Goal: Task Accomplishment & Management: Manage account settings

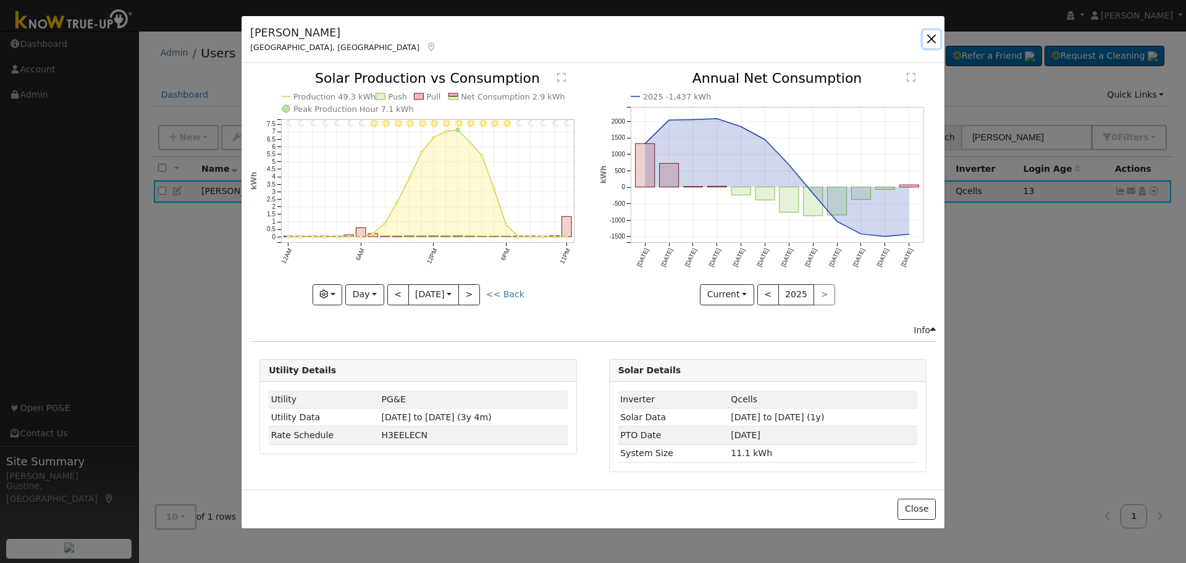
click at [931, 39] on button "button" at bounding box center [931, 38] width 17 height 17
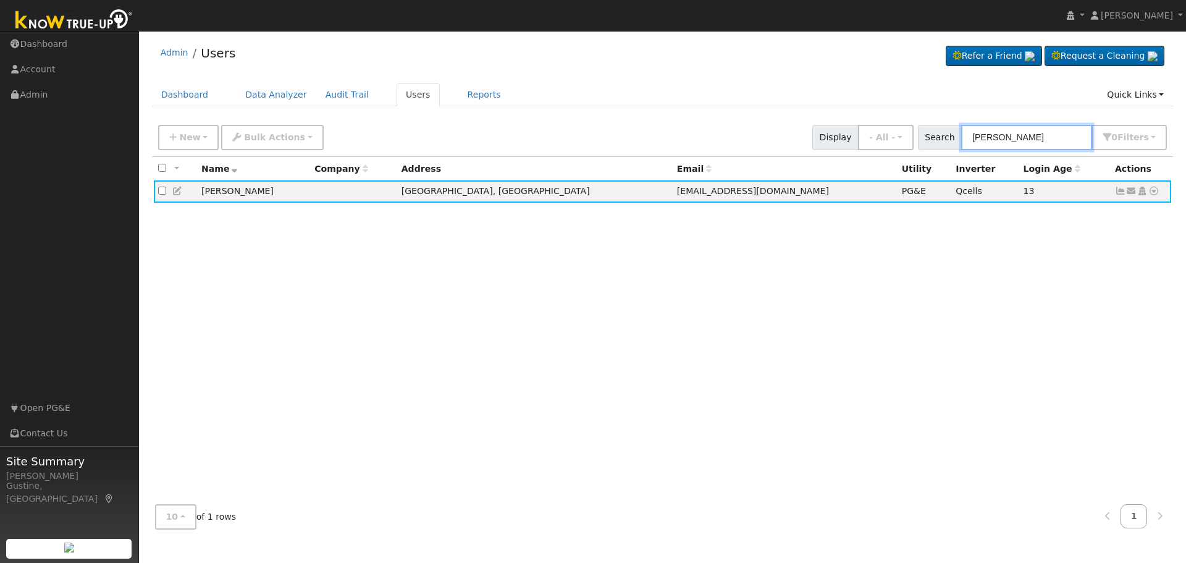
drag, startPoint x: 1042, startPoint y: 142, endPoint x: 785, endPoint y: 128, distance: 257.5
click at [788, 128] on div "New Add User Quick Add Quick Connect Quick Convert Lead Bulk Actions Send Email…" at bounding box center [663, 135] width 1014 height 30
paste input "[PERSON_NAME]"
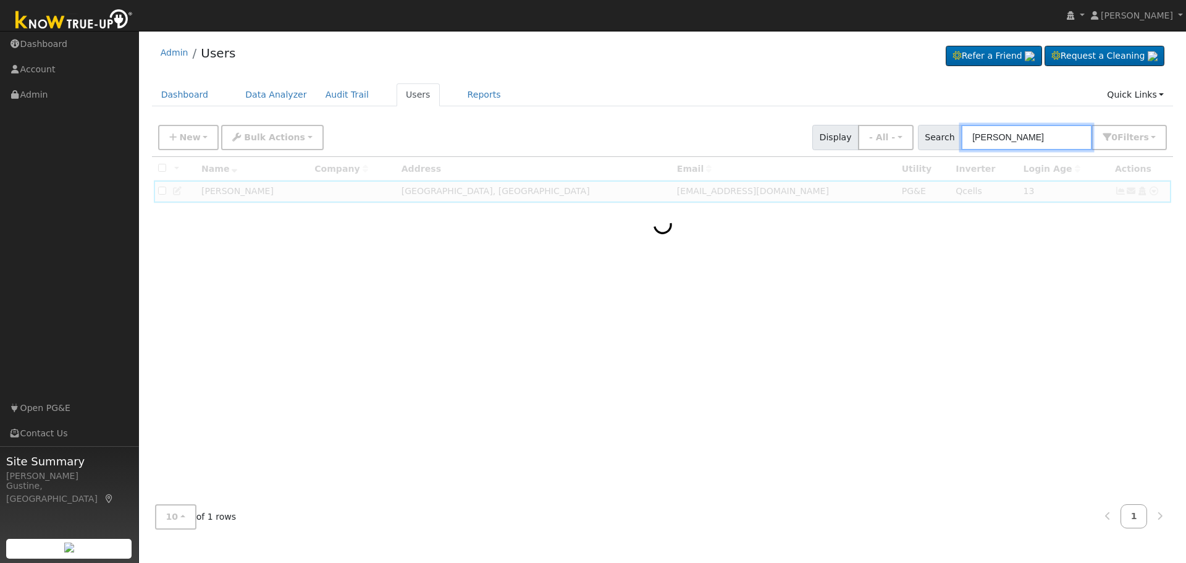
drag, startPoint x: 1022, startPoint y: 140, endPoint x: 1282, endPoint y: 122, distance: 260.1
click at [1186, 122] on html "[PERSON_NAME] [PERSON_NAME] Profile My Company Help Center Terms Of Service See…" at bounding box center [593, 281] width 1186 height 563
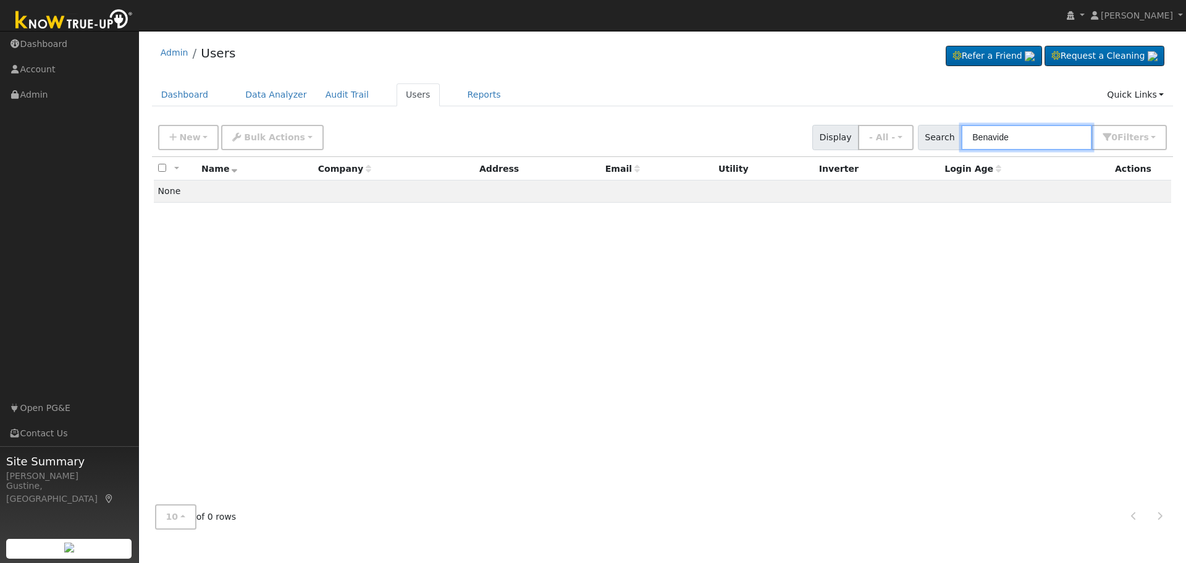
type input "Benavide"
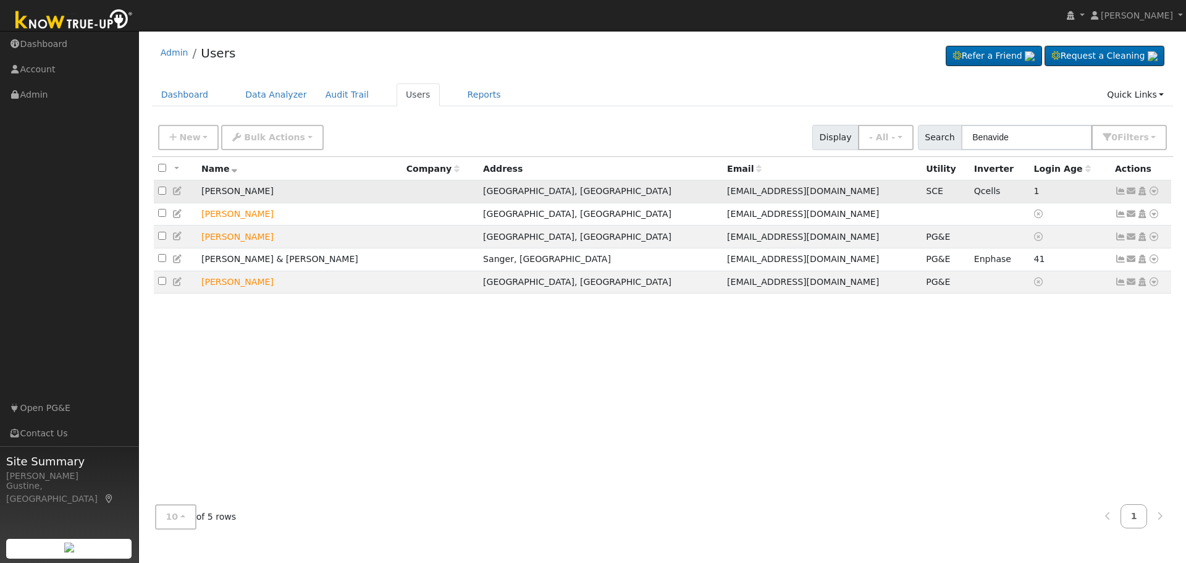
click at [1117, 190] on icon at bounding box center [1120, 191] width 11 height 9
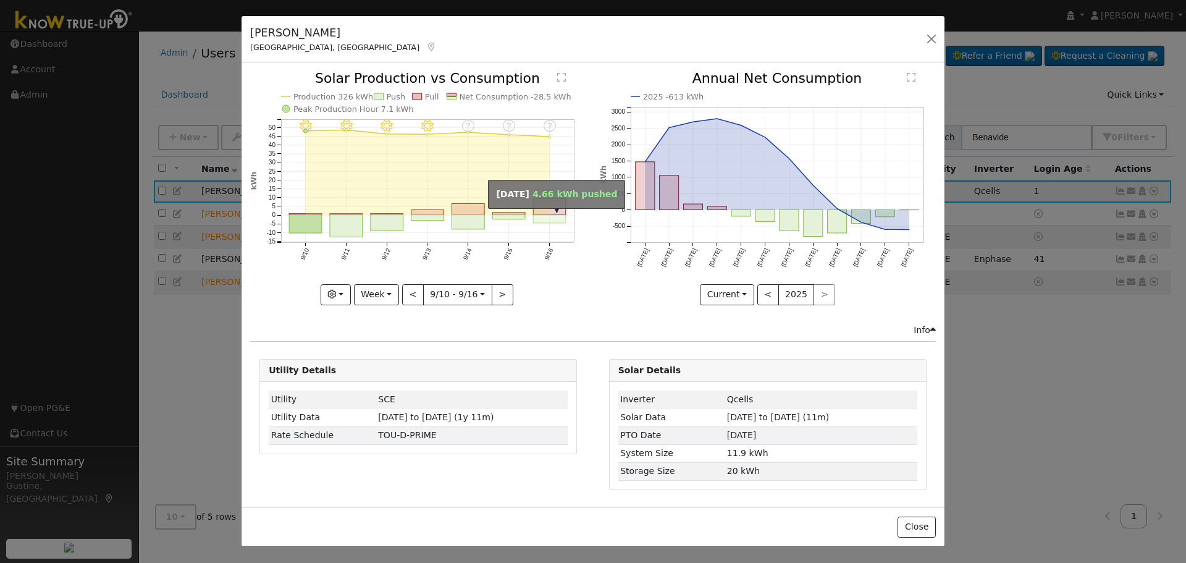
click at [548, 218] on rect "onclick=""" at bounding box center [550, 219] width 33 height 8
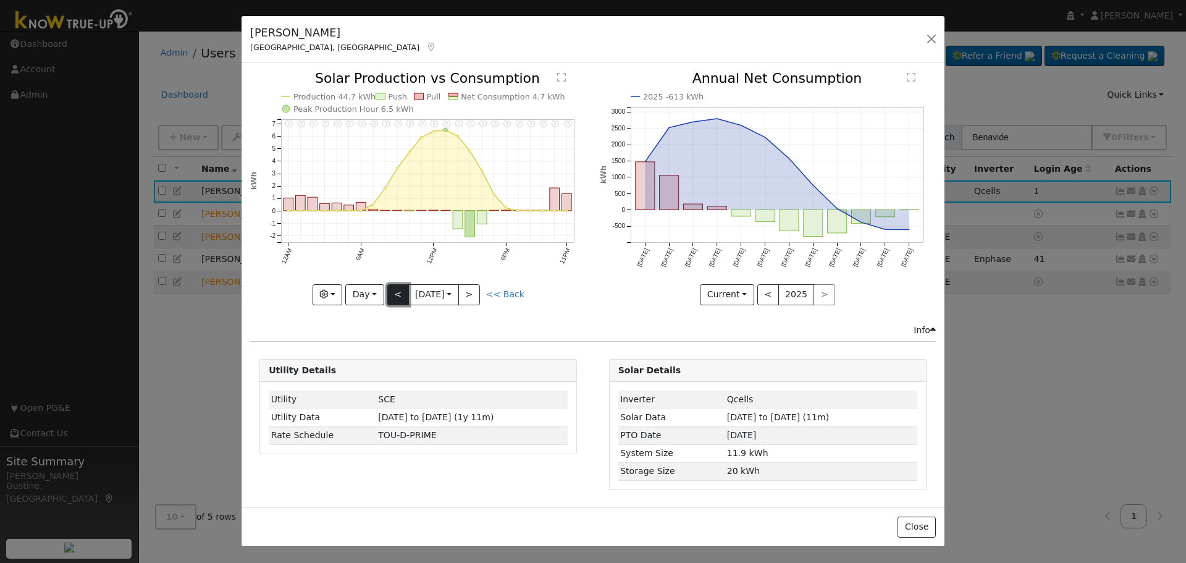
click at [394, 292] on button "<" at bounding box center [398, 294] width 22 height 21
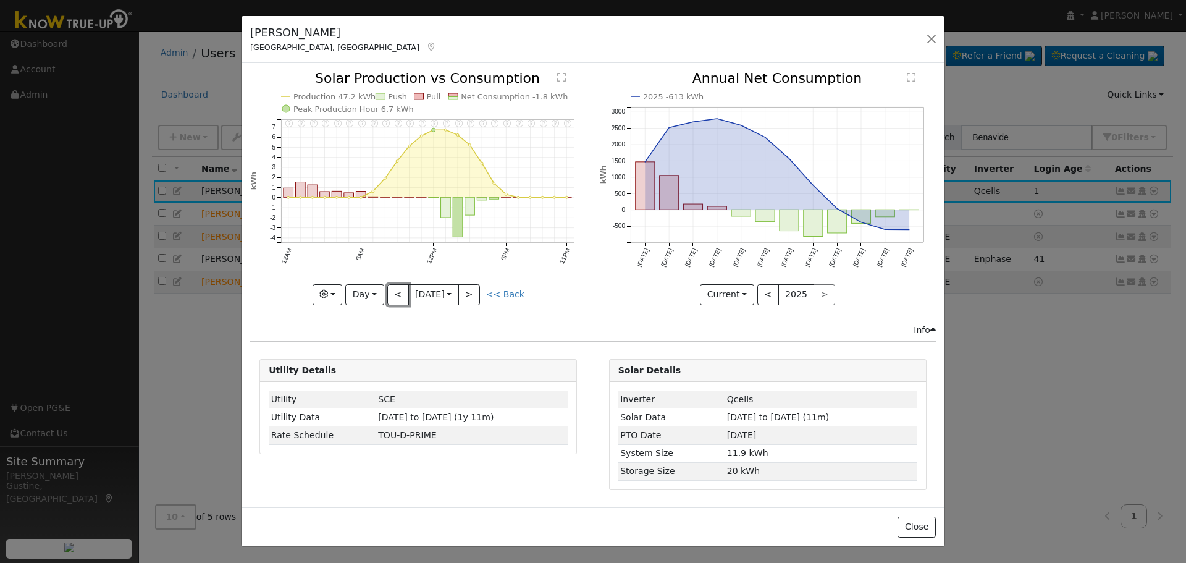
click at [394, 291] on button "<" at bounding box center [398, 294] width 22 height 21
type input "[DATE]"
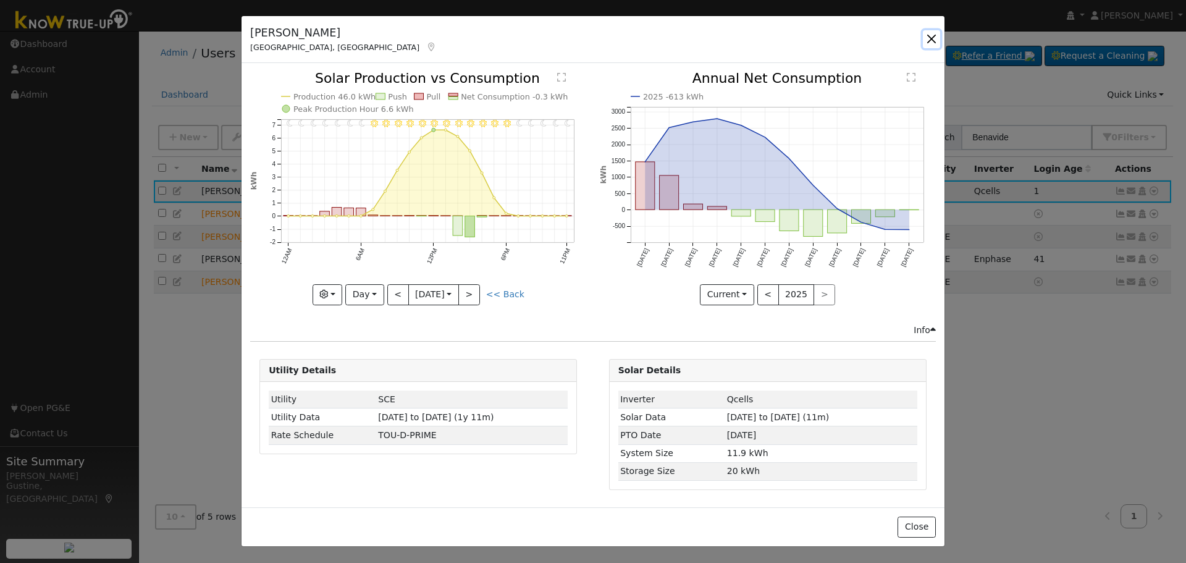
click at [932, 39] on button "button" at bounding box center [931, 38] width 17 height 17
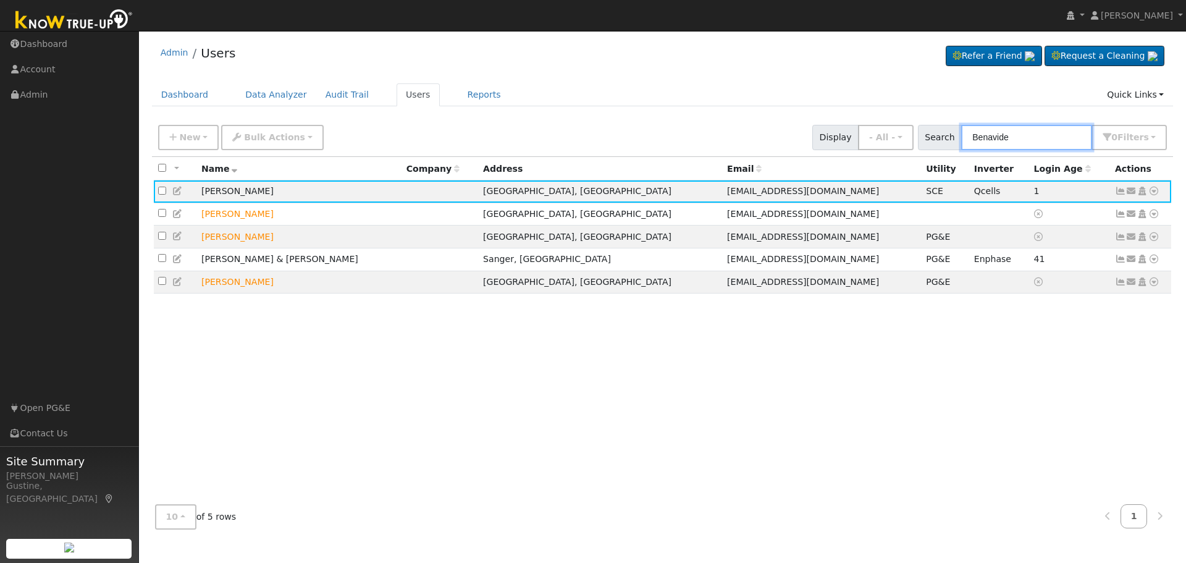
drag, startPoint x: 1037, startPoint y: 138, endPoint x: 804, endPoint y: 125, distance: 233.3
click at [816, 127] on div "New Add User Quick Add Quick Connect Quick Convert Lead Bulk Actions Send Email…" at bounding box center [663, 135] width 1014 height 30
type input "[PERSON_NAME]"
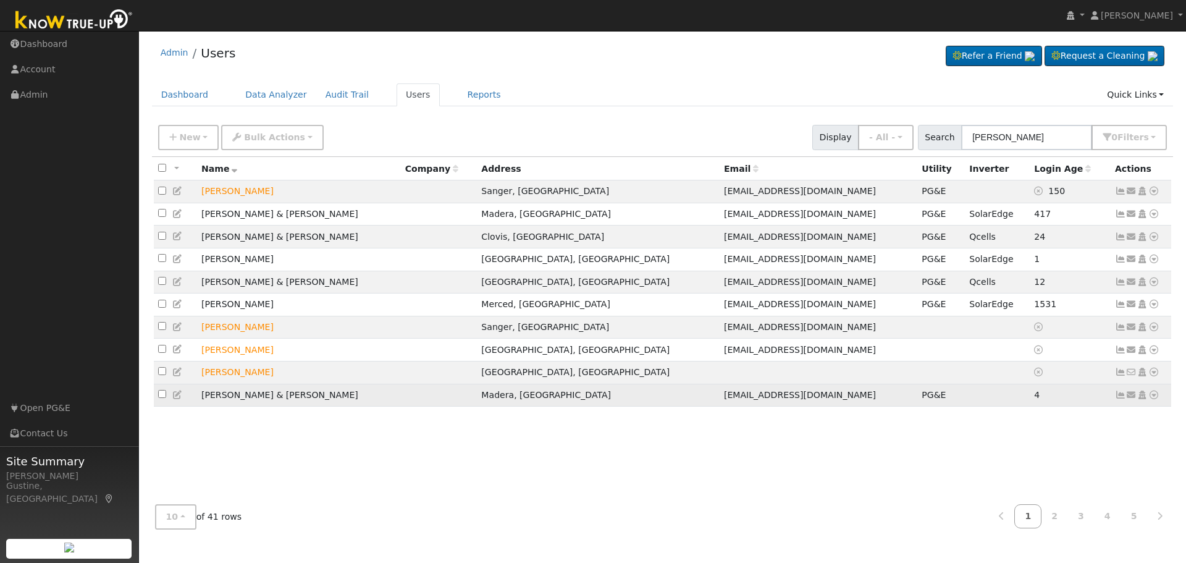
click at [1118, 399] on icon at bounding box center [1120, 395] width 11 height 9
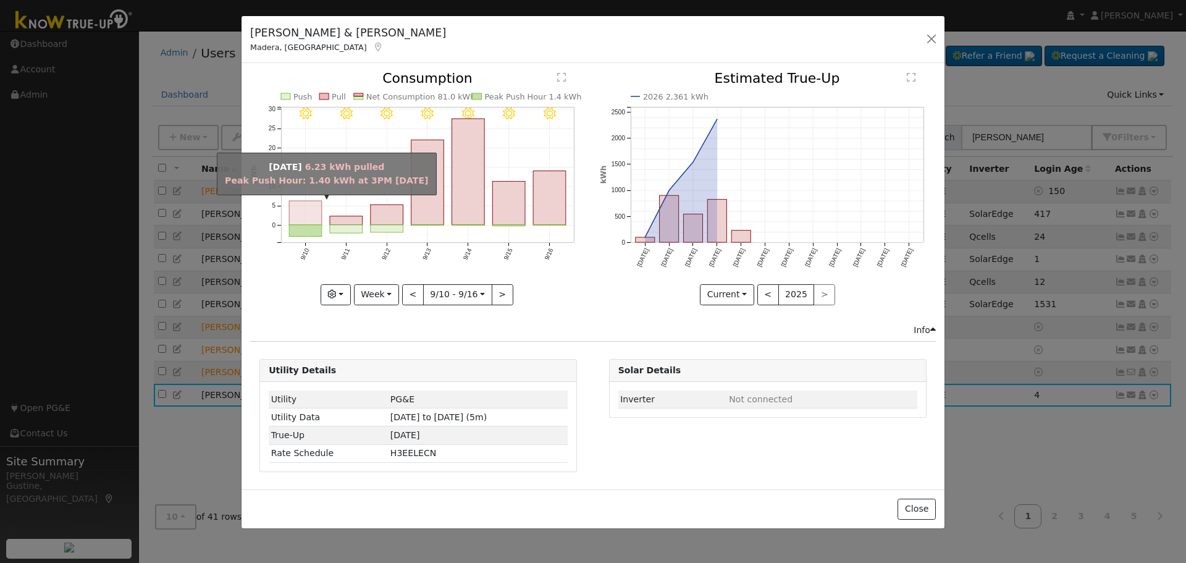
click at [298, 218] on rect "onclick=""" at bounding box center [305, 213] width 33 height 24
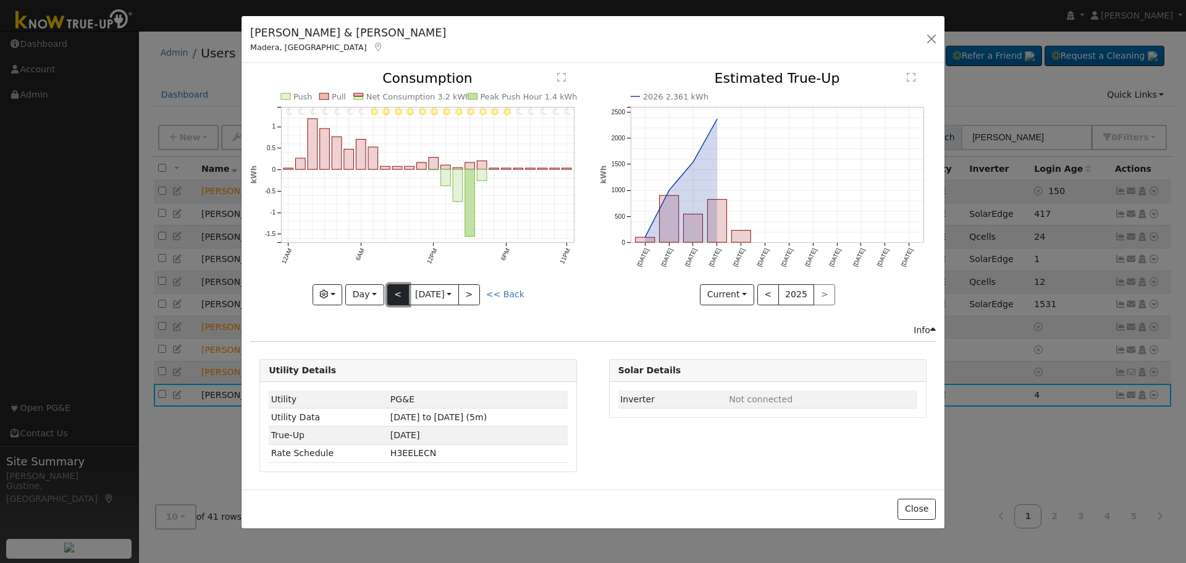
click at [387, 290] on button "<" at bounding box center [398, 294] width 22 height 21
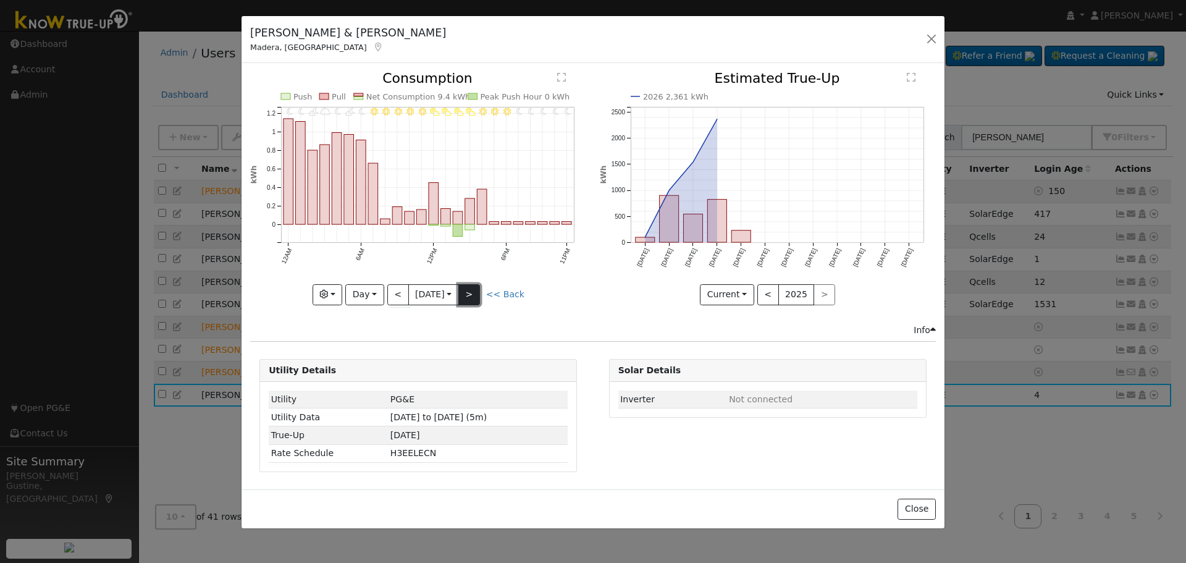
click at [467, 290] on button ">" at bounding box center [470, 294] width 22 height 21
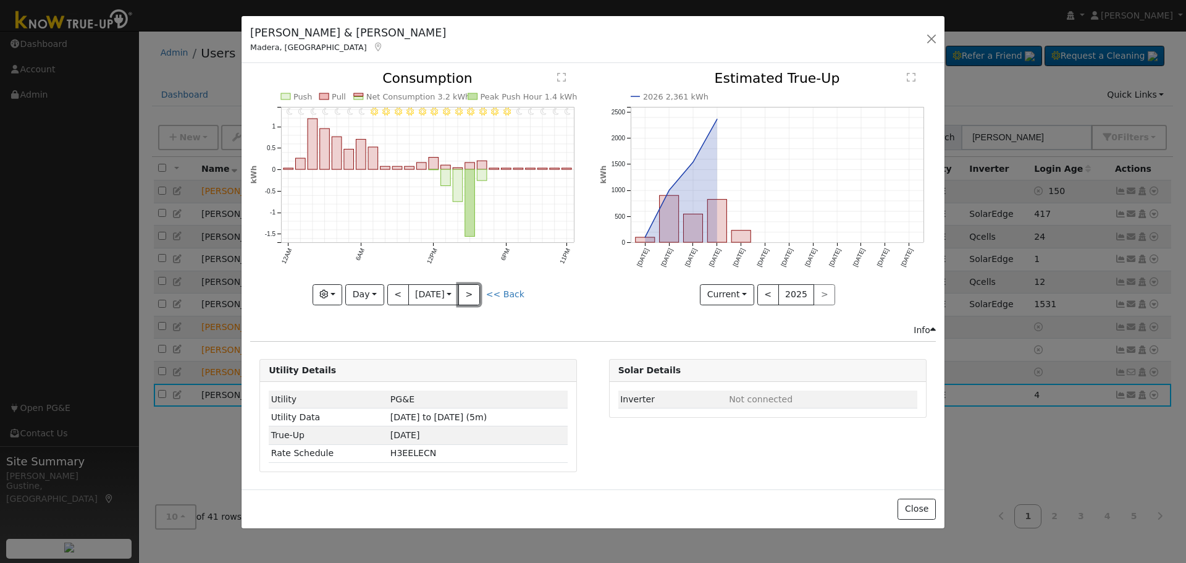
click at [470, 289] on button ">" at bounding box center [470, 294] width 22 height 21
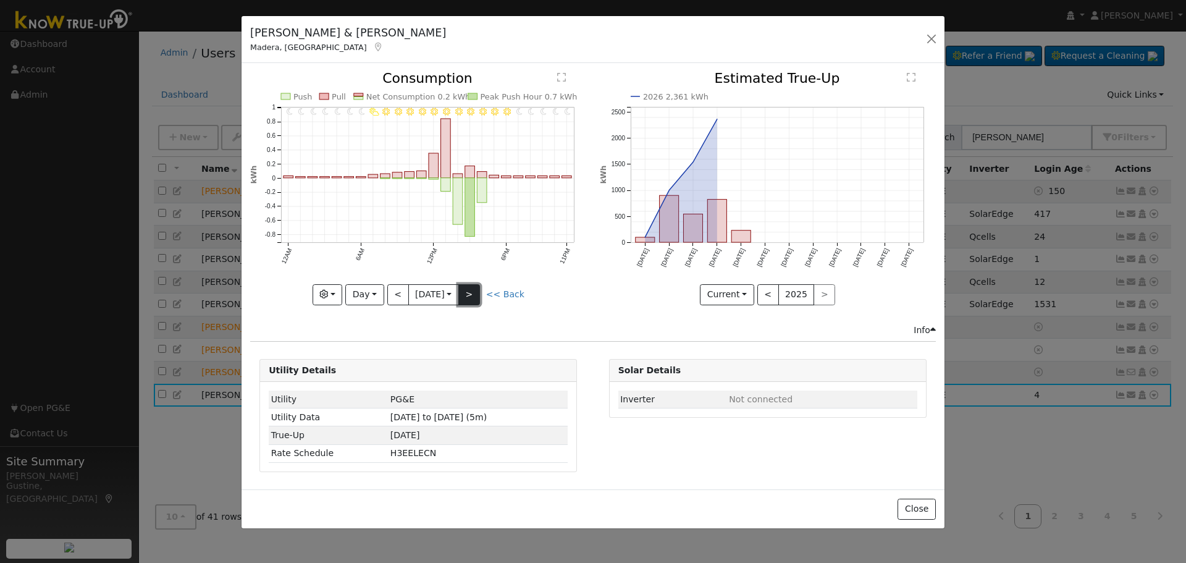
click at [467, 296] on button ">" at bounding box center [470, 294] width 22 height 21
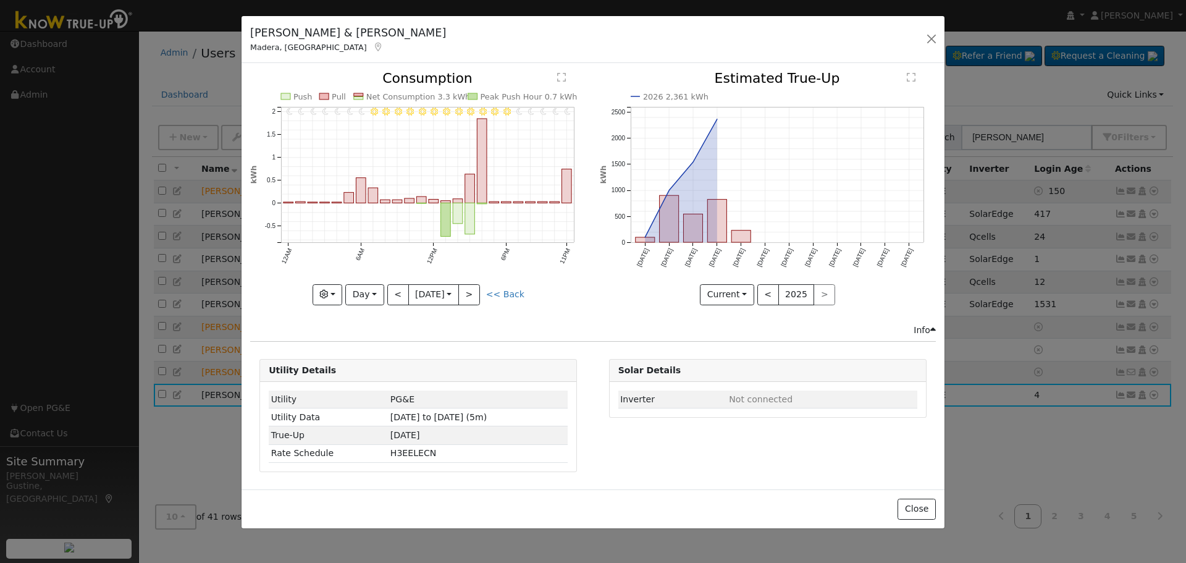
click at [483, 295] on icon "11PM - Clear 10PM - Clear 9PM - Clear 8PM - Clear 7PM - Clear 6PM - Clear 5PM -…" at bounding box center [418, 185] width 336 height 226
click at [480, 295] on button ">" at bounding box center [470, 294] width 22 height 21
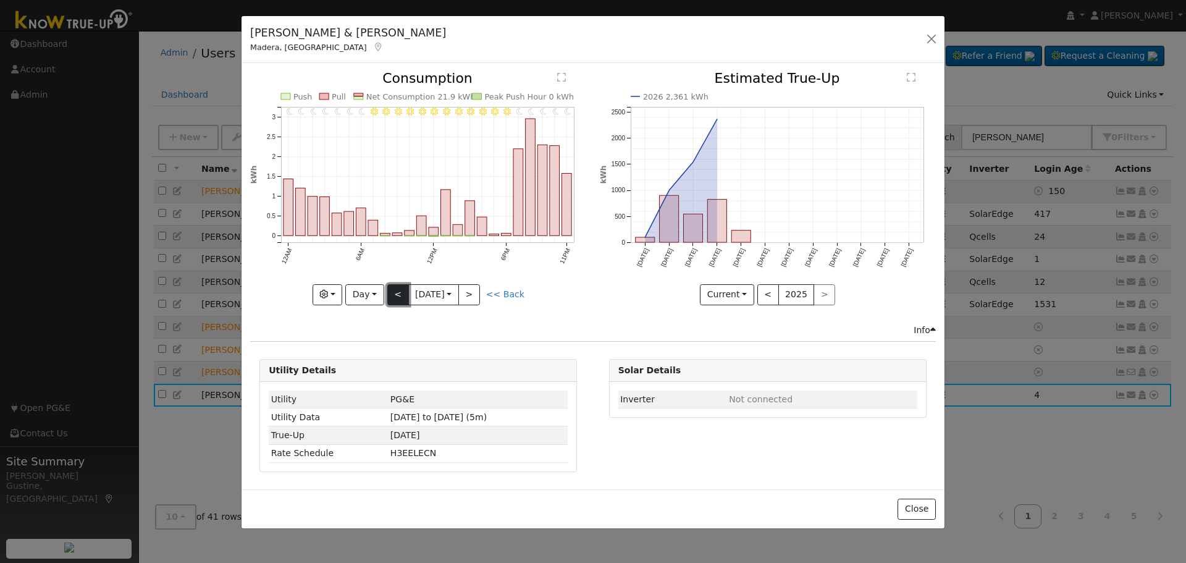
click at [400, 290] on button "<" at bounding box center [398, 294] width 22 height 21
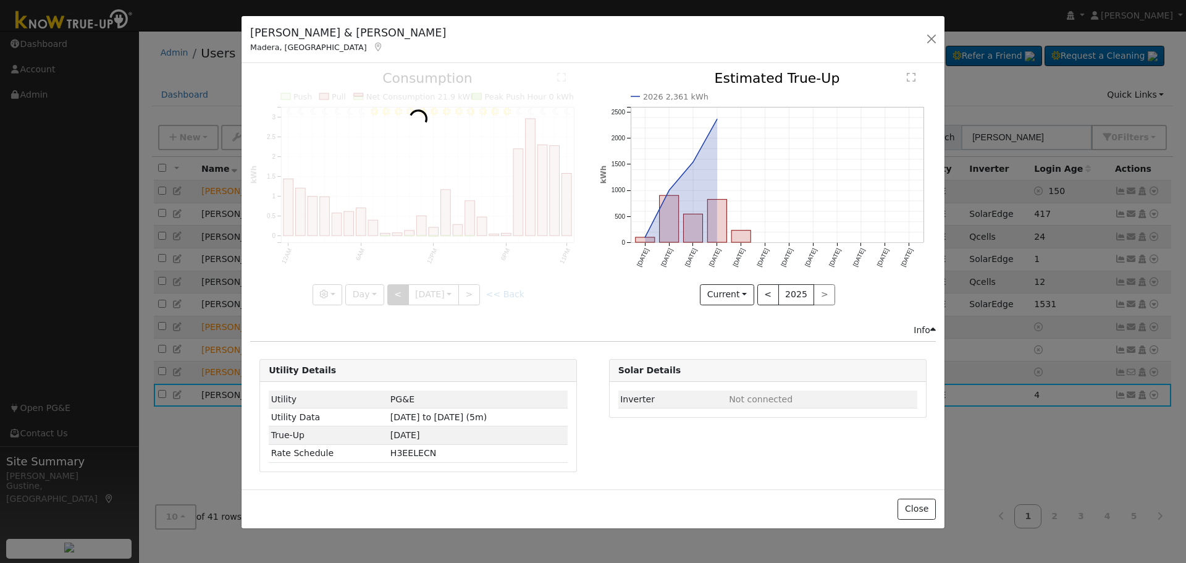
click at [400, 290] on div at bounding box center [418, 188] width 336 height 233
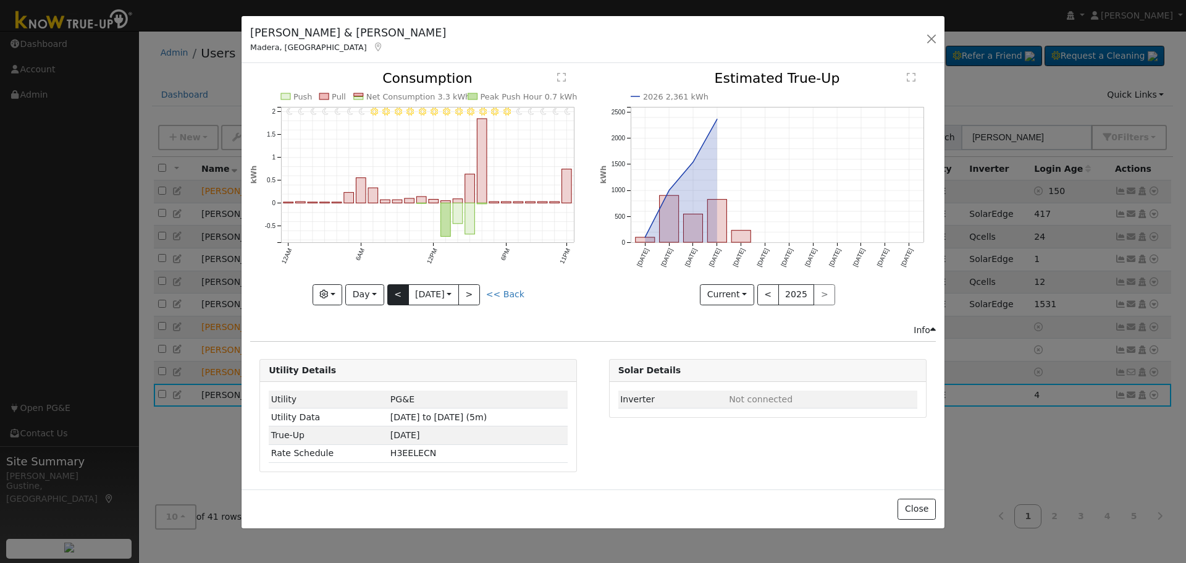
click at [400, 290] on div at bounding box center [418, 188] width 336 height 233
click at [400, 290] on button "<" at bounding box center [398, 294] width 22 height 21
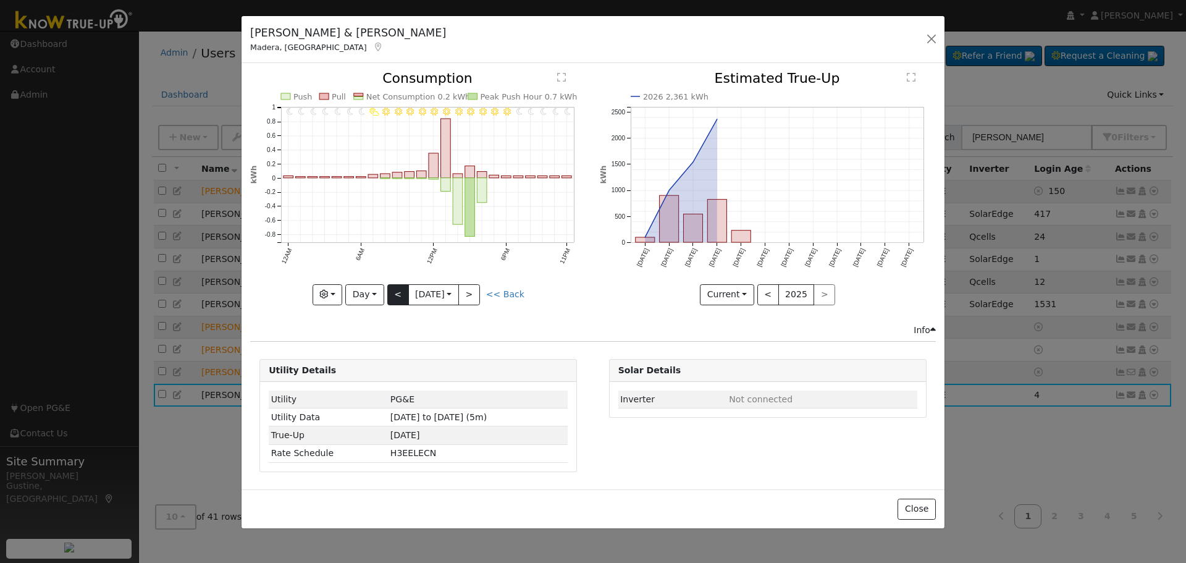
click at [400, 290] on div at bounding box center [418, 188] width 336 height 233
click at [400, 290] on button "<" at bounding box center [398, 294] width 22 height 21
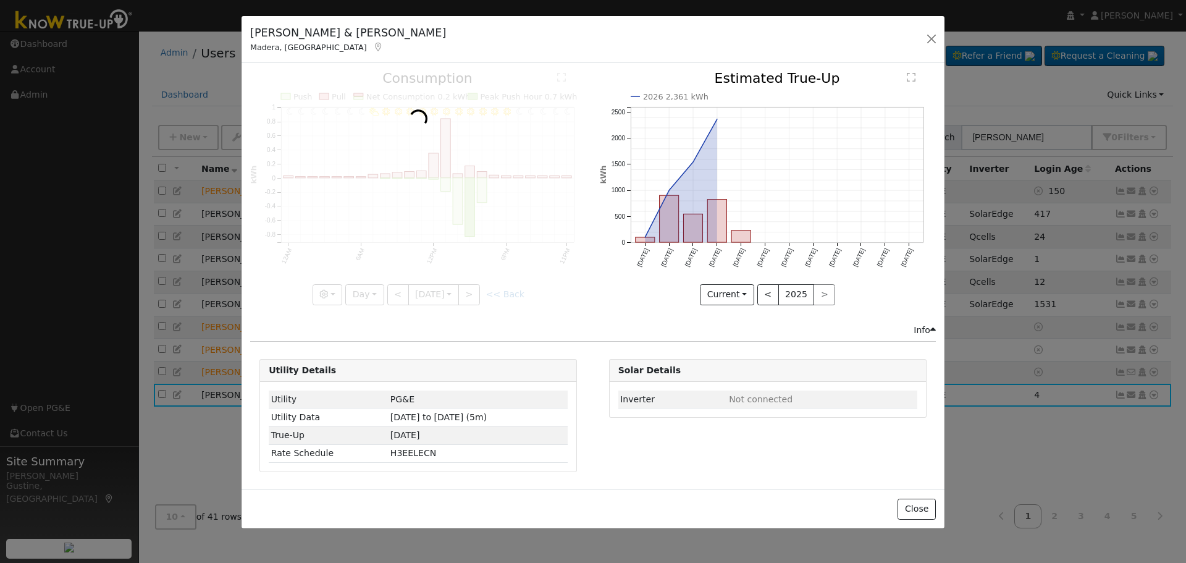
click at [400, 289] on div at bounding box center [418, 188] width 336 height 233
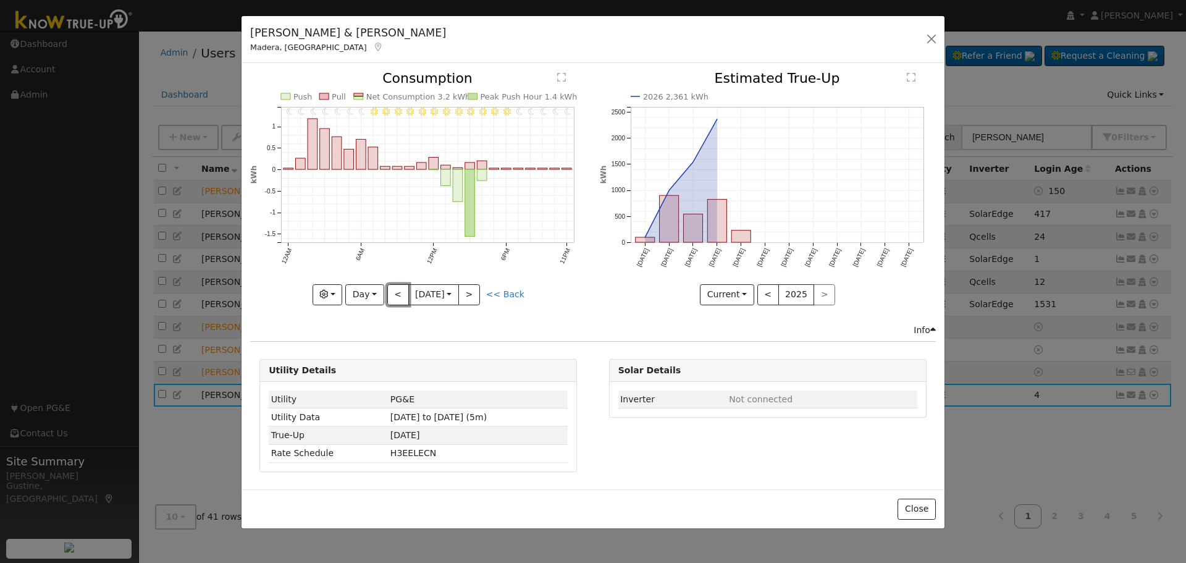
click at [400, 289] on button "<" at bounding box center [398, 294] width 22 height 21
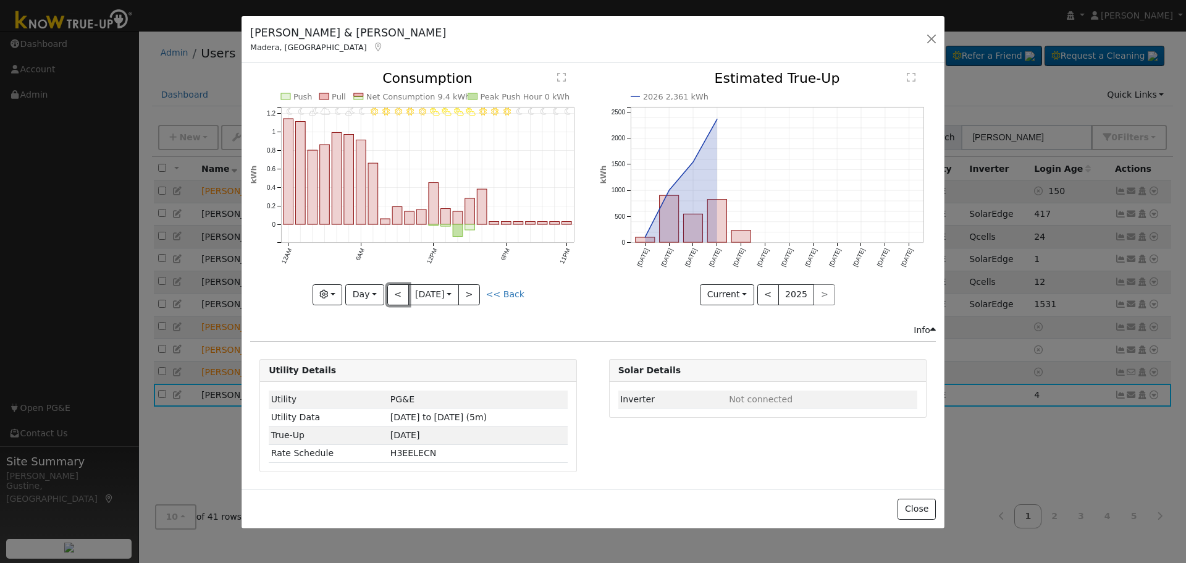
click at [400, 289] on button "<" at bounding box center [398, 294] width 22 height 21
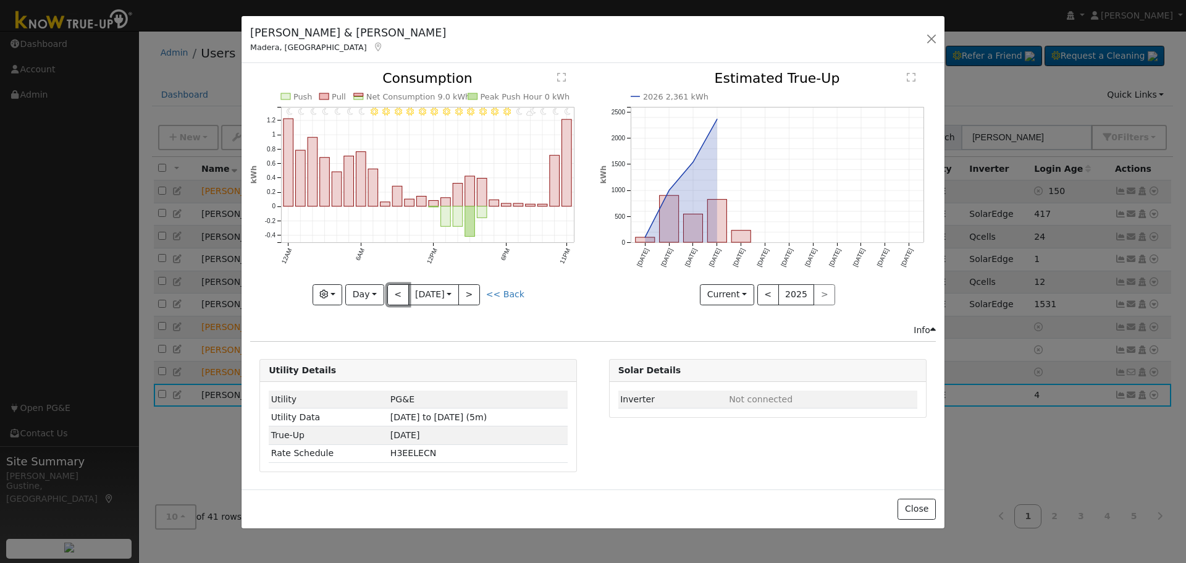
click at [400, 289] on button "<" at bounding box center [398, 294] width 22 height 21
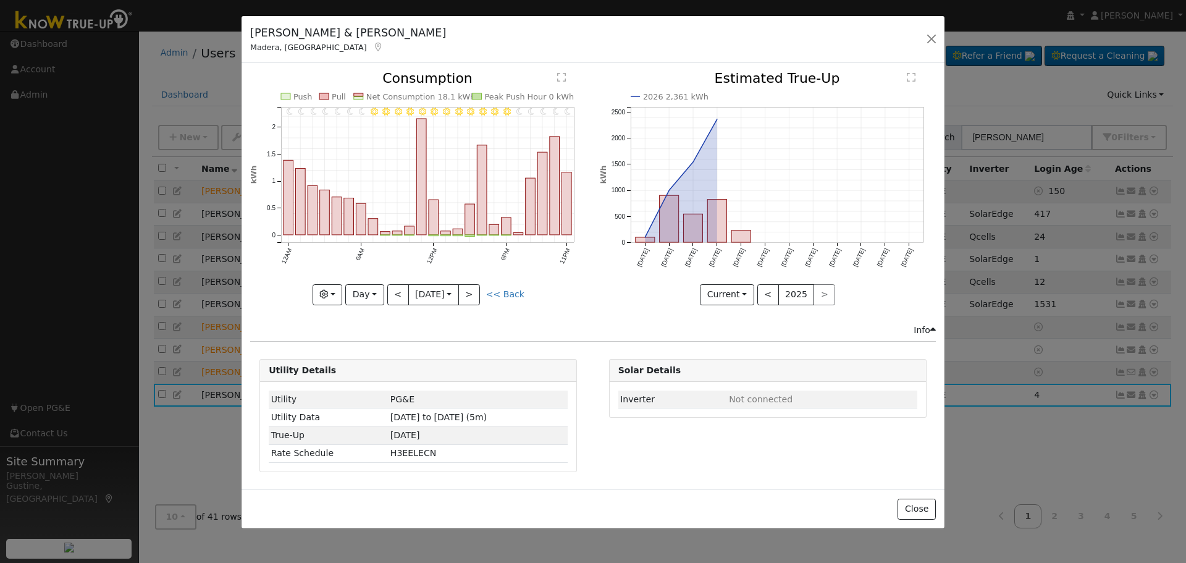
click at [400, 287] on div "11PM - Clear 10PM - Clear 9PM - Clear 8PM - Clear 7PM - Clear 6PM - Clear 5PM -…" at bounding box center [418, 188] width 336 height 233
click at [400, 287] on button "<" at bounding box center [398, 294] width 22 height 21
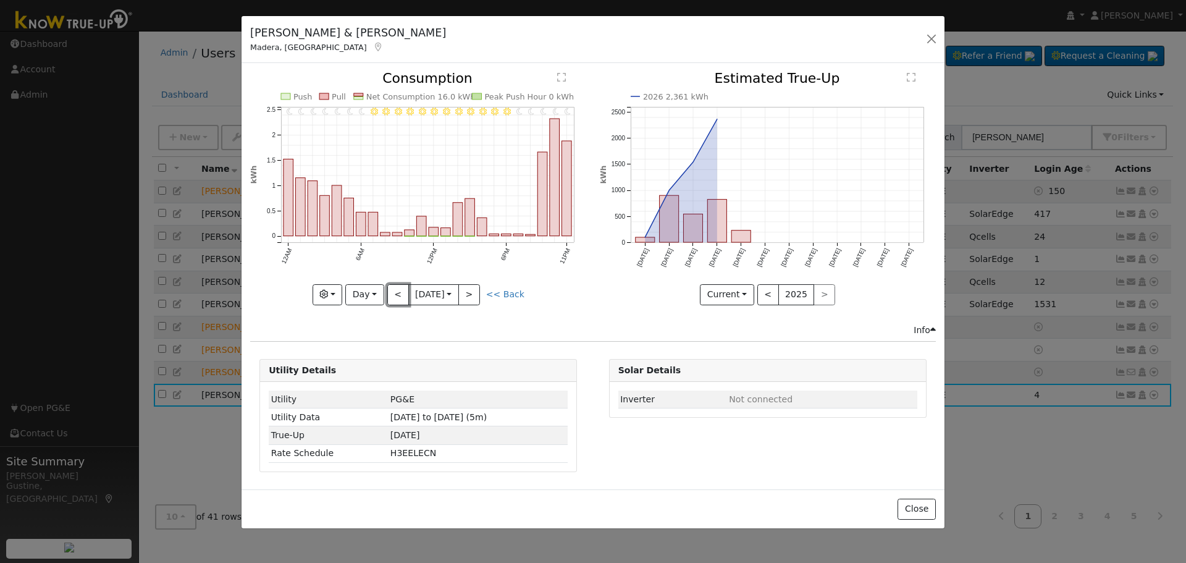
click at [400, 287] on button "<" at bounding box center [398, 294] width 22 height 21
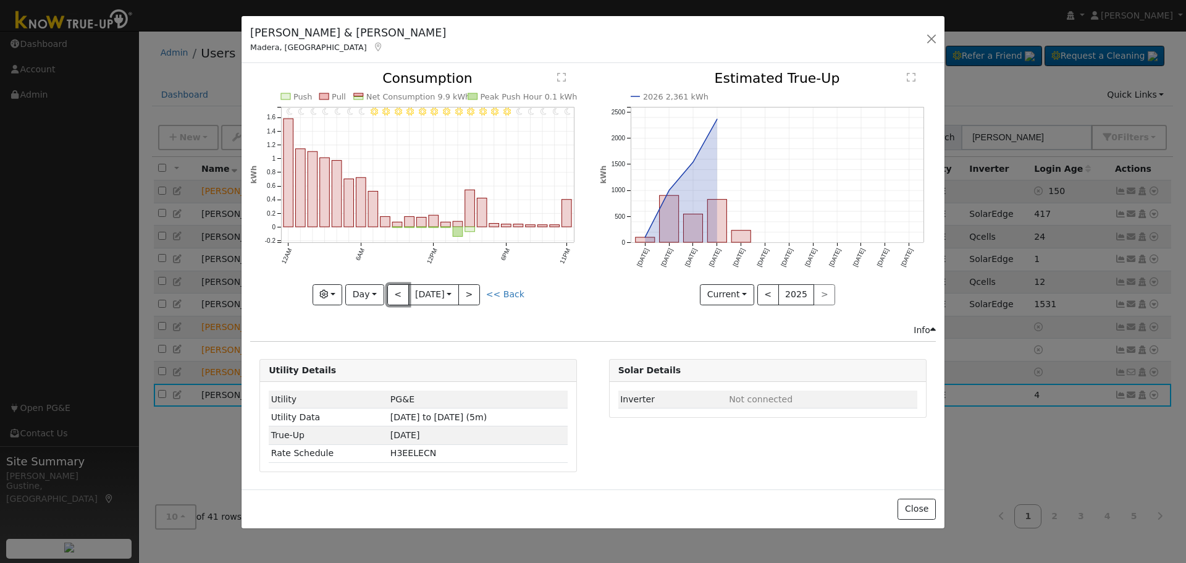
click at [401, 285] on button "<" at bounding box center [398, 294] width 22 height 21
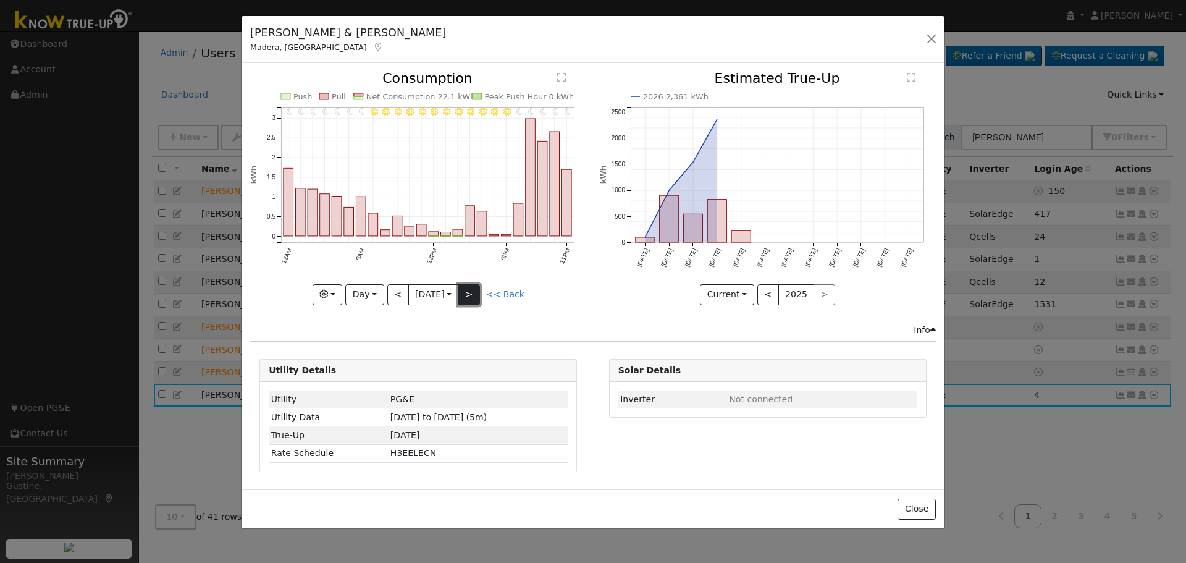
click at [478, 288] on button ">" at bounding box center [470, 294] width 22 height 21
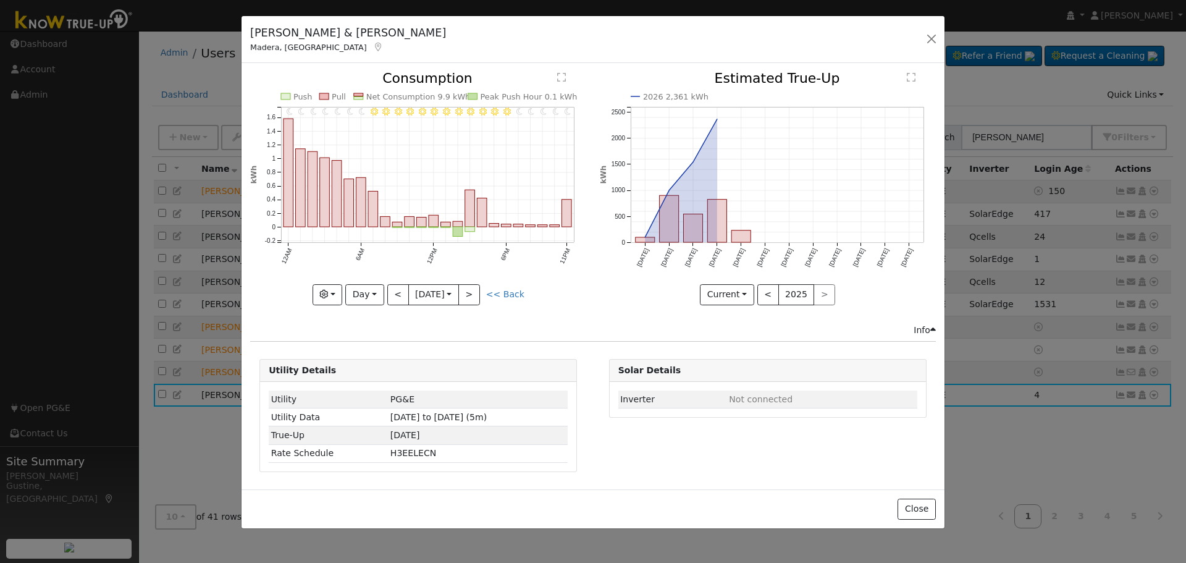
click at [480, 306] on div "11PM - Clear 10PM - Clear 9PM - Clear 8PM - Clear 7PM - Clear 6PM - Clear 5PM -…" at bounding box center [418, 197] width 349 height 251
click at [476, 301] on button ">" at bounding box center [470, 294] width 22 height 21
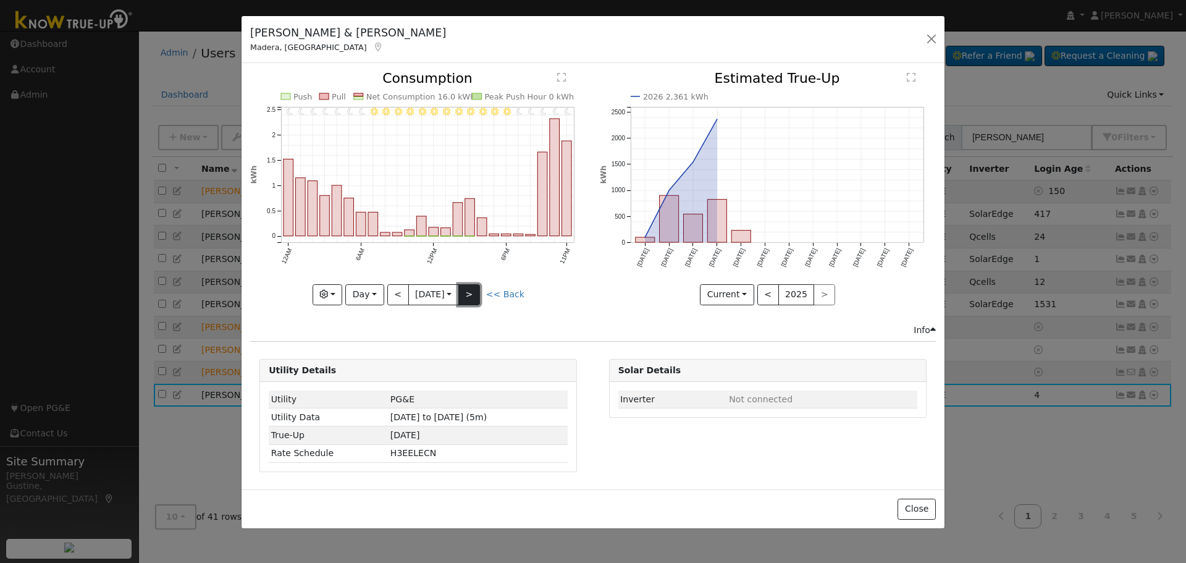
click at [476, 297] on button ">" at bounding box center [470, 294] width 22 height 21
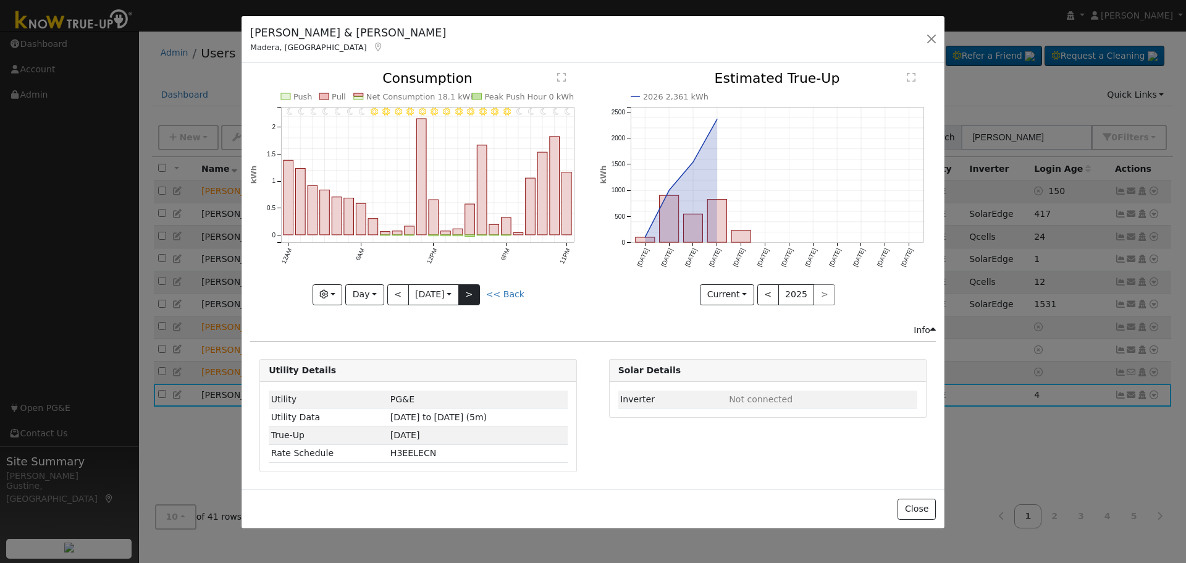
click at [476, 297] on div "11PM - Clear 10PM - Clear 9PM - Clear 8PM - Clear 7PM - Clear 6PM - Clear 5PM -…" at bounding box center [418, 188] width 336 height 233
click at [476, 297] on button ">" at bounding box center [470, 294] width 22 height 21
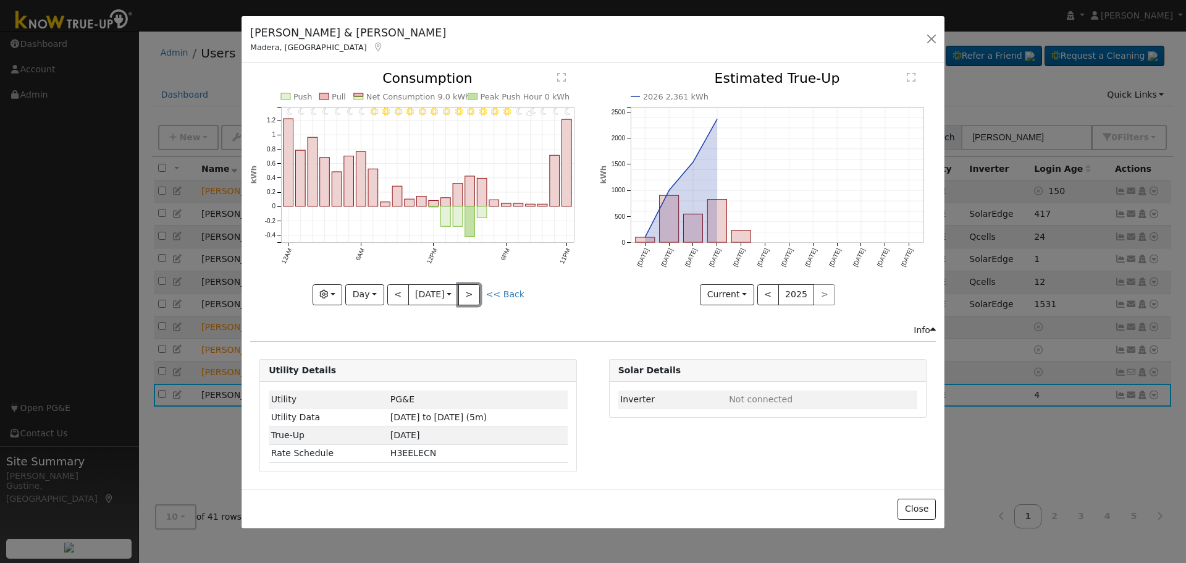
click at [476, 297] on button ">" at bounding box center [470, 294] width 22 height 21
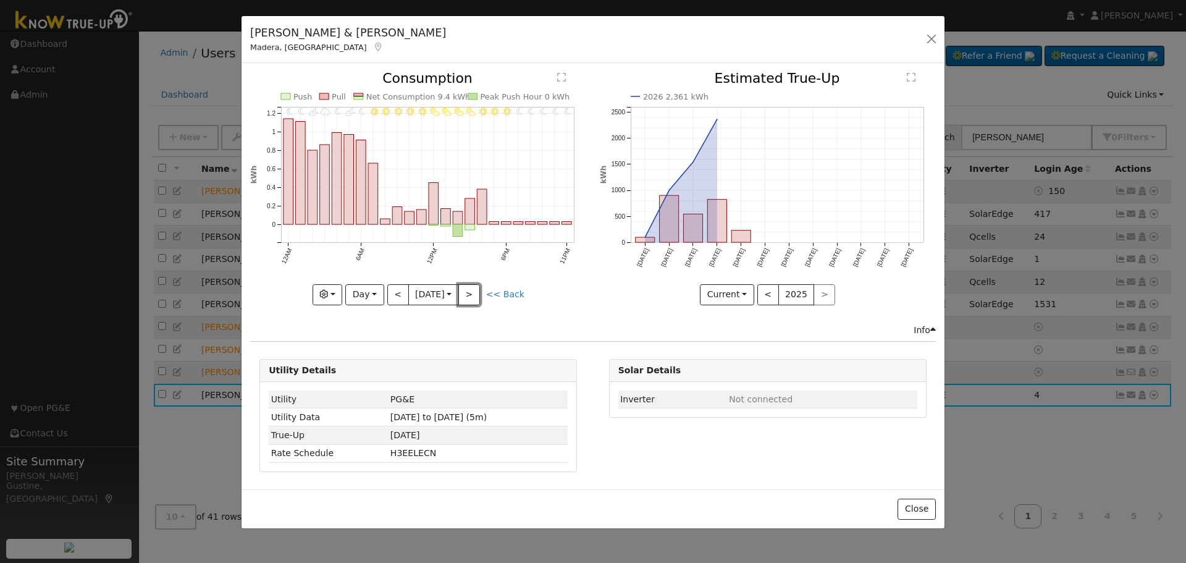
click at [476, 297] on button ">" at bounding box center [470, 294] width 22 height 21
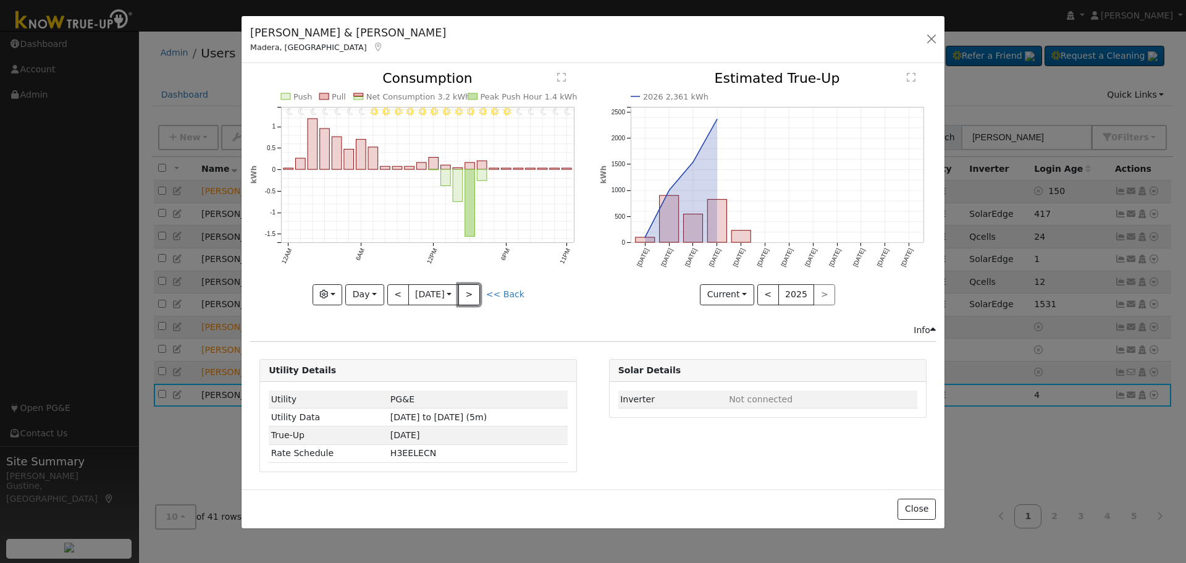
click at [478, 289] on button ">" at bounding box center [470, 294] width 22 height 21
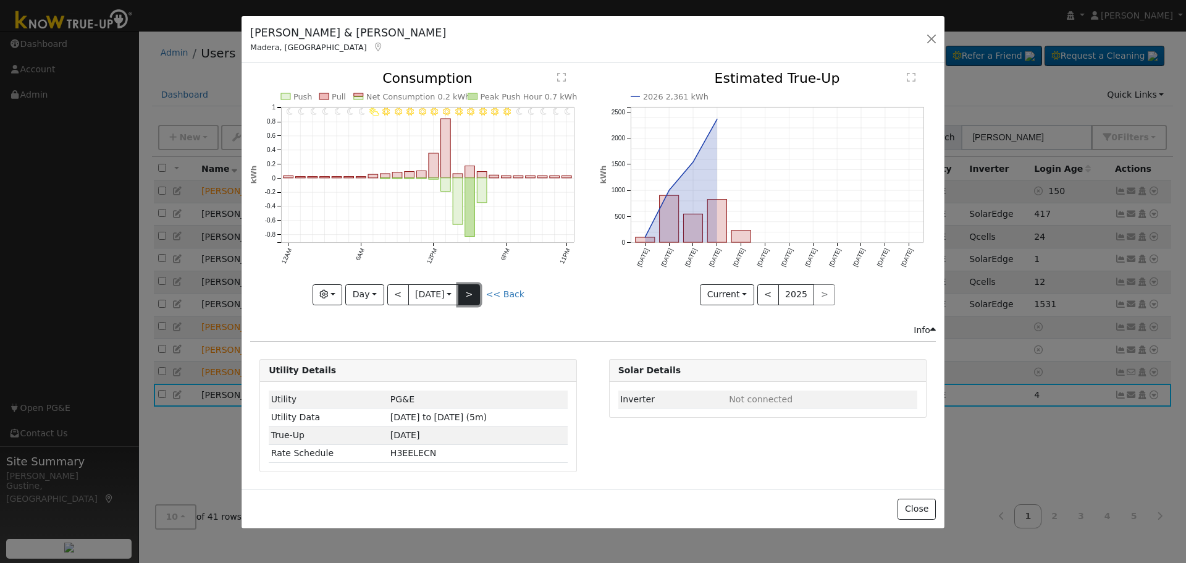
click at [480, 301] on button ">" at bounding box center [470, 294] width 22 height 21
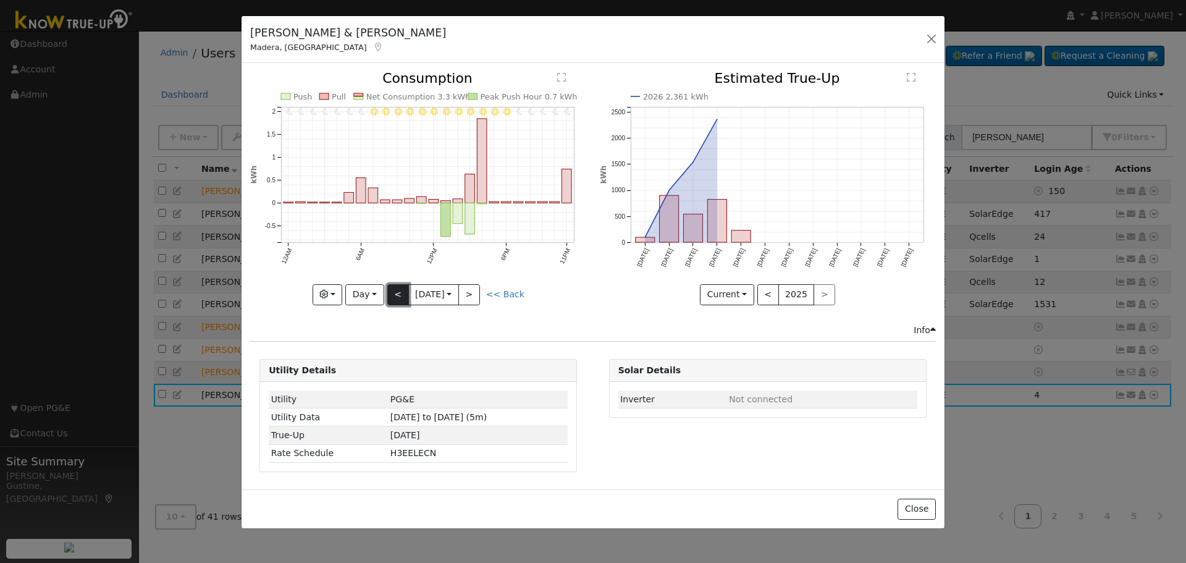
click at [391, 297] on button "<" at bounding box center [398, 294] width 22 height 21
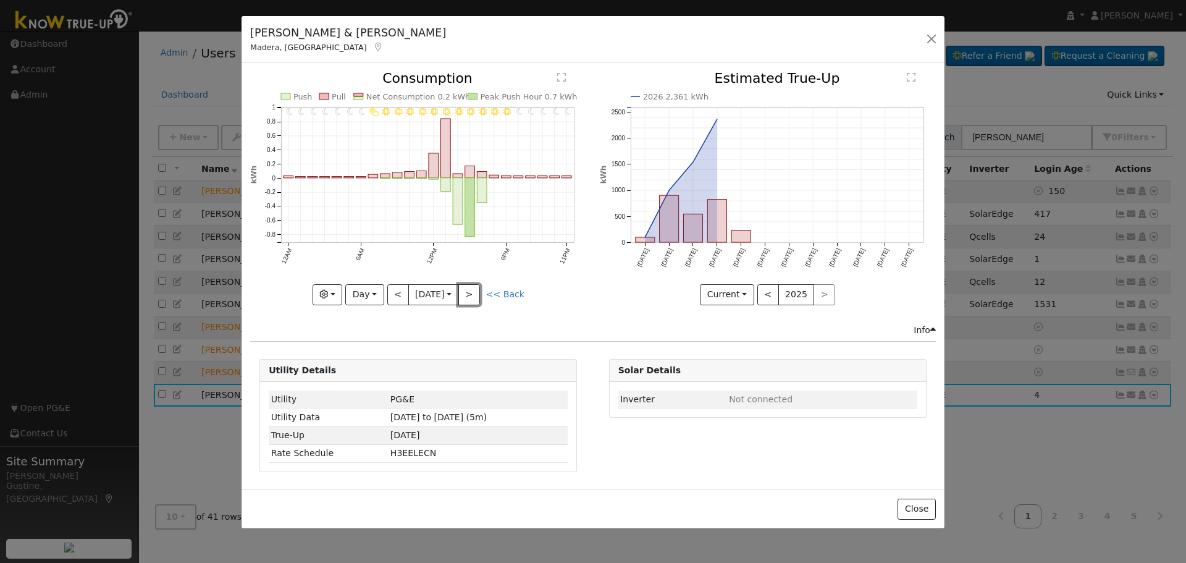
click at [468, 299] on button ">" at bounding box center [470, 294] width 22 height 21
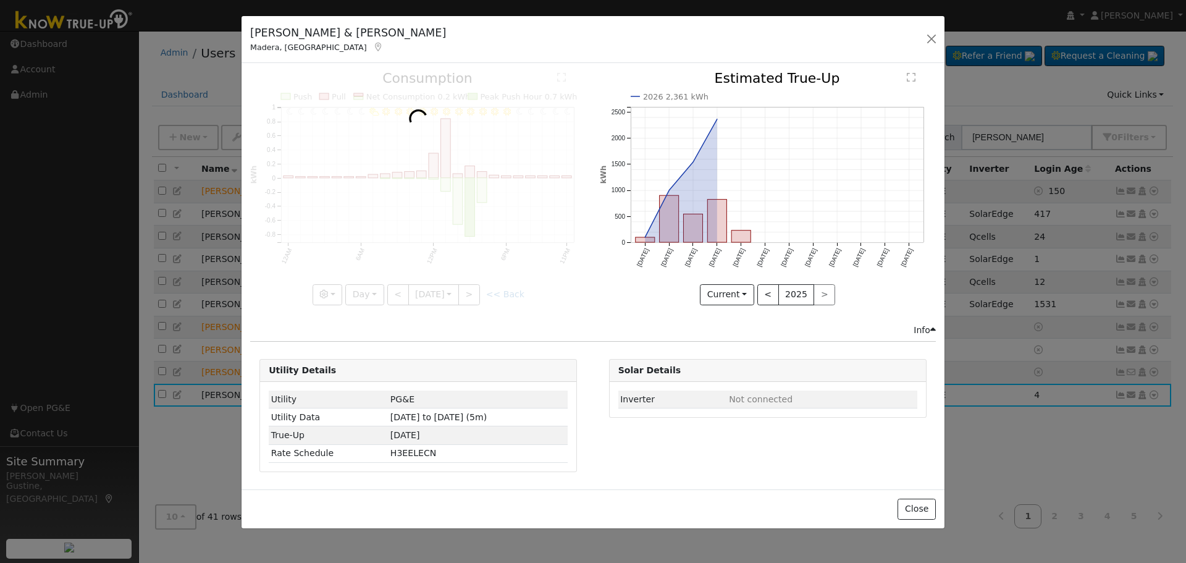
click at [468, 299] on div at bounding box center [418, 188] width 336 height 233
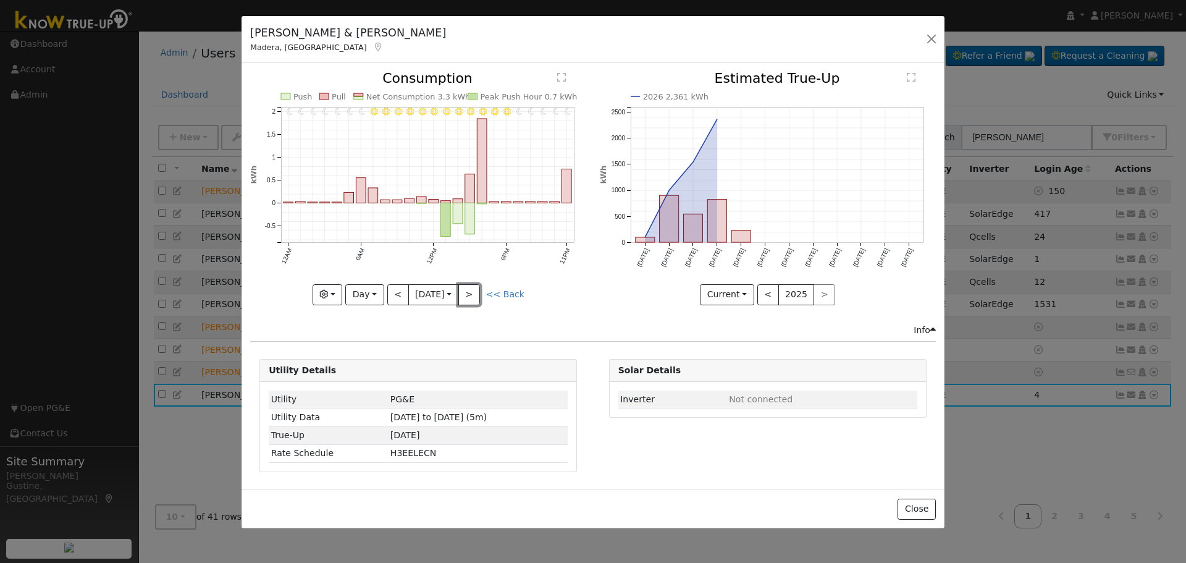
click at [468, 299] on button ">" at bounding box center [470, 294] width 22 height 21
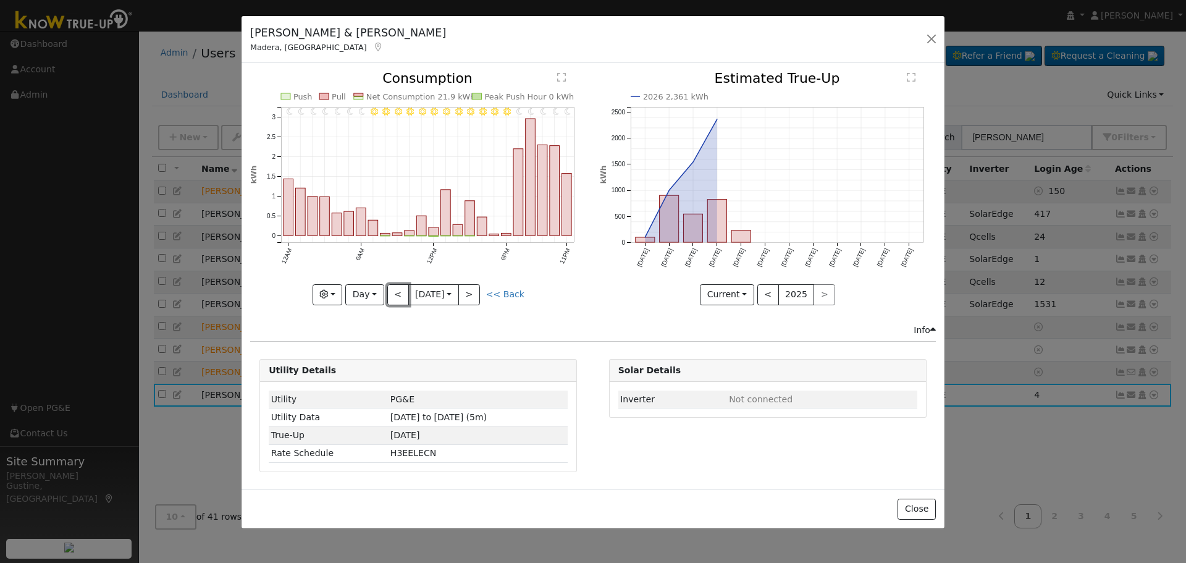
click at [389, 289] on button "<" at bounding box center [398, 294] width 22 height 21
type input "[DATE]"
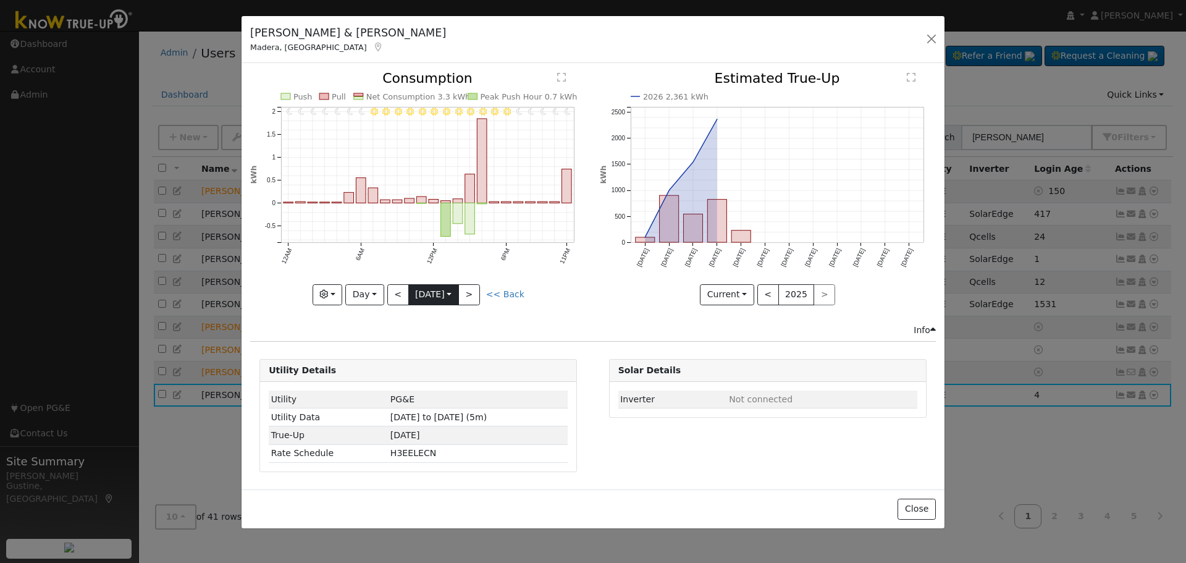
click at [426, 294] on input "[DATE]" at bounding box center [433, 295] width 49 height 20
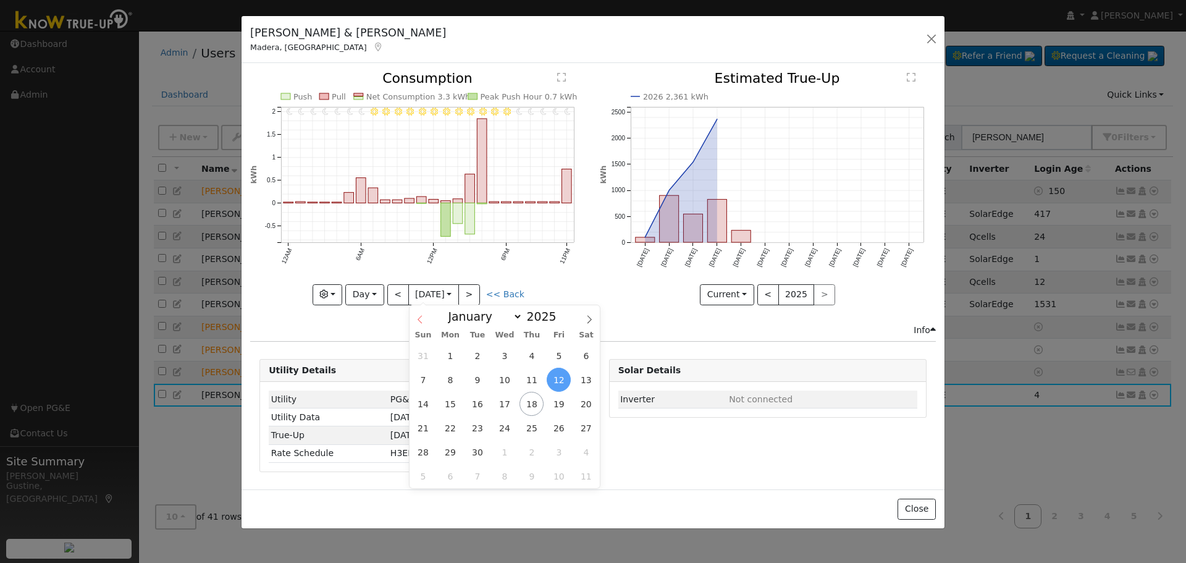
click at [413, 322] on span at bounding box center [420, 315] width 21 height 21
drag, startPoint x: 413, startPoint y: 322, endPoint x: 426, endPoint y: 340, distance: 22.6
click at [414, 322] on span at bounding box center [420, 315] width 21 height 21
select select "6"
click at [480, 410] on span "15" at bounding box center [477, 404] width 24 height 24
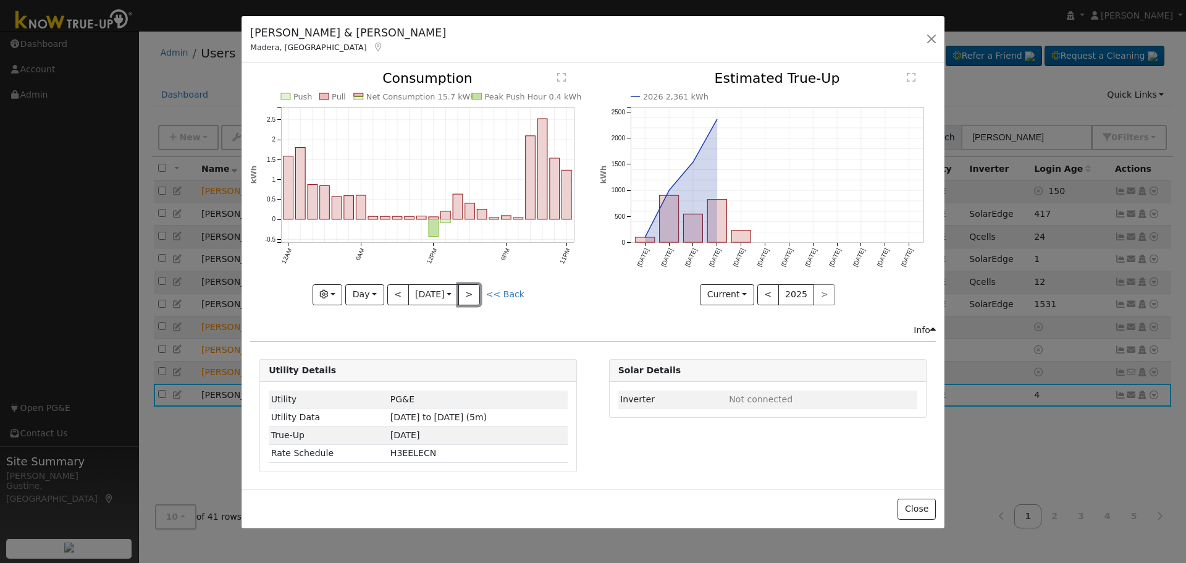
click at [468, 287] on button ">" at bounding box center [470, 294] width 22 height 21
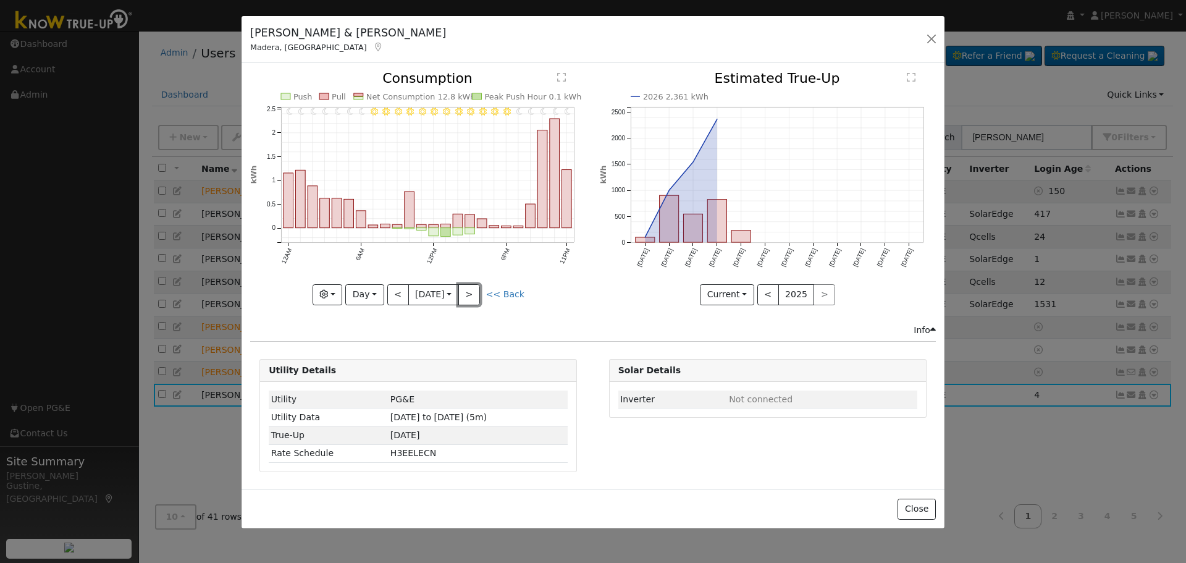
click at [476, 289] on button ">" at bounding box center [470, 294] width 22 height 21
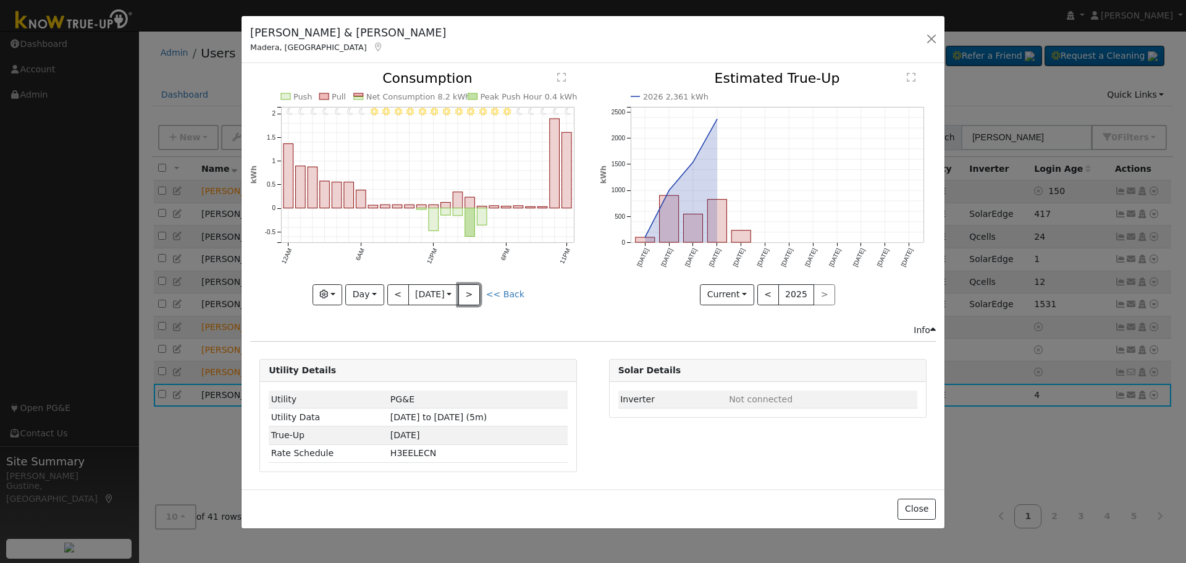
click at [476, 289] on button ">" at bounding box center [470, 294] width 22 height 21
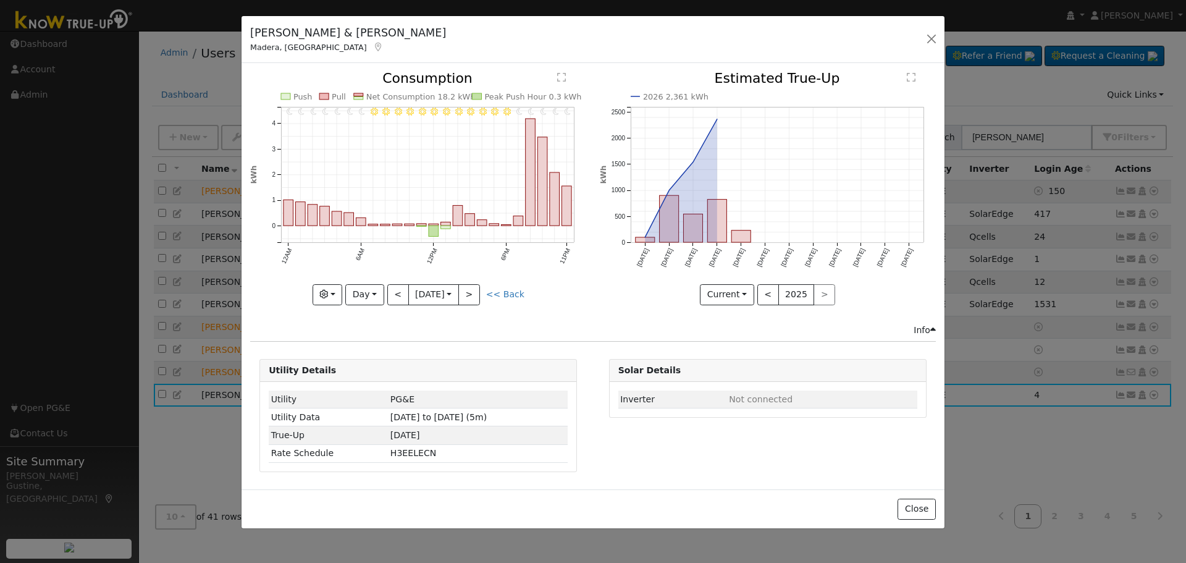
click at [476, 289] on div "11PM - Clear 10PM - Clear 9PM - Clear 8PM - Clear 7PM - Clear 6PM - Clear 5PM -…" at bounding box center [418, 188] width 336 height 233
click at [476, 289] on button ">" at bounding box center [470, 294] width 22 height 21
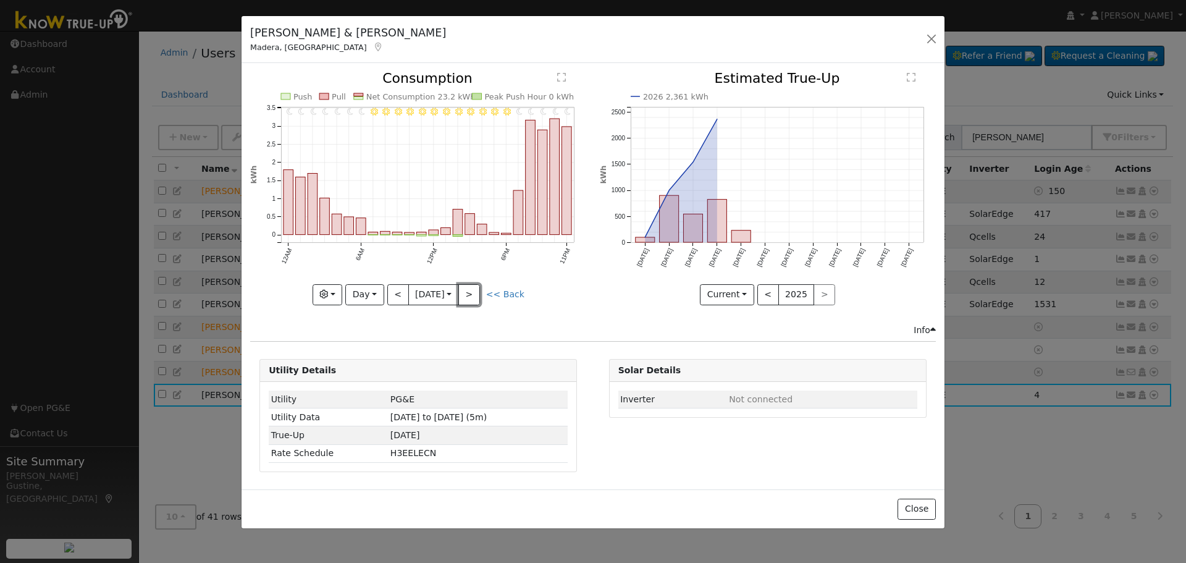
click at [476, 289] on button ">" at bounding box center [470, 294] width 22 height 21
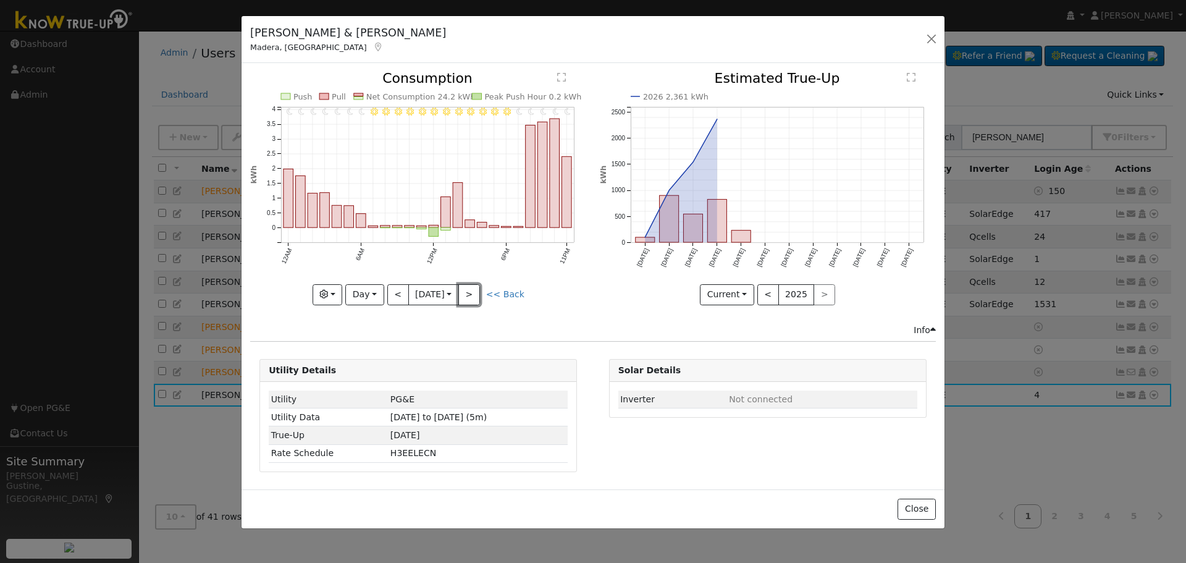
click at [476, 289] on button ">" at bounding box center [470, 294] width 22 height 21
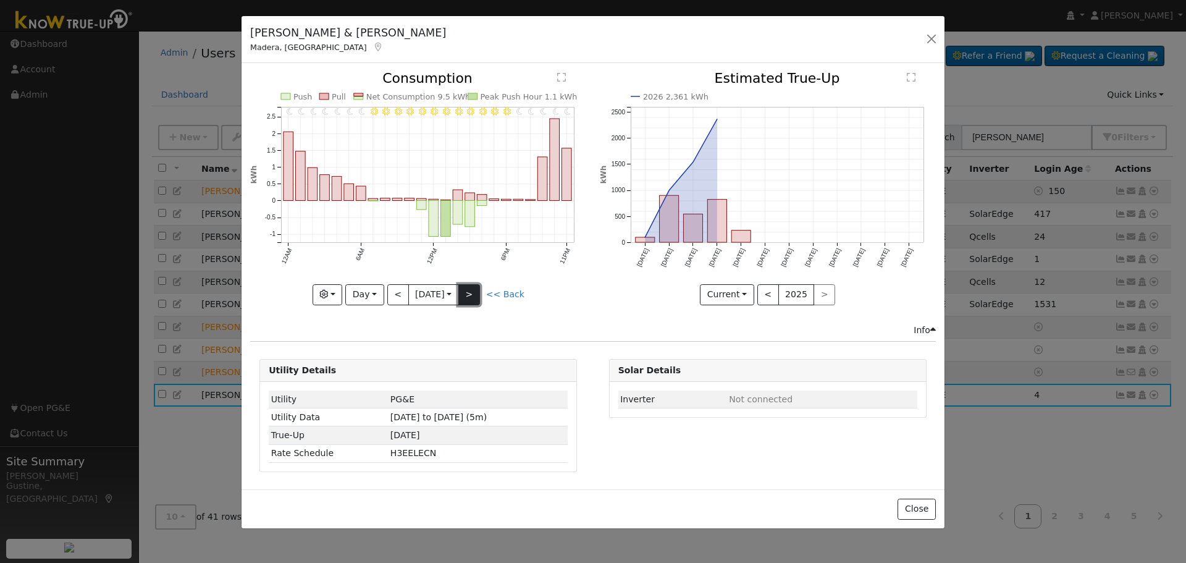
drag, startPoint x: 476, startPoint y: 289, endPoint x: 476, endPoint y: 300, distance: 11.1
click at [476, 300] on button ">" at bounding box center [470, 294] width 22 height 21
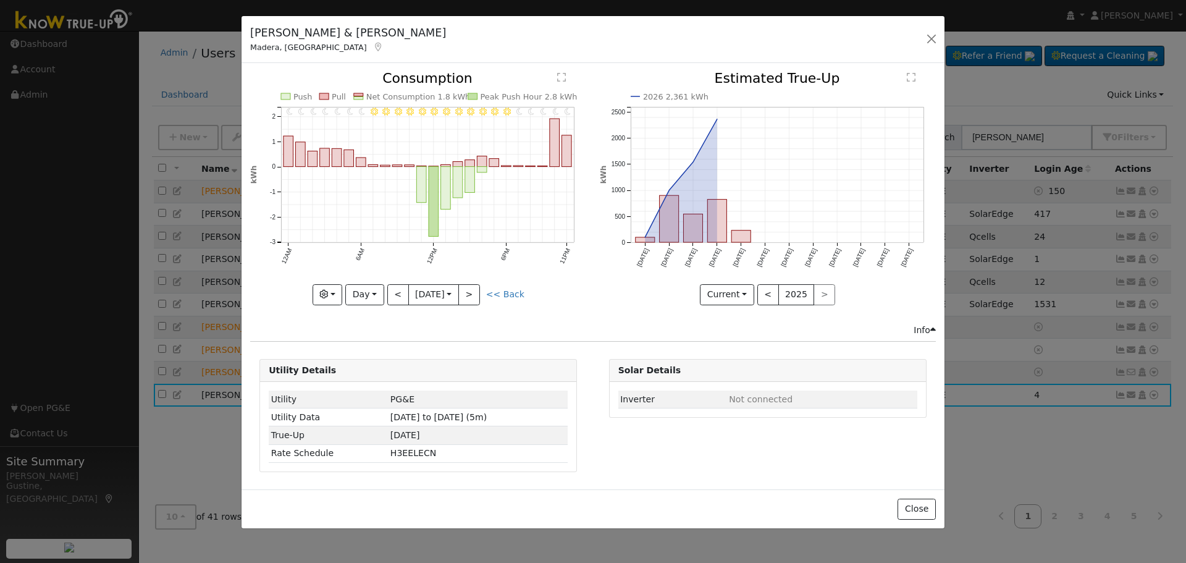
click at [476, 285] on div "11PM - Clear 10PM - Clear 9PM - Clear 8PM - Clear 7PM - Clear 6PM - Clear 5PM -…" at bounding box center [418, 188] width 336 height 233
click at [476, 285] on button ">" at bounding box center [470, 294] width 22 height 21
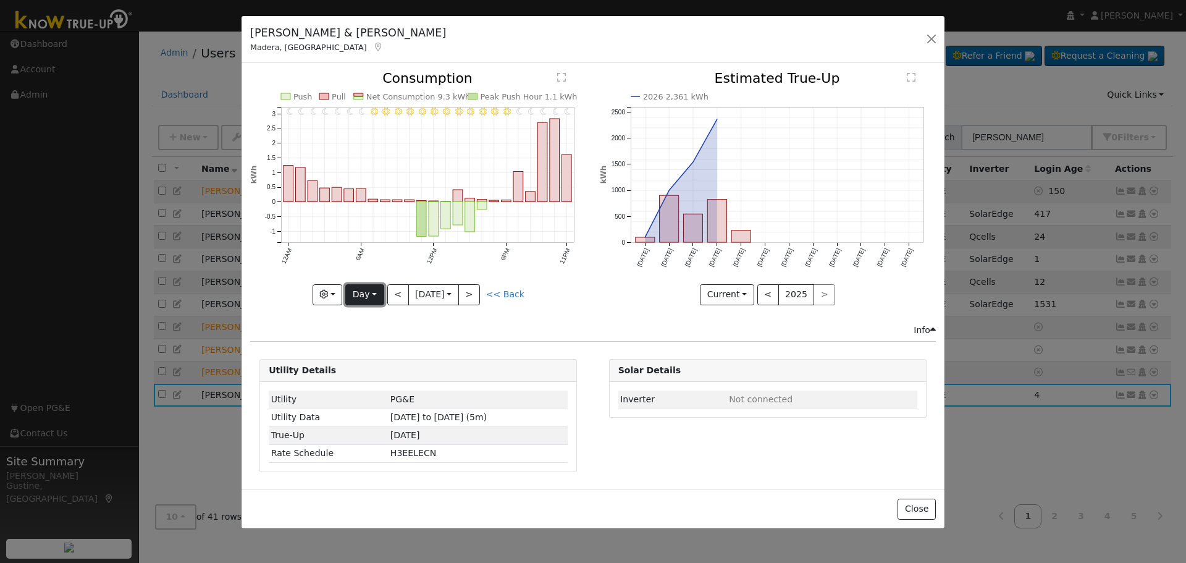
click at [355, 292] on button "Day" at bounding box center [364, 294] width 38 height 21
click at [394, 368] on link "Year" at bounding box center [389, 371] width 86 height 17
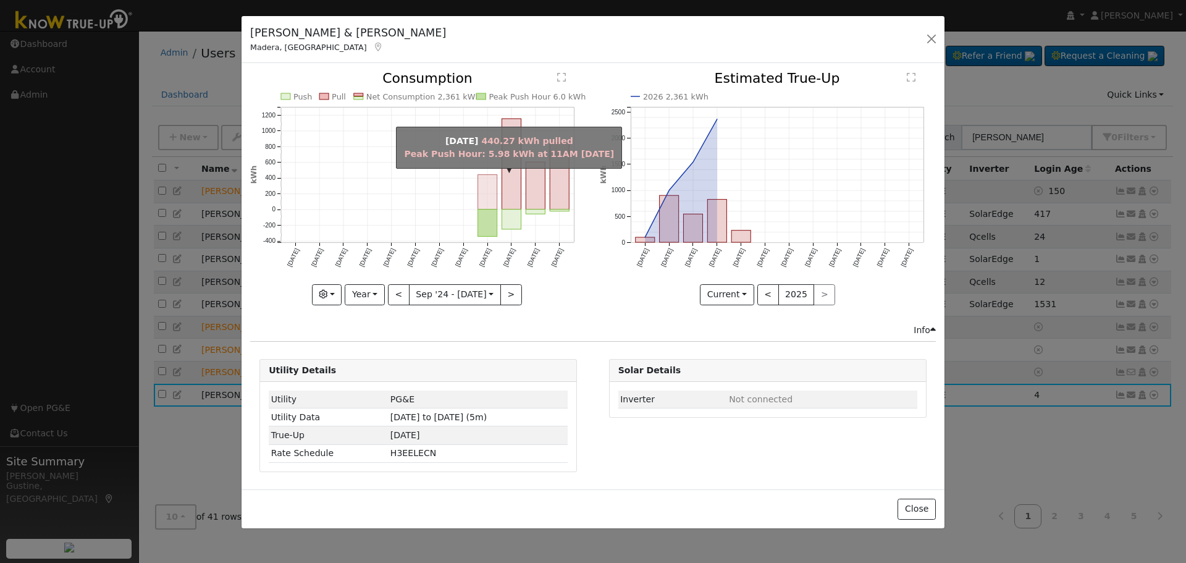
click at [492, 179] on rect "onclick=""" at bounding box center [487, 192] width 19 height 35
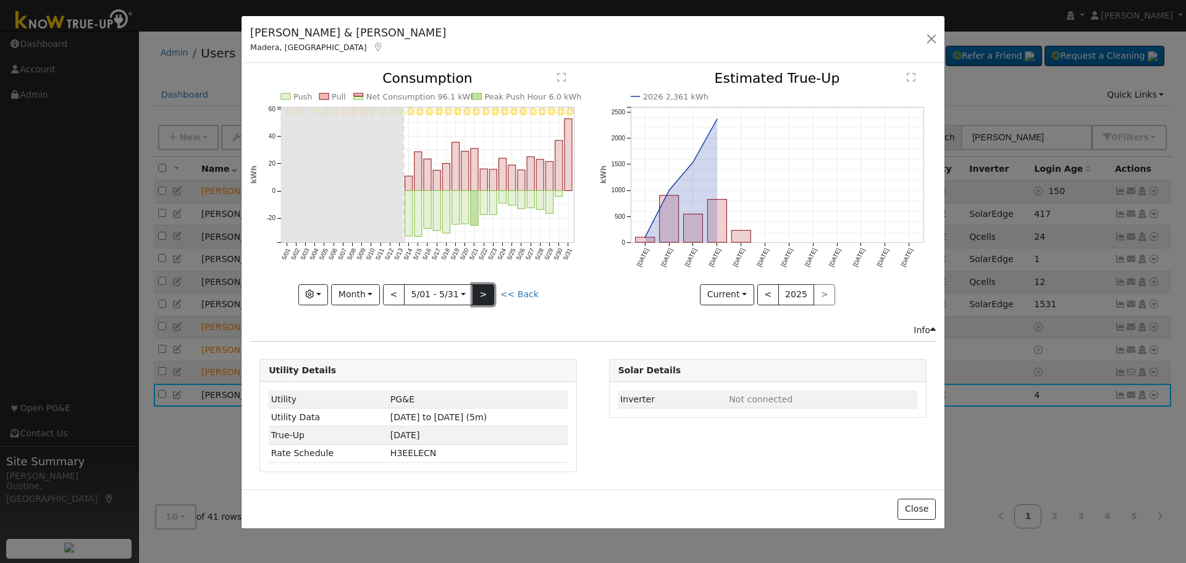
click at [478, 296] on button ">" at bounding box center [484, 294] width 22 height 21
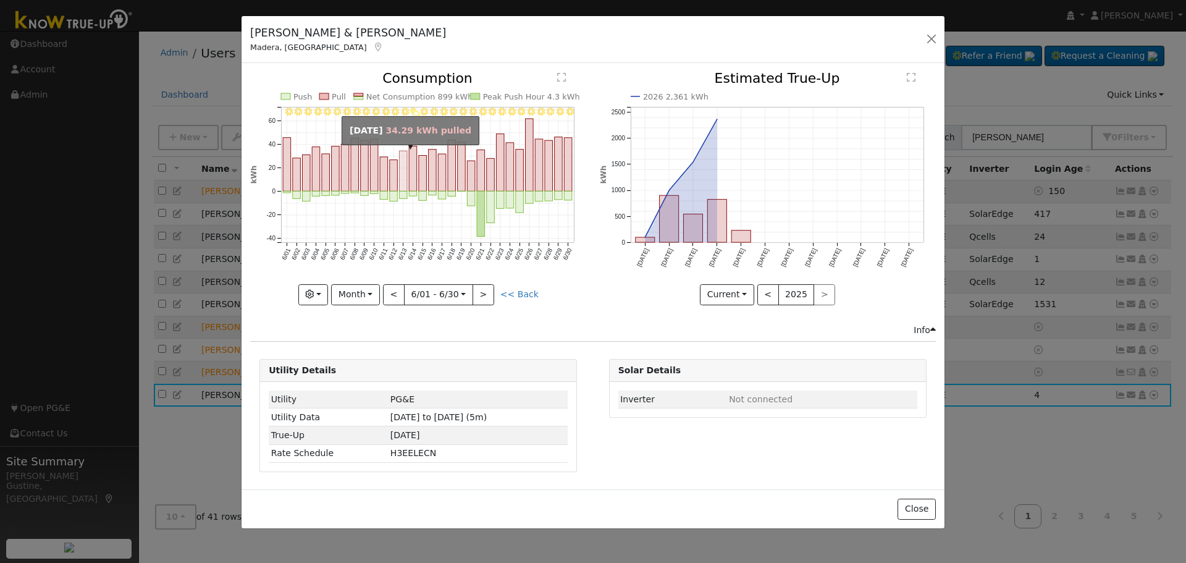
click at [402, 171] on rect "onclick=""" at bounding box center [404, 171] width 8 height 40
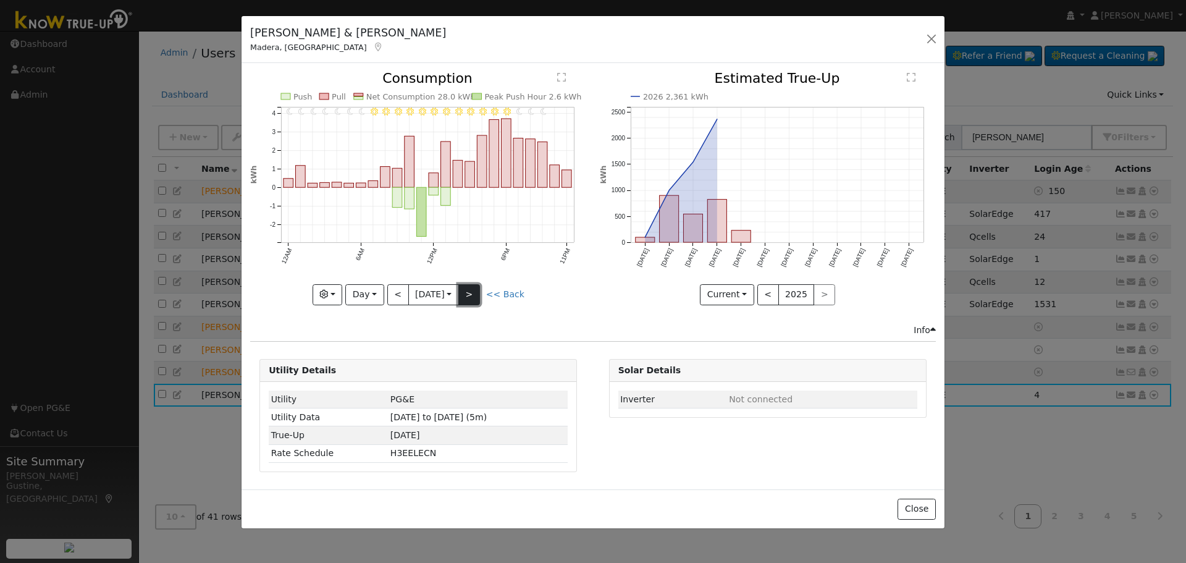
click at [475, 295] on button ">" at bounding box center [470, 294] width 22 height 21
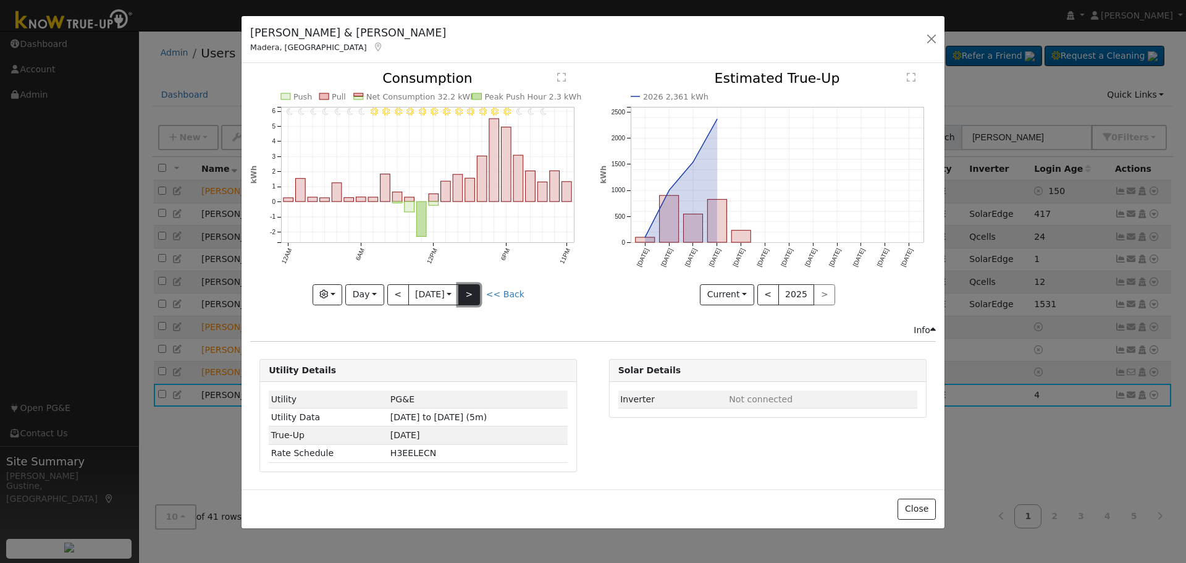
click at [475, 295] on button ">" at bounding box center [470, 294] width 22 height 21
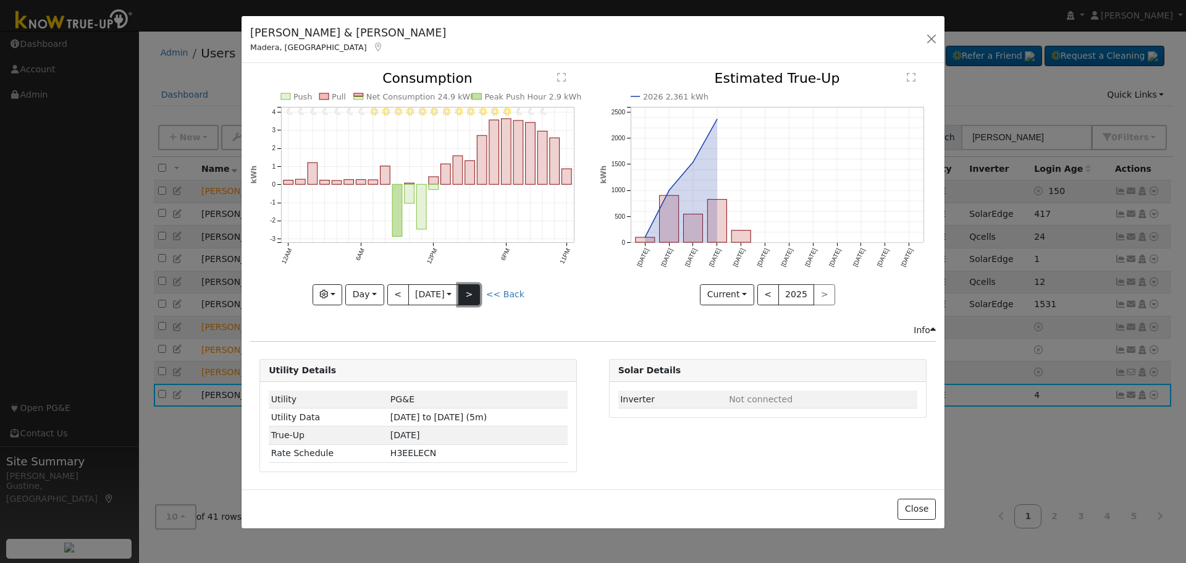
click at [475, 294] on button ">" at bounding box center [470, 294] width 22 height 21
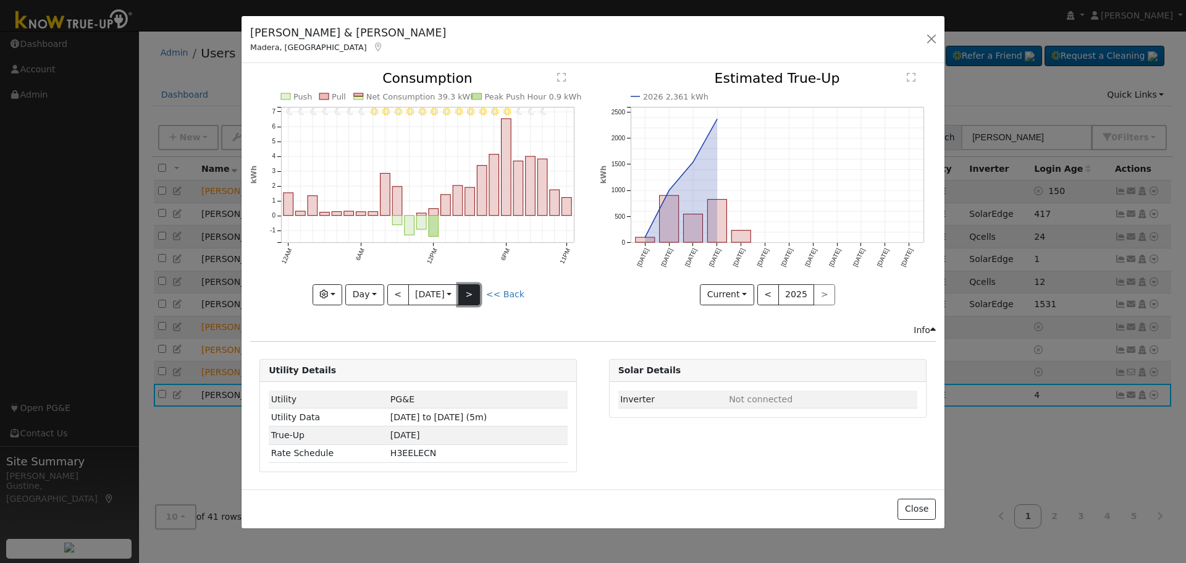
click at [475, 294] on button ">" at bounding box center [470, 294] width 22 height 21
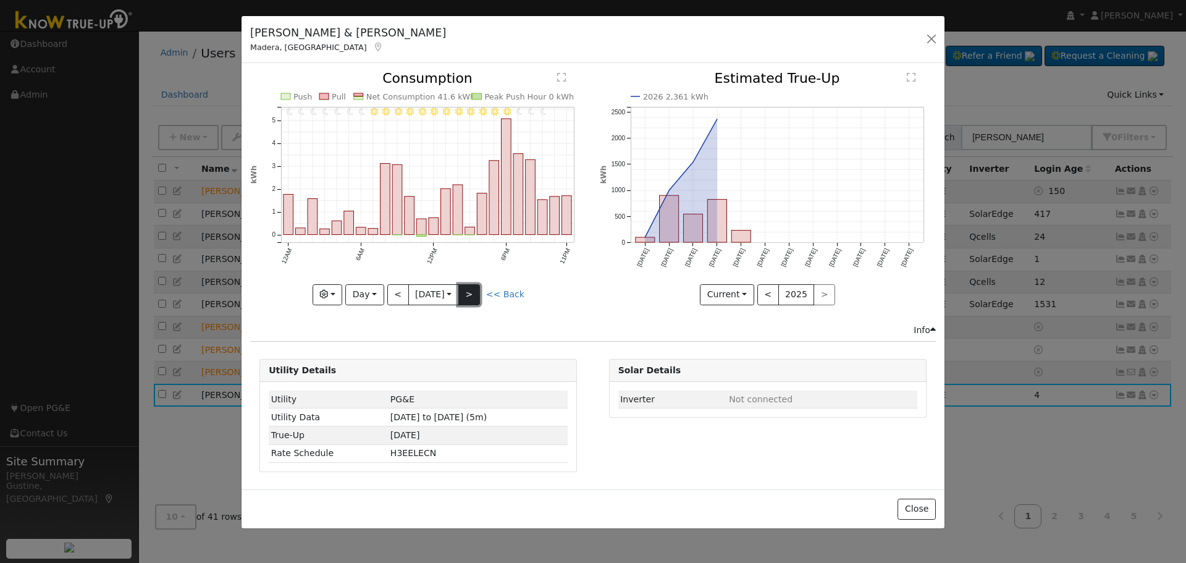
click at [475, 294] on button ">" at bounding box center [470, 294] width 22 height 21
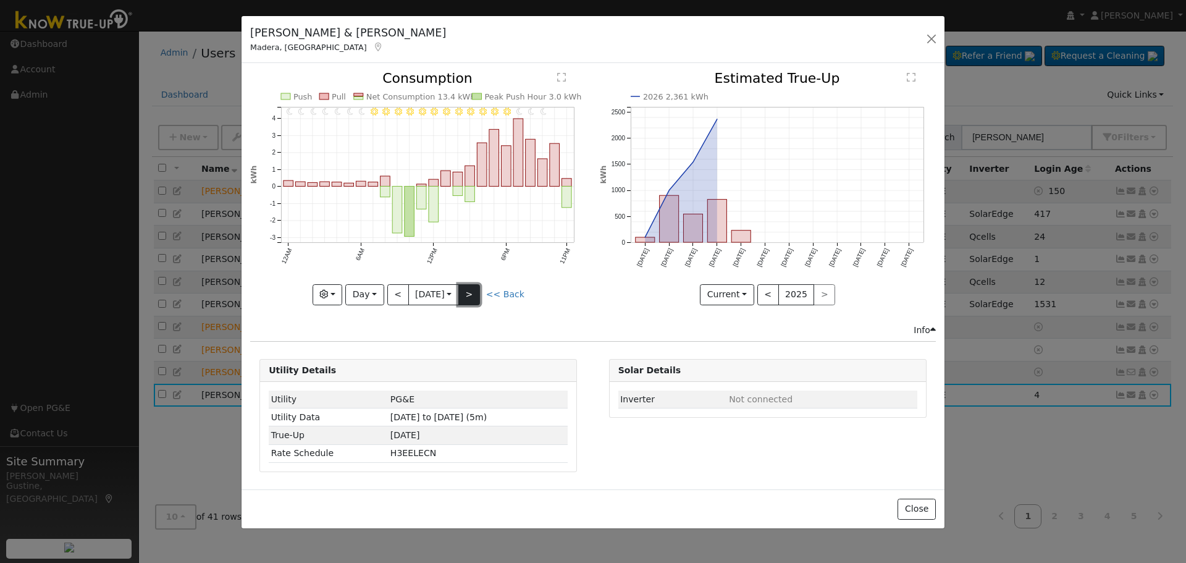
click at [475, 294] on button ">" at bounding box center [470, 294] width 22 height 21
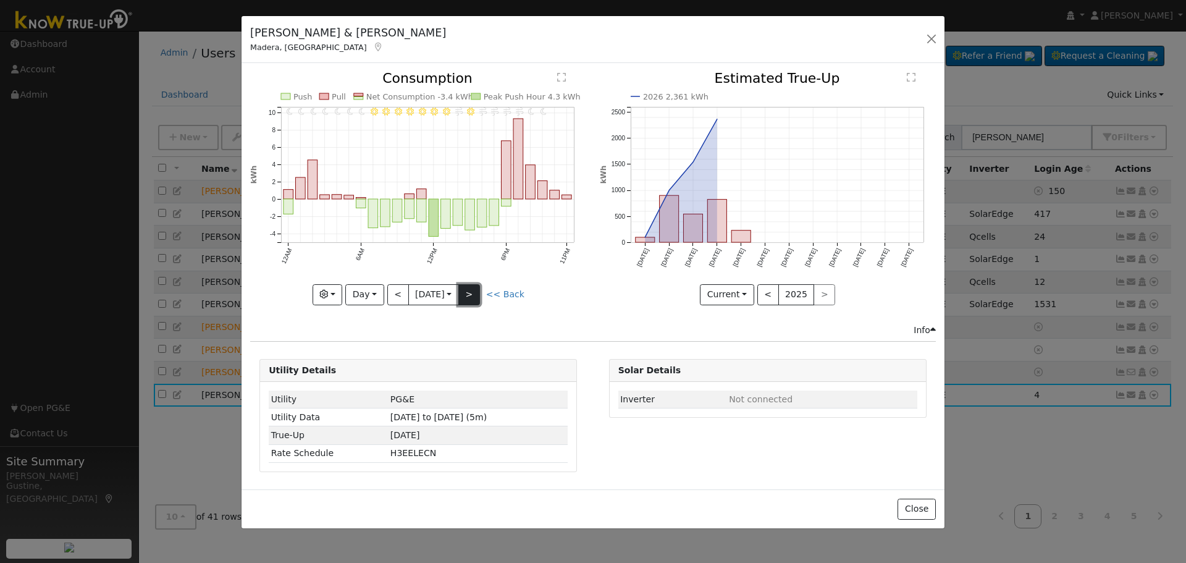
click at [475, 294] on button ">" at bounding box center [470, 294] width 22 height 21
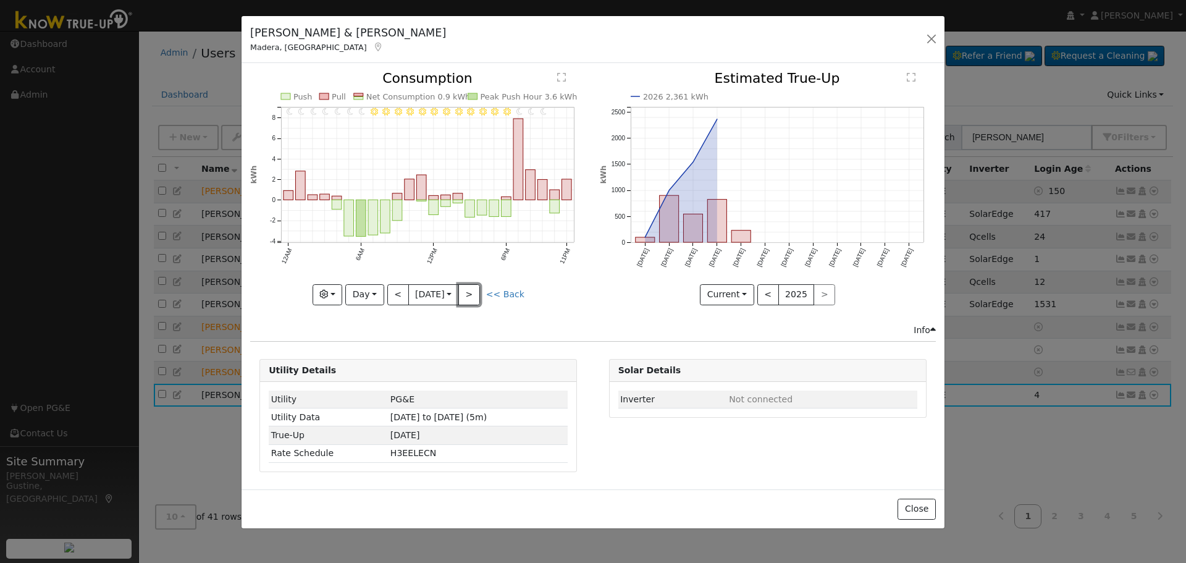
click at [475, 294] on button ">" at bounding box center [470, 294] width 22 height 21
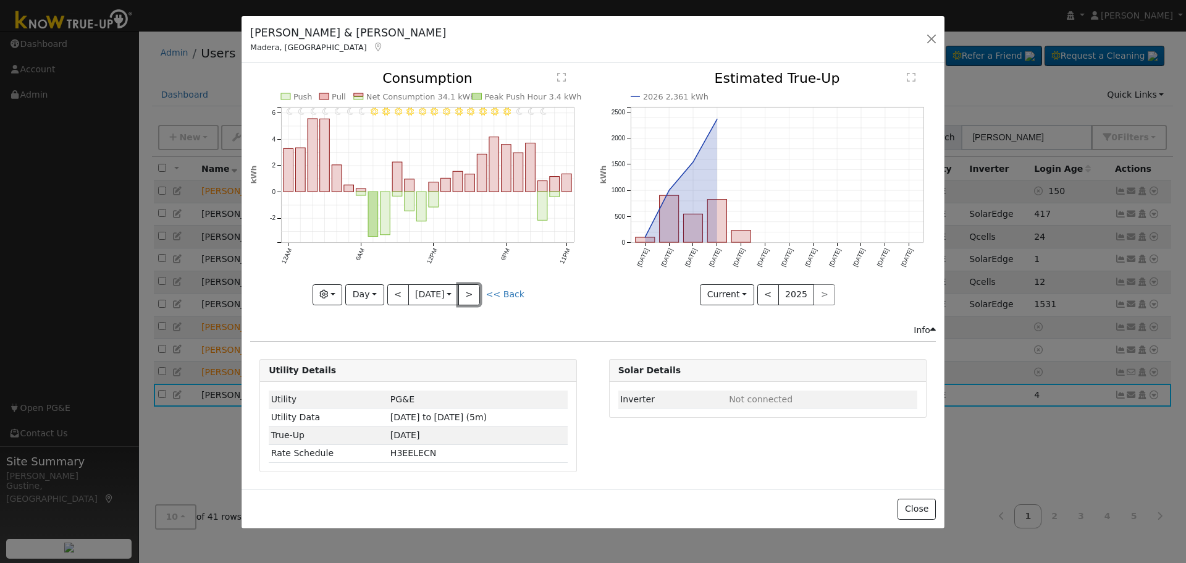
click at [475, 294] on button ">" at bounding box center [470, 294] width 22 height 21
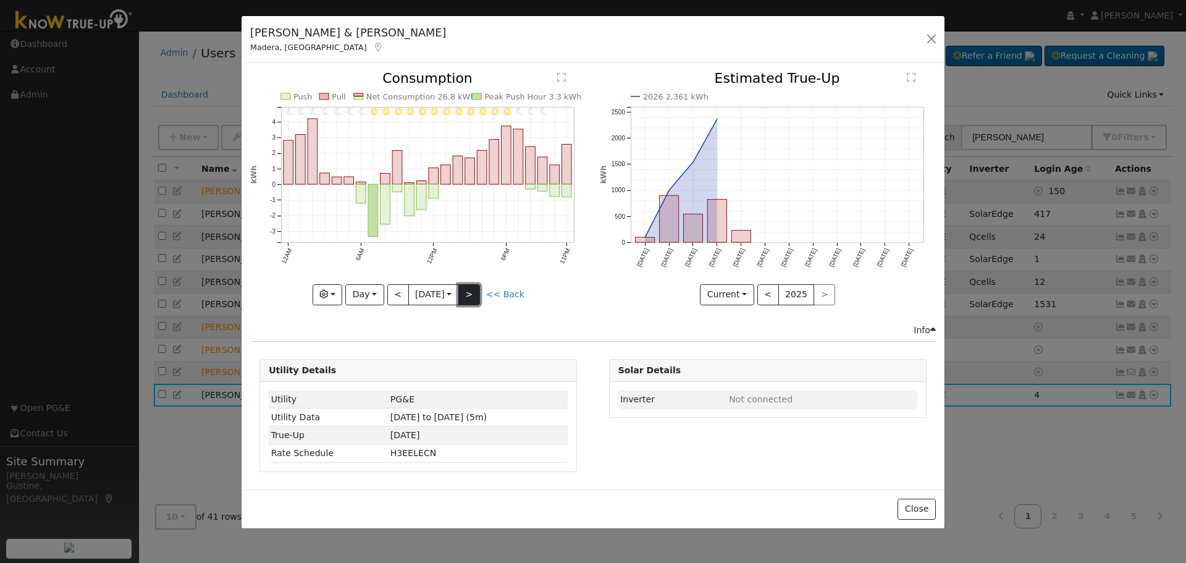
click at [473, 287] on button ">" at bounding box center [470, 294] width 22 height 21
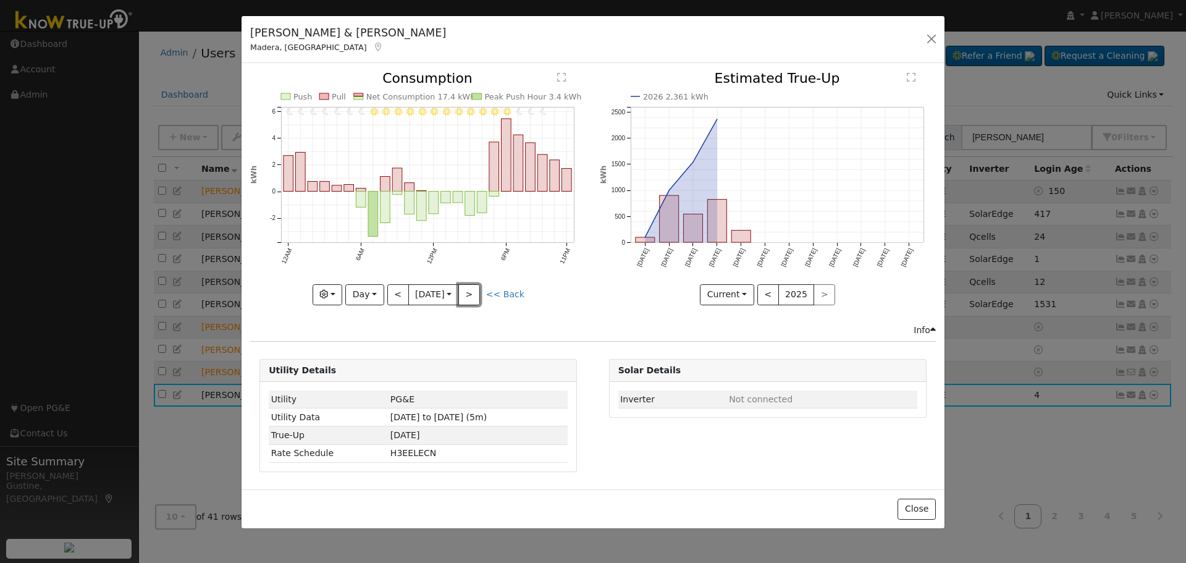
click at [473, 287] on button ">" at bounding box center [470, 294] width 22 height 21
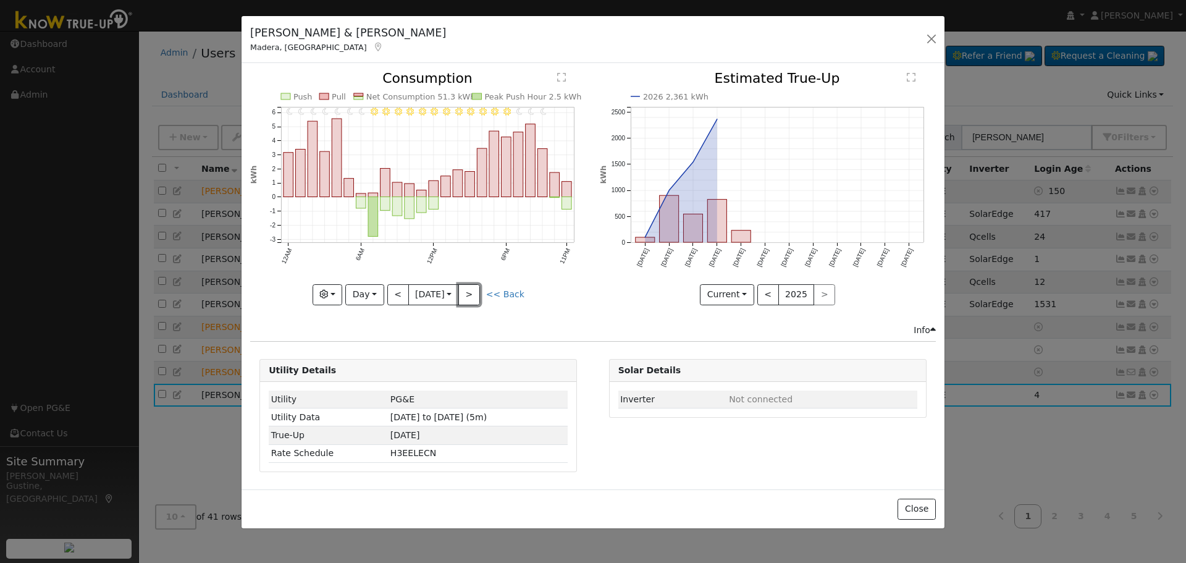
click at [473, 287] on button ">" at bounding box center [470, 294] width 22 height 21
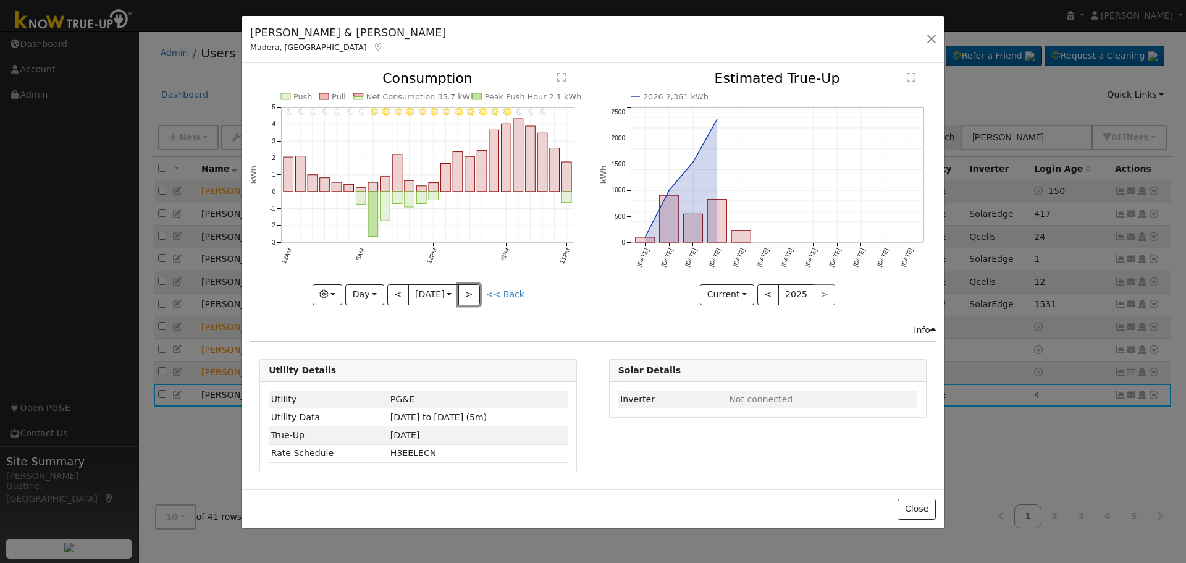
click at [473, 287] on button ">" at bounding box center [470, 294] width 22 height 21
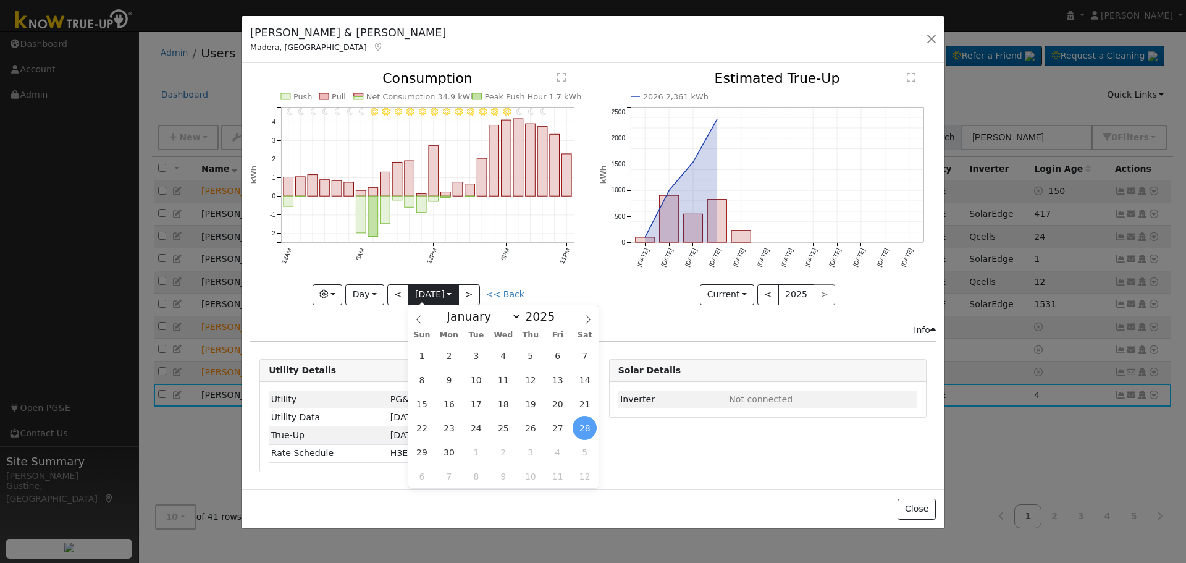
click at [425, 295] on input "[DATE]" at bounding box center [433, 295] width 49 height 20
click at [506, 364] on span "4" at bounding box center [503, 356] width 24 height 24
type input "[DATE]"
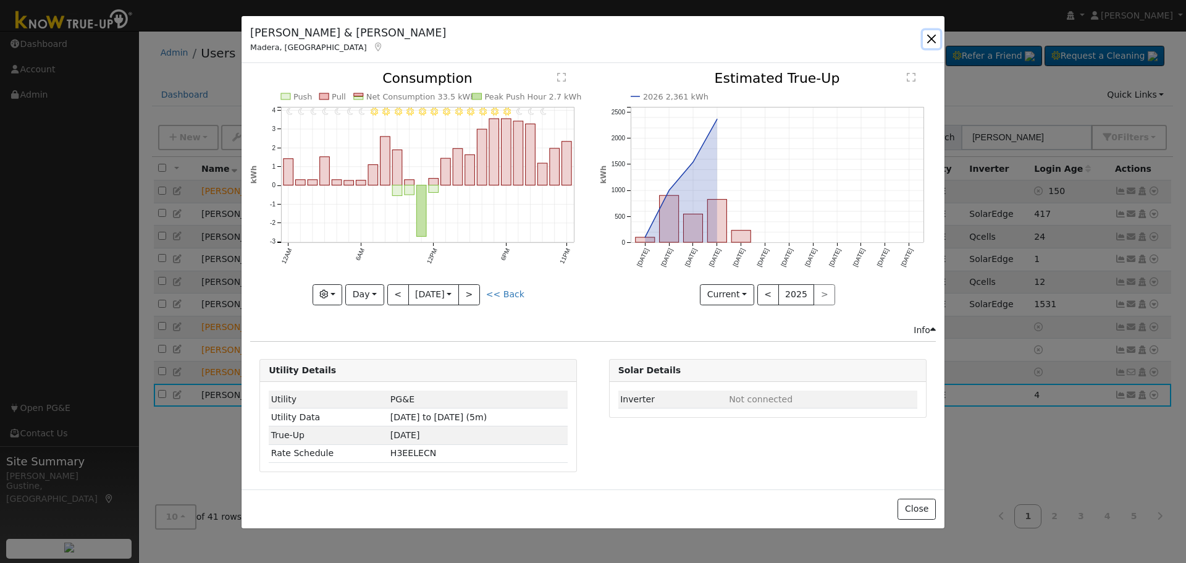
click at [932, 35] on button "button" at bounding box center [931, 38] width 17 height 17
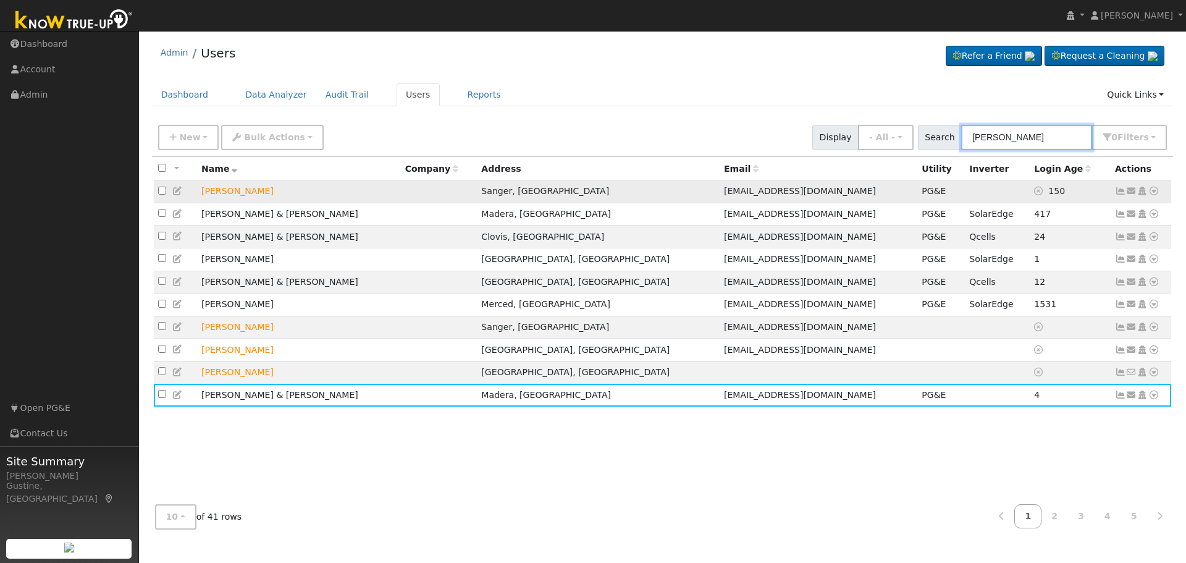
drag, startPoint x: 1052, startPoint y: 146, endPoint x: 885, endPoint y: 195, distance: 173.2
click at [909, 177] on div "New Add User Quick Add Quick Connect Quick Convert Lead Bulk Actions Send Email…" at bounding box center [663, 329] width 1022 height 420
type input "[PERSON_NAME]"
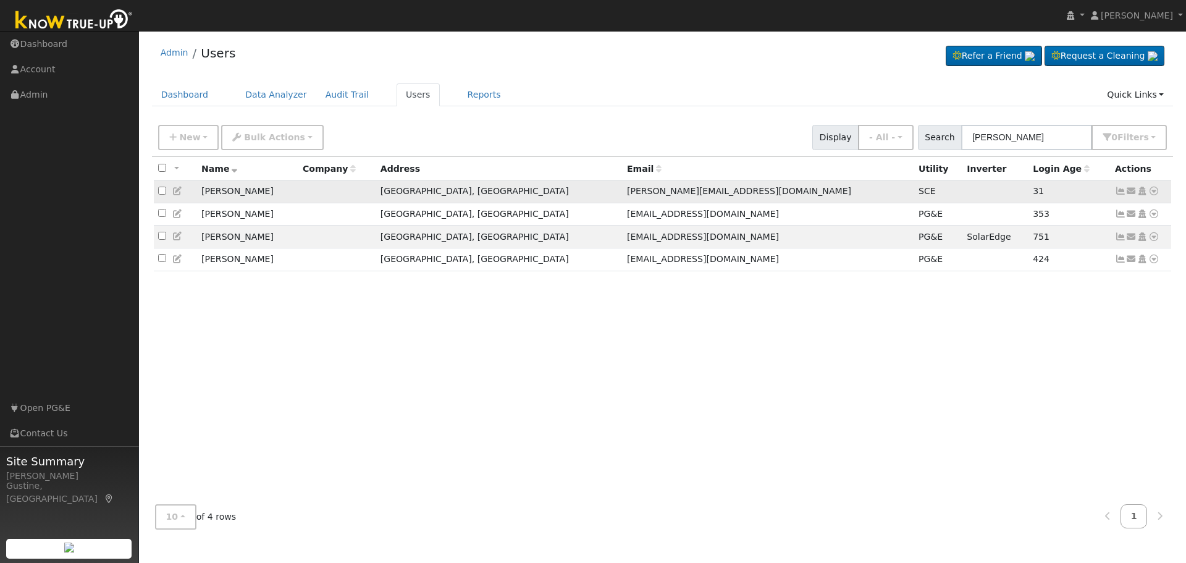
click at [1120, 192] on icon at bounding box center [1120, 191] width 11 height 9
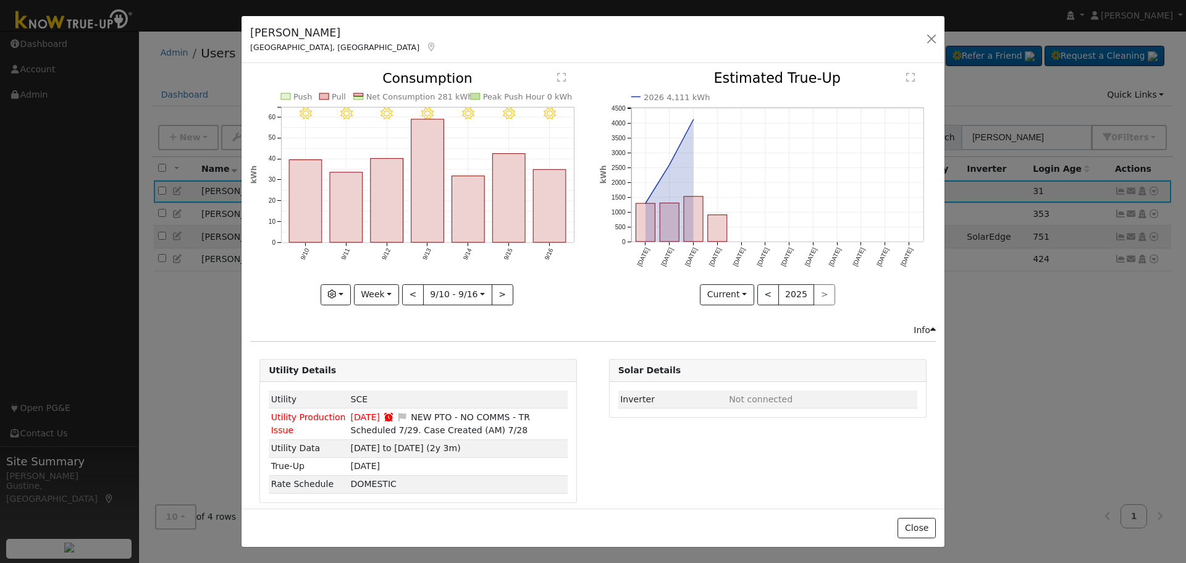
click at [515, 184] on rect "onclick=""" at bounding box center [509, 198] width 33 height 89
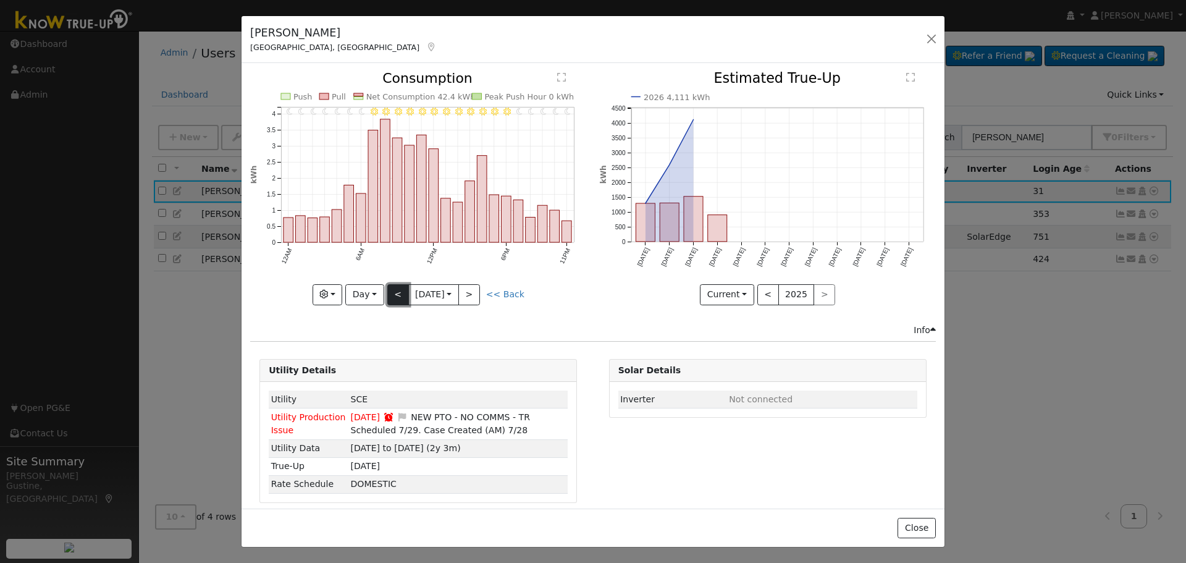
click at [387, 295] on button "<" at bounding box center [398, 294] width 22 height 21
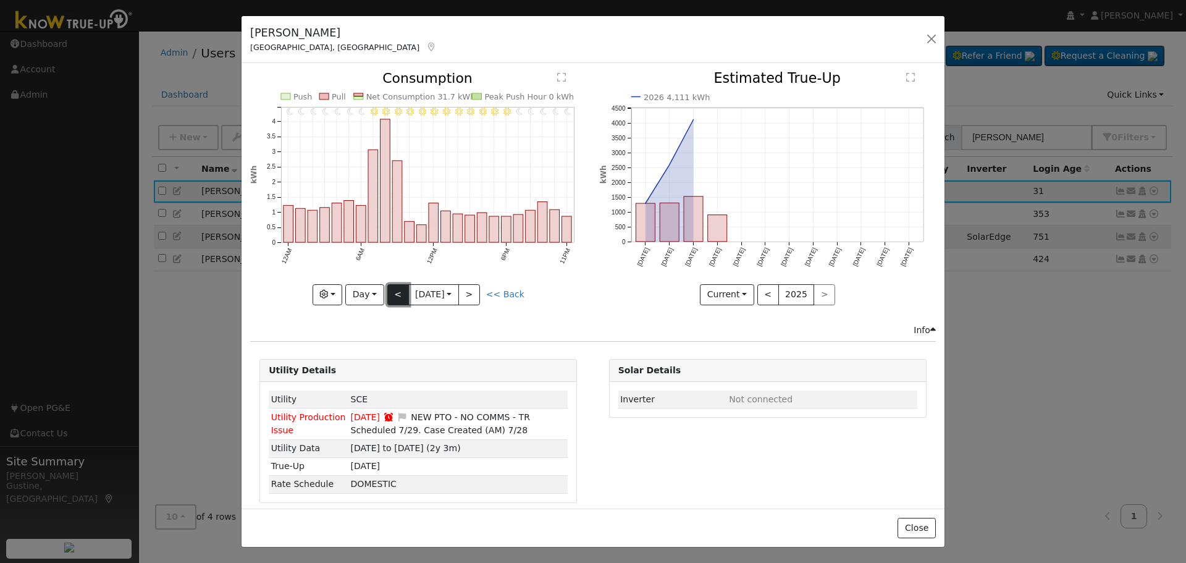
click at [391, 295] on button "<" at bounding box center [398, 294] width 22 height 21
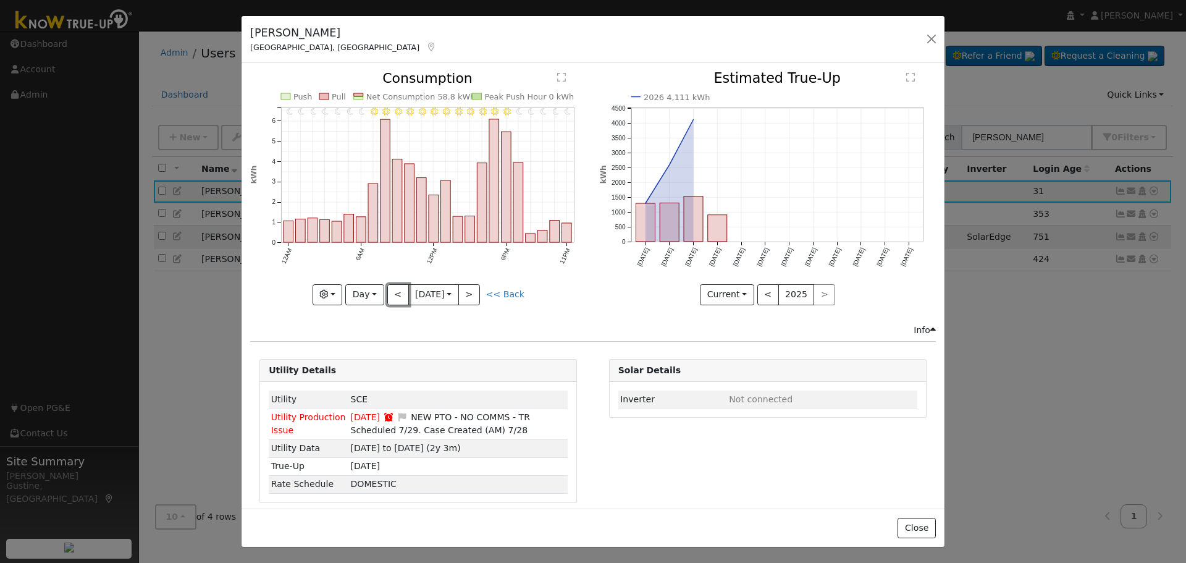
click at [393, 295] on button "<" at bounding box center [398, 294] width 22 height 21
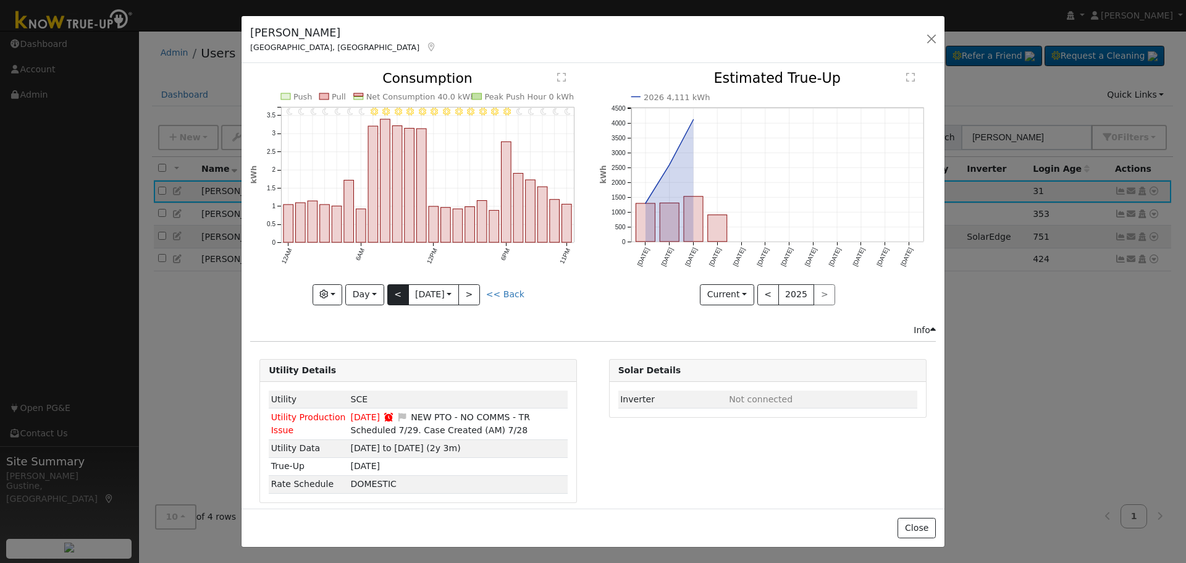
click at [394, 292] on div "11PM - Clear 10PM - Clear 9PM - Clear 8PM - Clear 7PM - Clear 6PM - Clear 5PM -…" at bounding box center [418, 188] width 336 height 233
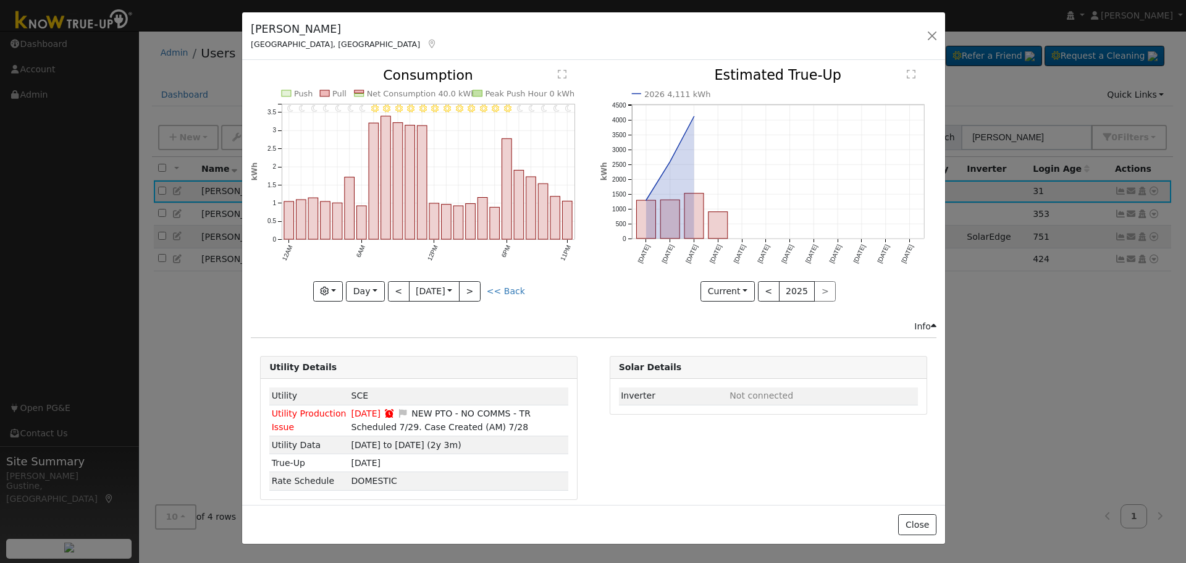
drag, startPoint x: 245, startPoint y: 46, endPoint x: 239, endPoint y: 43, distance: 6.4
click at [245, 43] on div "[PERSON_NAME] Visalia, [GEOGRAPHIC_DATA]" at bounding box center [345, 36] width 200 height 30
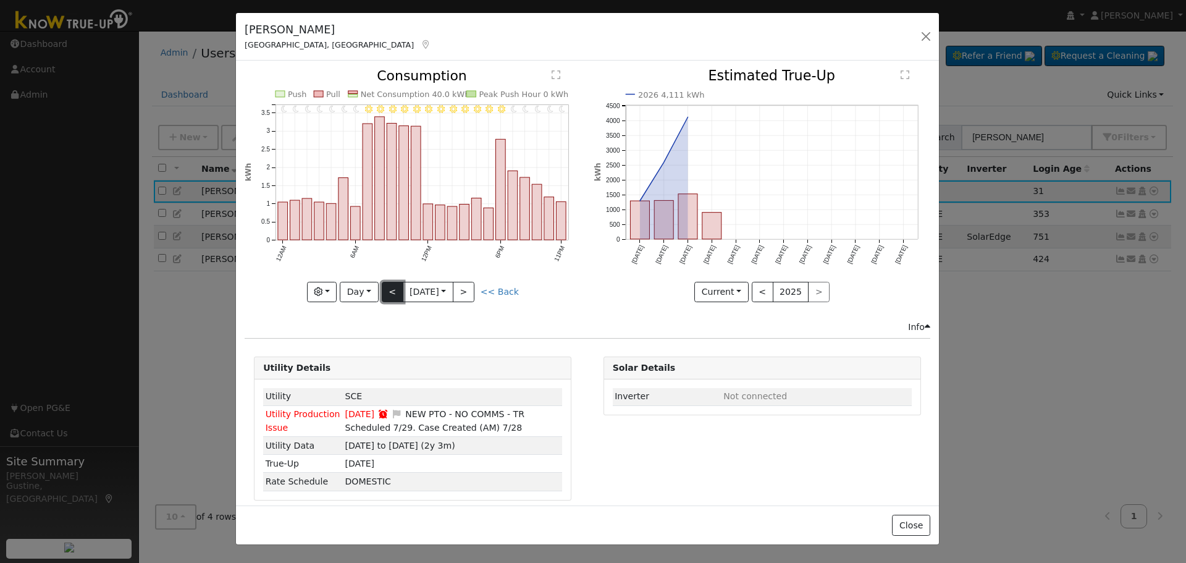
click at [399, 293] on button "<" at bounding box center [393, 292] width 22 height 21
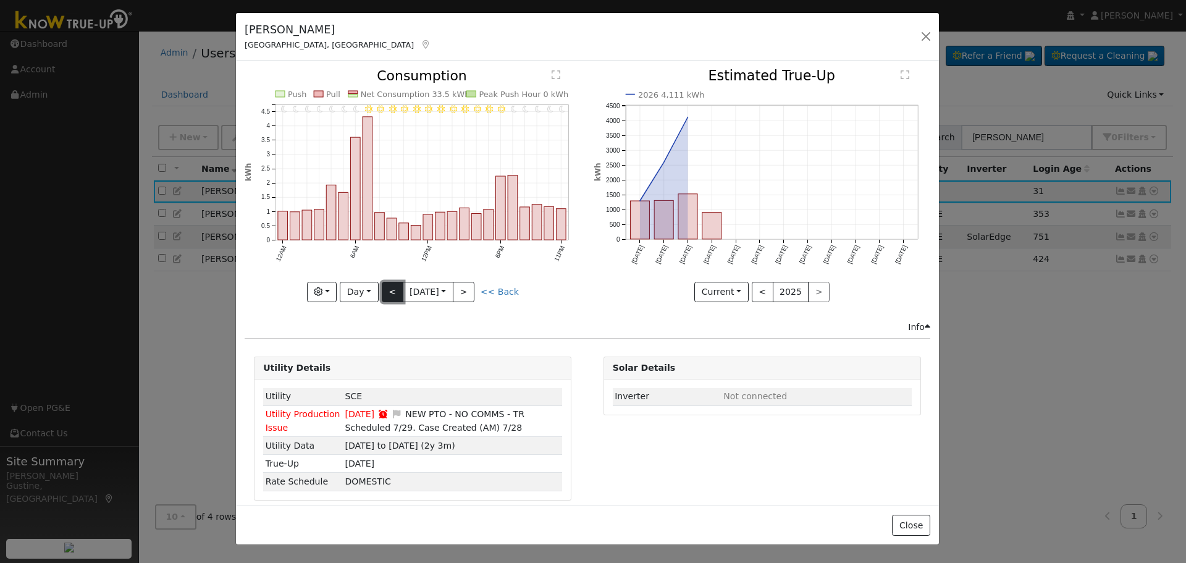
click at [392, 287] on button "<" at bounding box center [393, 292] width 22 height 21
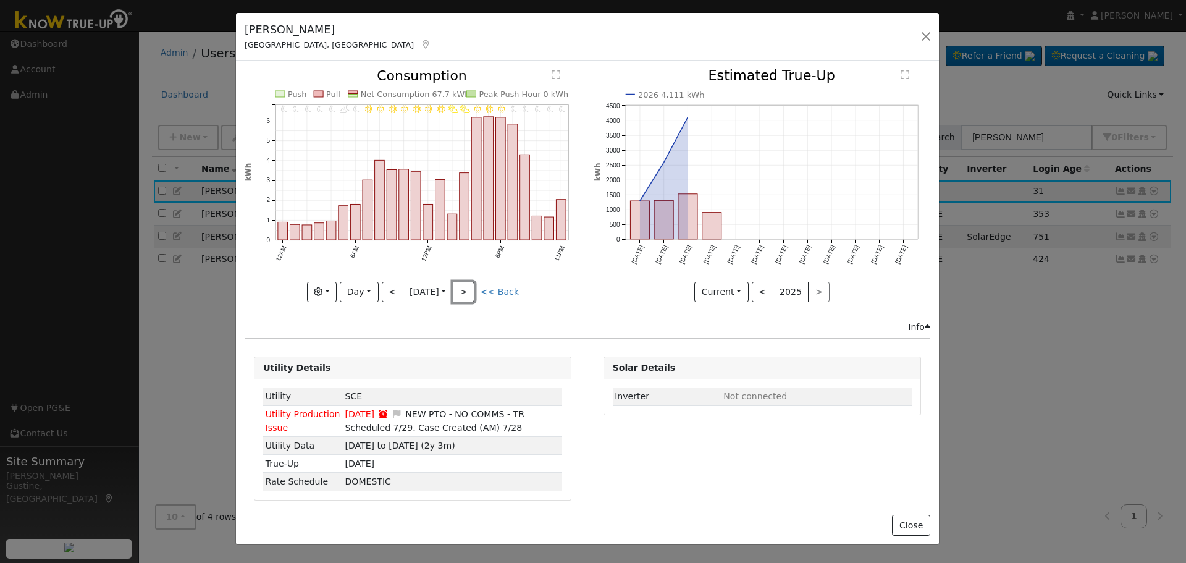
click at [467, 287] on button ">" at bounding box center [464, 292] width 22 height 21
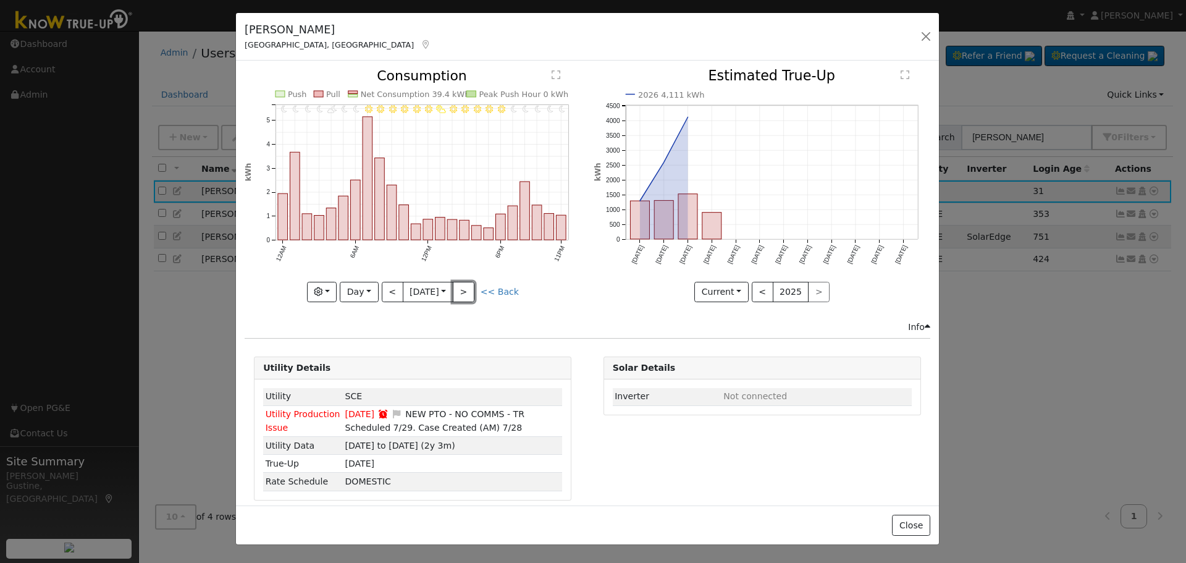
click at [467, 286] on button ">" at bounding box center [464, 292] width 22 height 21
type input "[DATE]"
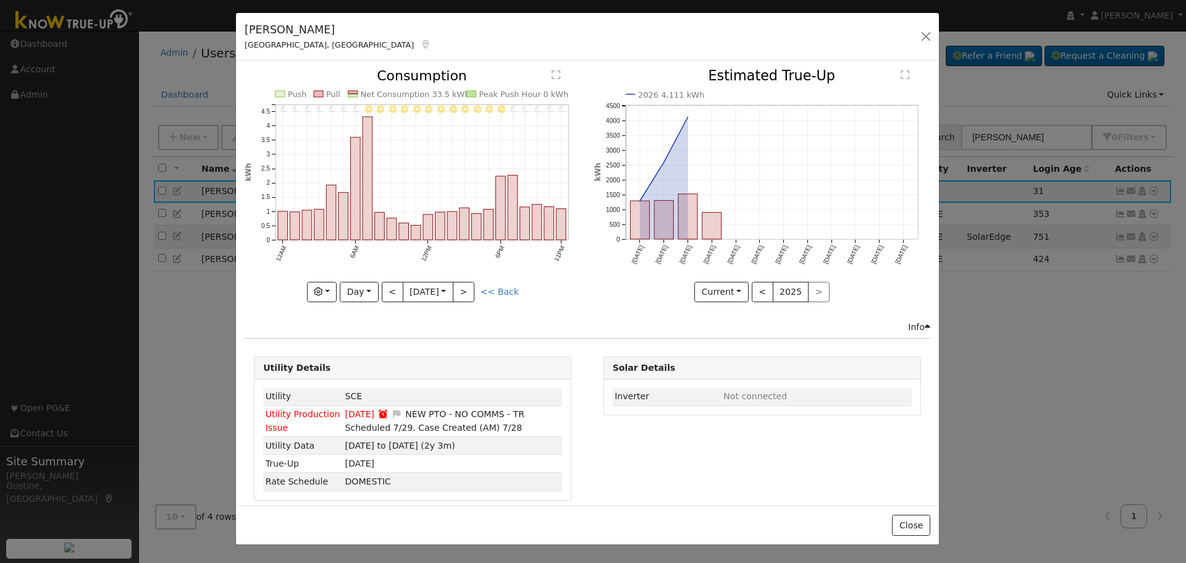
click at [929, 54] on div "[PERSON_NAME] [GEOGRAPHIC_DATA], [GEOGRAPHIC_DATA] Default Account Default Acco…" at bounding box center [587, 37] width 703 height 48
click at [927, 42] on button "button" at bounding box center [926, 36] width 17 height 17
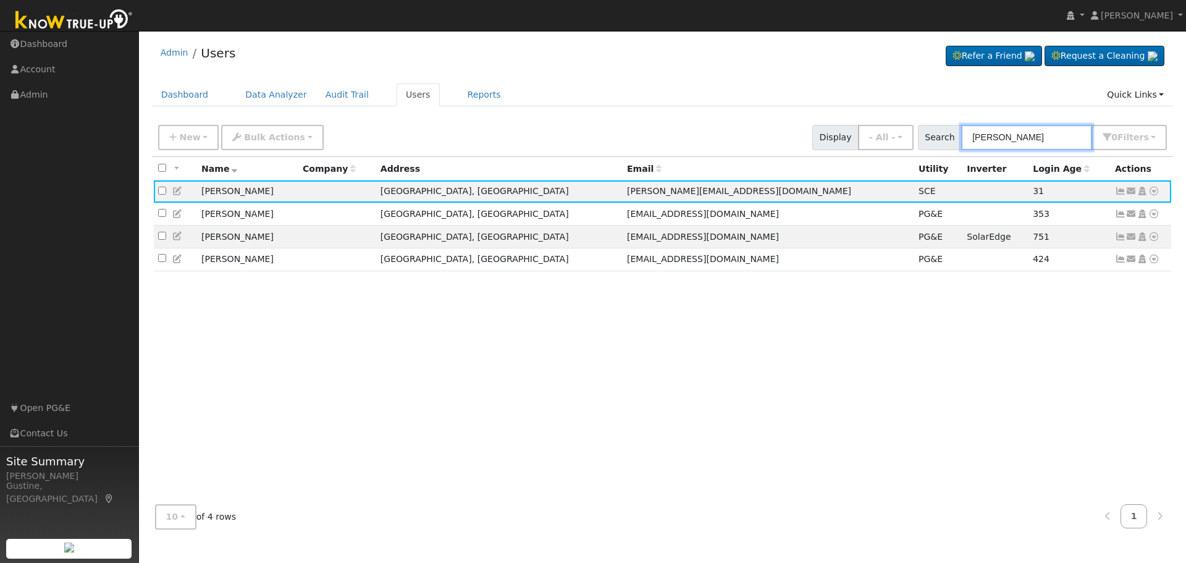
drag, startPoint x: 1039, startPoint y: 149, endPoint x: 767, endPoint y: 130, distance: 272.5
click at [769, 130] on div "New Add User Quick Add Quick Connect Quick Convert Lead Bulk Actions Send Email…" at bounding box center [663, 135] width 1014 height 30
paste input "[PERSON_NAME]"
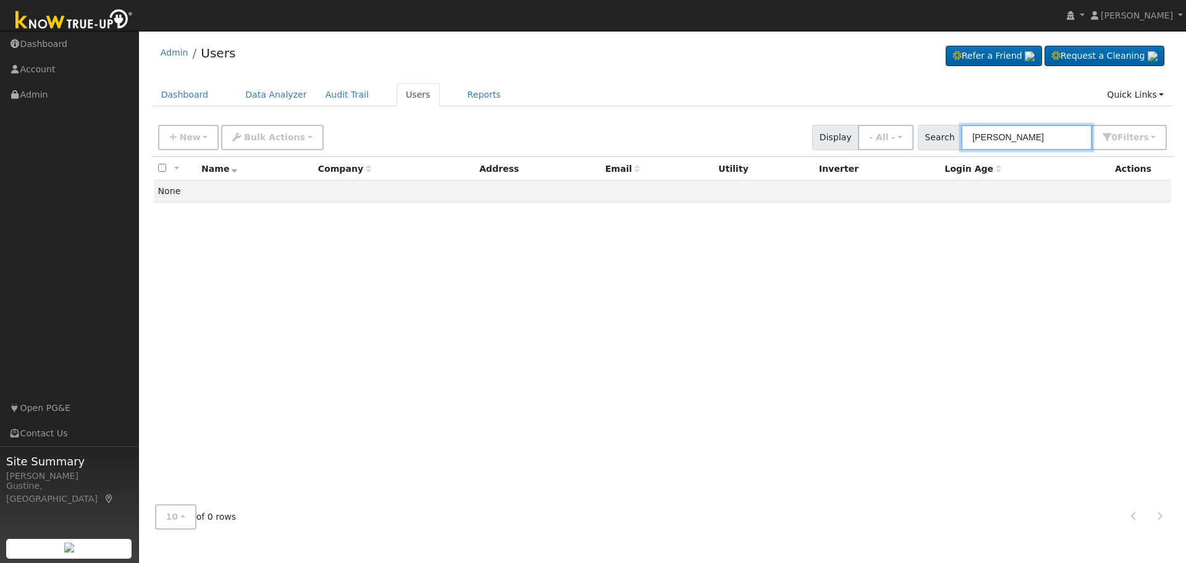
drag, startPoint x: 998, startPoint y: 138, endPoint x: 1260, endPoint y: 138, distance: 262.0
click at [1186, 138] on html "[PERSON_NAME] [PERSON_NAME] Profile My Company Help Center Terms Of Service See…" at bounding box center [593, 281] width 1186 height 563
type input "[PERSON_NAME]"
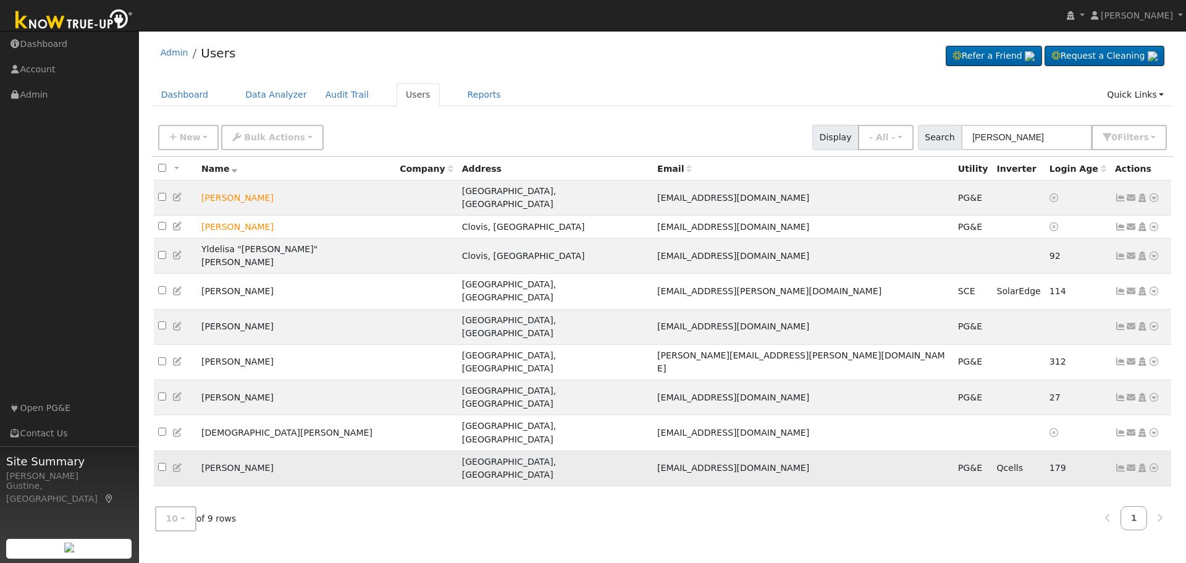
click at [1121, 463] on icon at bounding box center [1120, 467] width 11 height 9
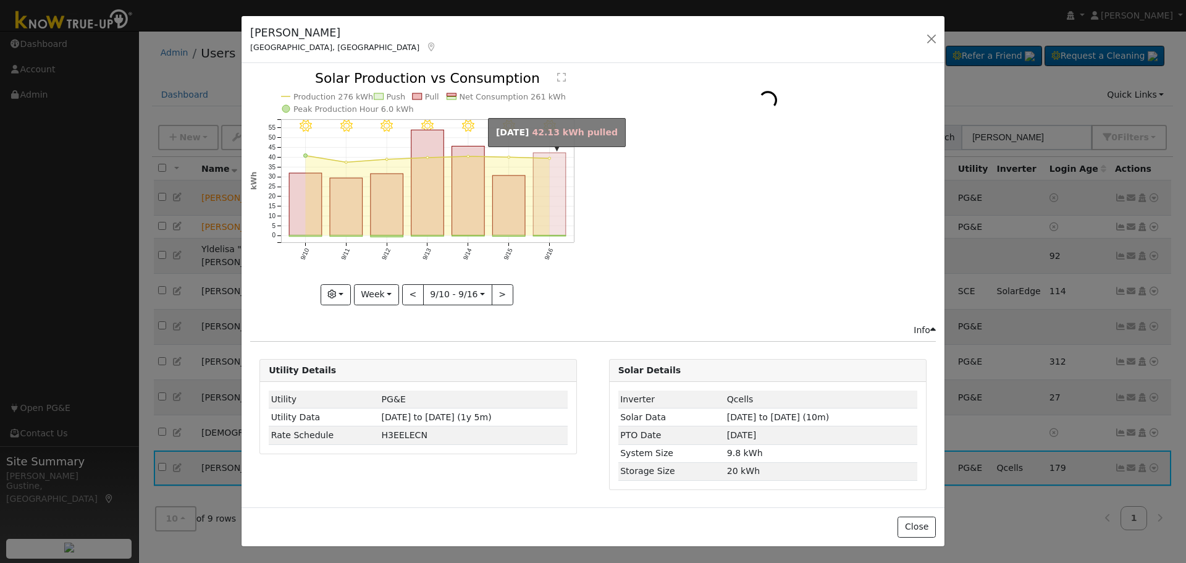
click at [512, 190] on rect "onclick=""" at bounding box center [509, 205] width 33 height 60
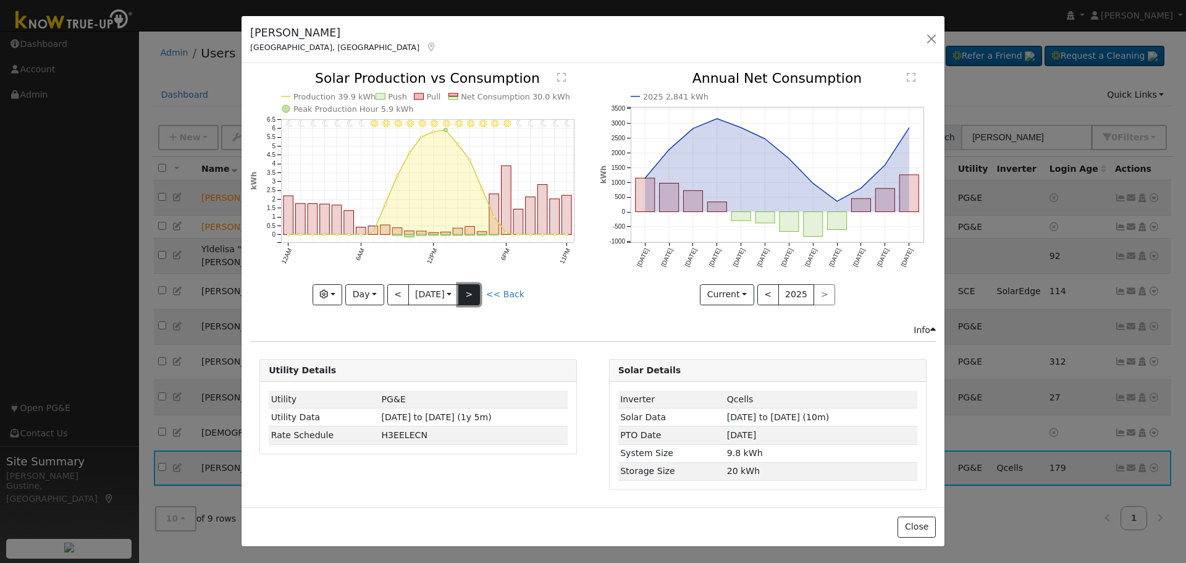
click at [472, 294] on button ">" at bounding box center [470, 294] width 22 height 21
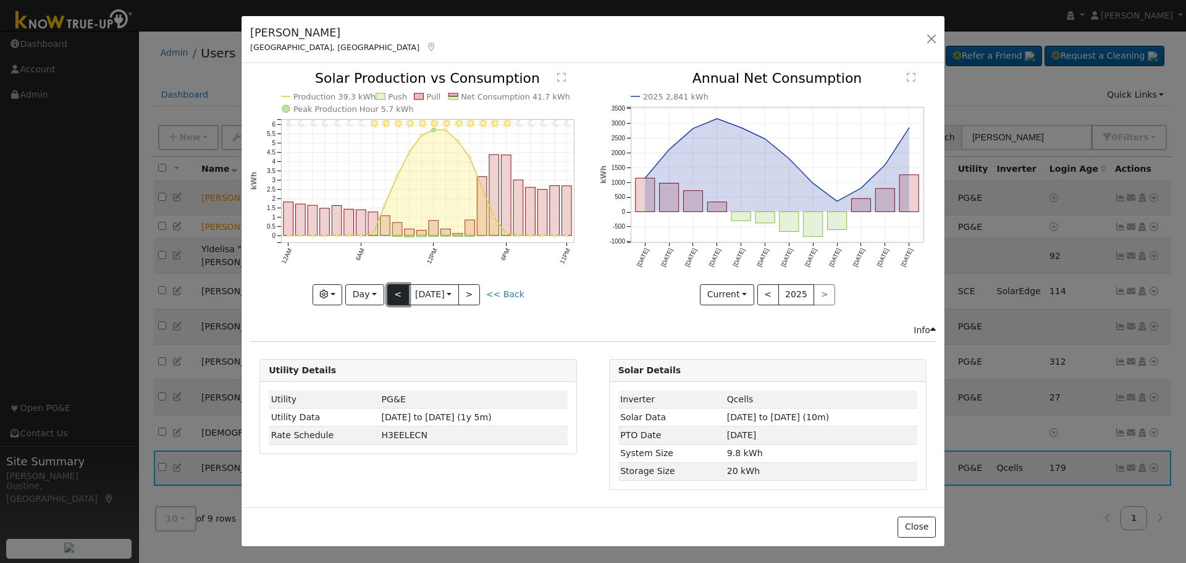
click at [395, 289] on button "<" at bounding box center [398, 294] width 22 height 21
drag, startPoint x: 394, startPoint y: 288, endPoint x: 397, endPoint y: 296, distance: 8.6
click at [397, 296] on button "<" at bounding box center [398, 294] width 22 height 21
click at [398, 296] on button "<" at bounding box center [398, 294] width 22 height 21
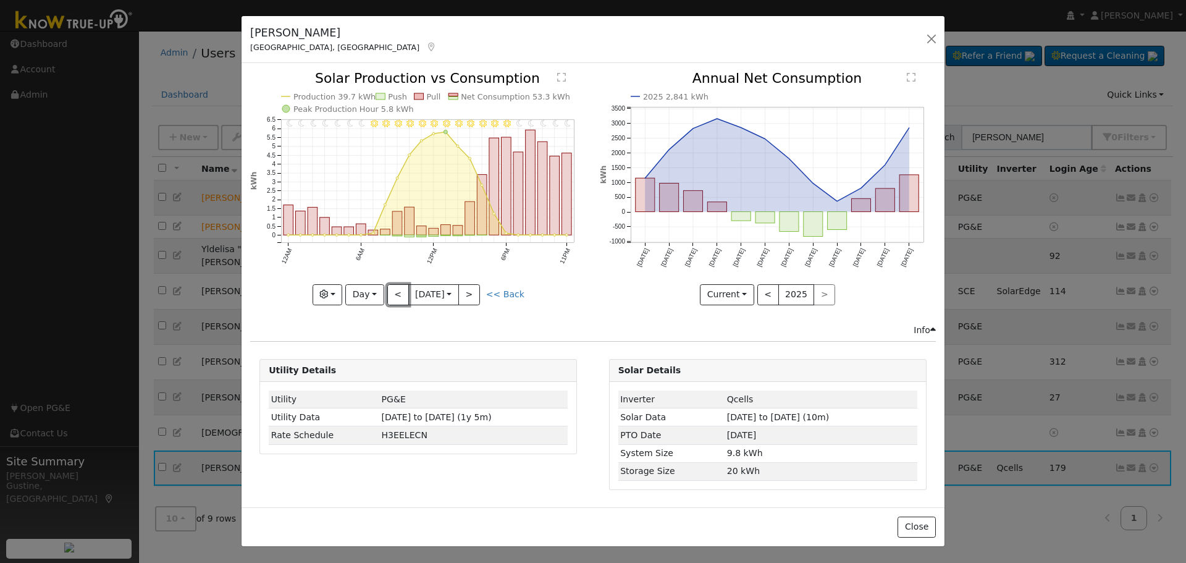
click at [398, 296] on button "<" at bounding box center [398, 294] width 22 height 21
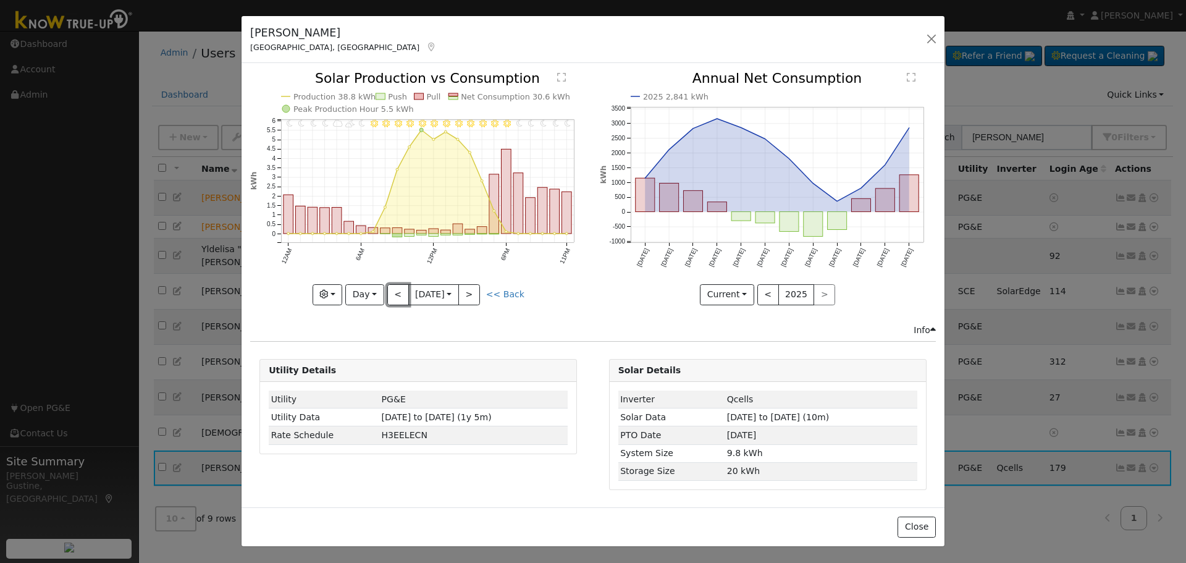
click at [398, 296] on button "<" at bounding box center [398, 294] width 22 height 21
type input "[DATE]"
click at [944, 43] on div "[PERSON_NAME] Bakersfield, [GEOGRAPHIC_DATA] Default Account Default Account [S…" at bounding box center [593, 40] width 703 height 48
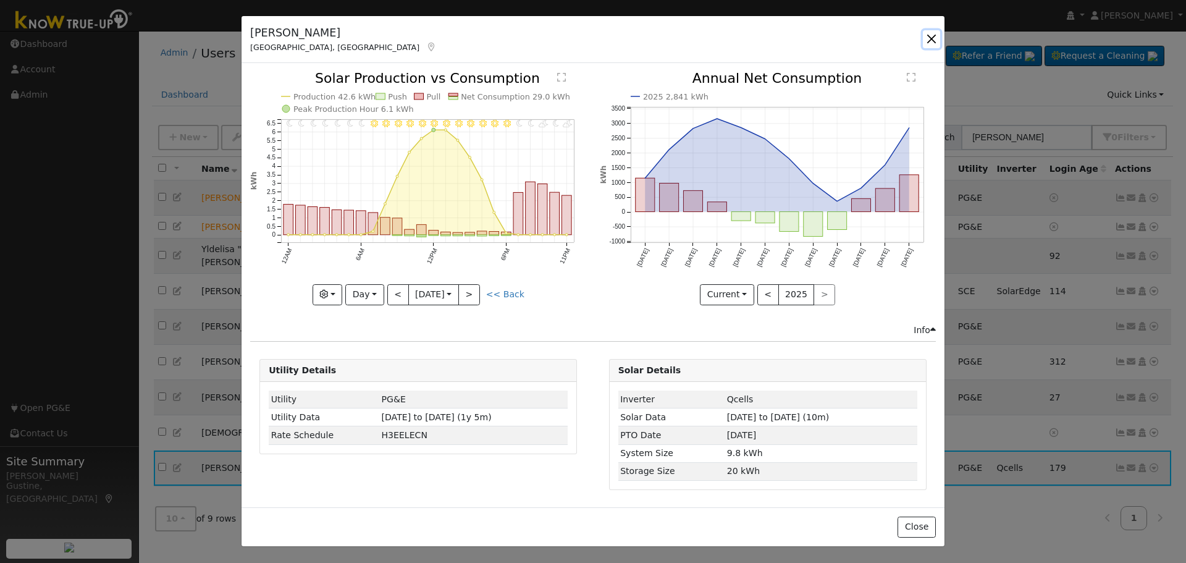
click at [929, 37] on button "button" at bounding box center [931, 38] width 17 height 17
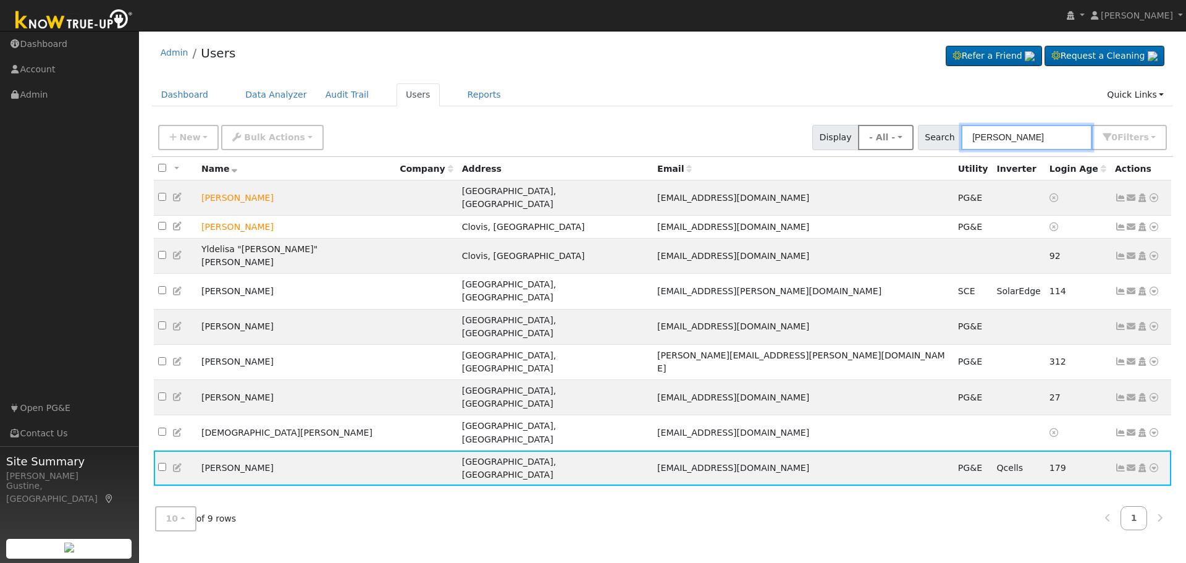
drag, startPoint x: 1014, startPoint y: 141, endPoint x: 888, endPoint y: 146, distance: 126.2
click at [888, 146] on div "New Add User Quick Add Quick Connect Quick Convert Lead Bulk Actions Send Email…" at bounding box center [663, 135] width 1014 height 30
paste input "[PERSON_NAME]"
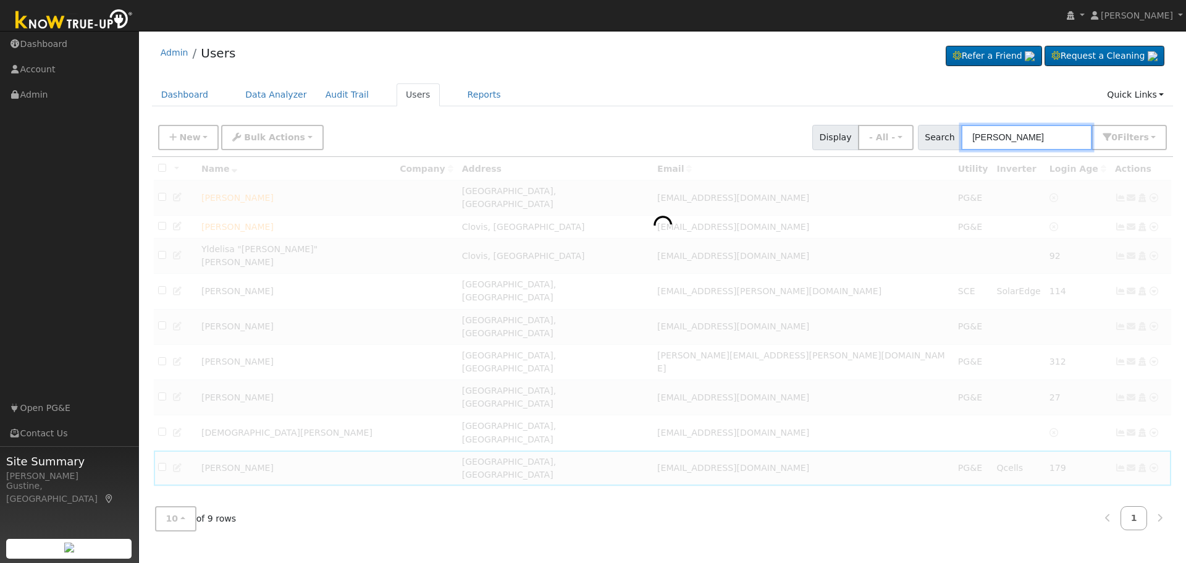
drag, startPoint x: 1005, startPoint y: 137, endPoint x: 1064, endPoint y: 137, distance: 58.7
click at [1059, 137] on input "[PERSON_NAME]" at bounding box center [1026, 137] width 131 height 25
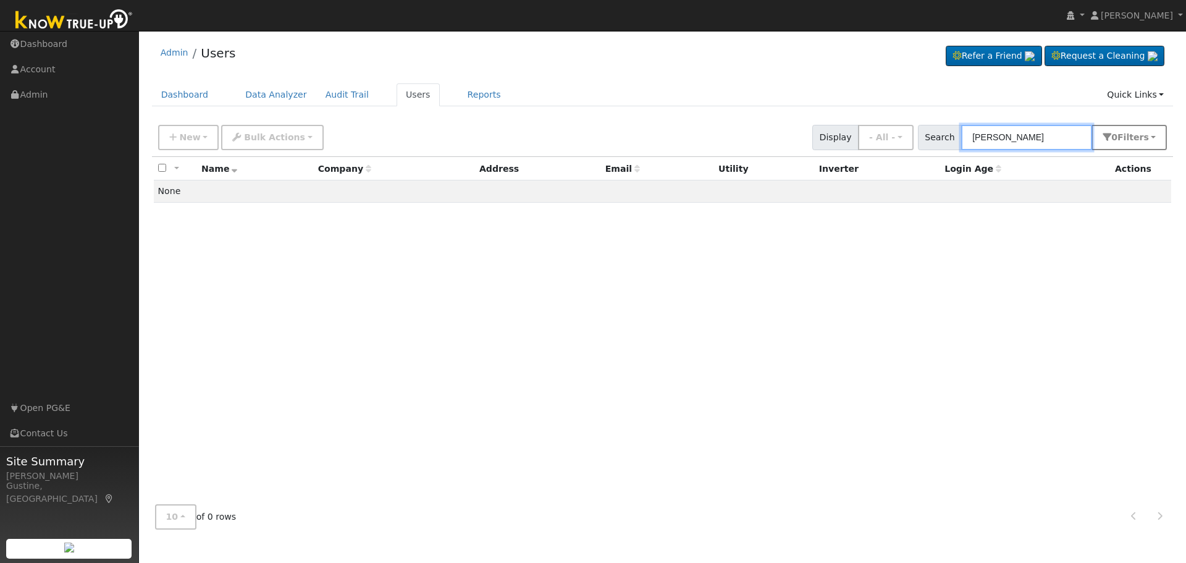
type input "[PERSON_NAME]"
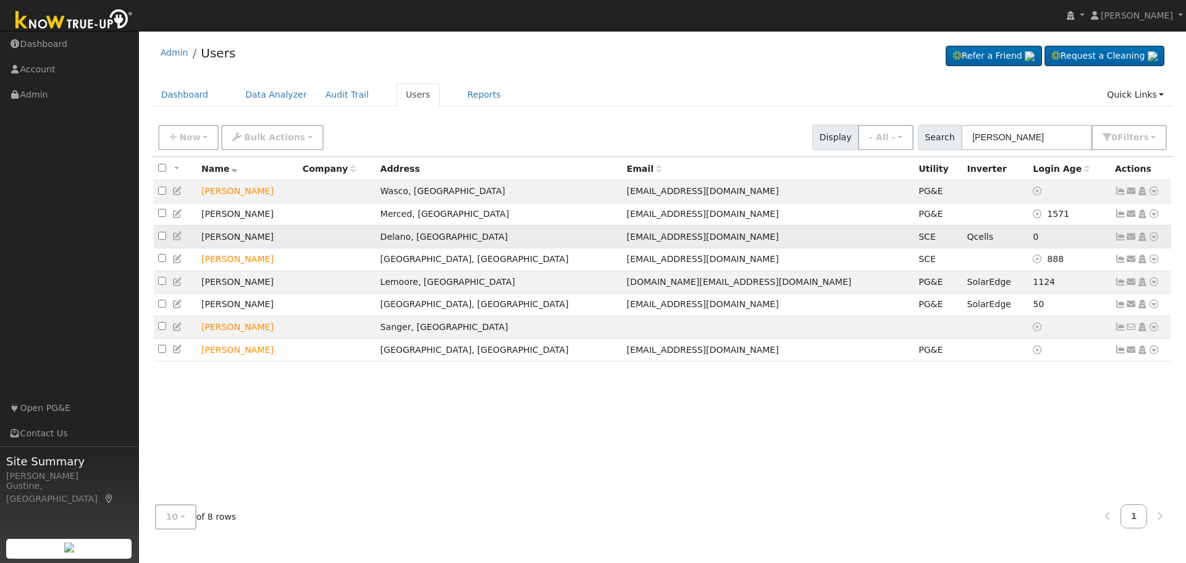
click at [1120, 237] on icon at bounding box center [1120, 236] width 11 height 9
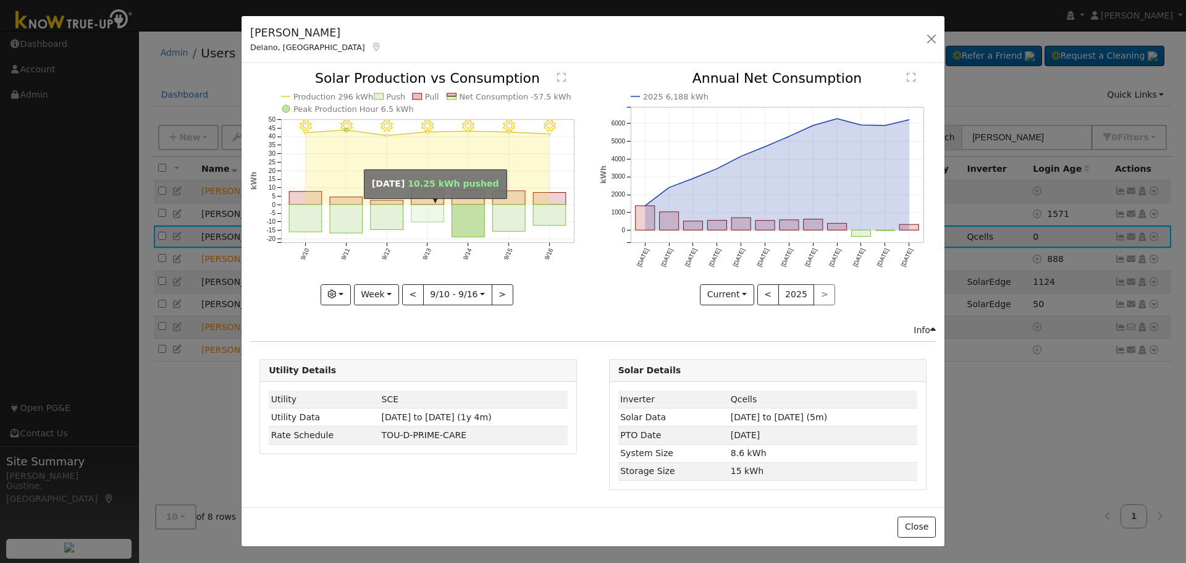
click at [419, 221] on rect "onclick=""" at bounding box center [428, 213] width 33 height 17
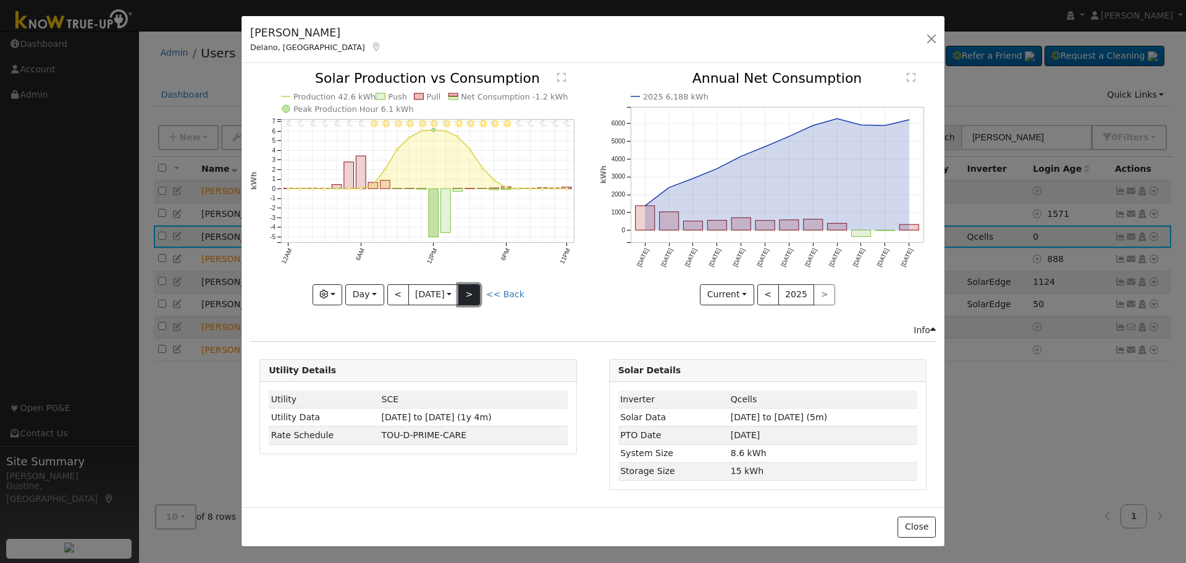
click at [478, 290] on button ">" at bounding box center [470, 294] width 22 height 21
click at [387, 294] on button "<" at bounding box center [398, 294] width 22 height 21
click at [391, 292] on button "<" at bounding box center [398, 294] width 22 height 21
click at [393, 292] on button "<" at bounding box center [398, 294] width 22 height 21
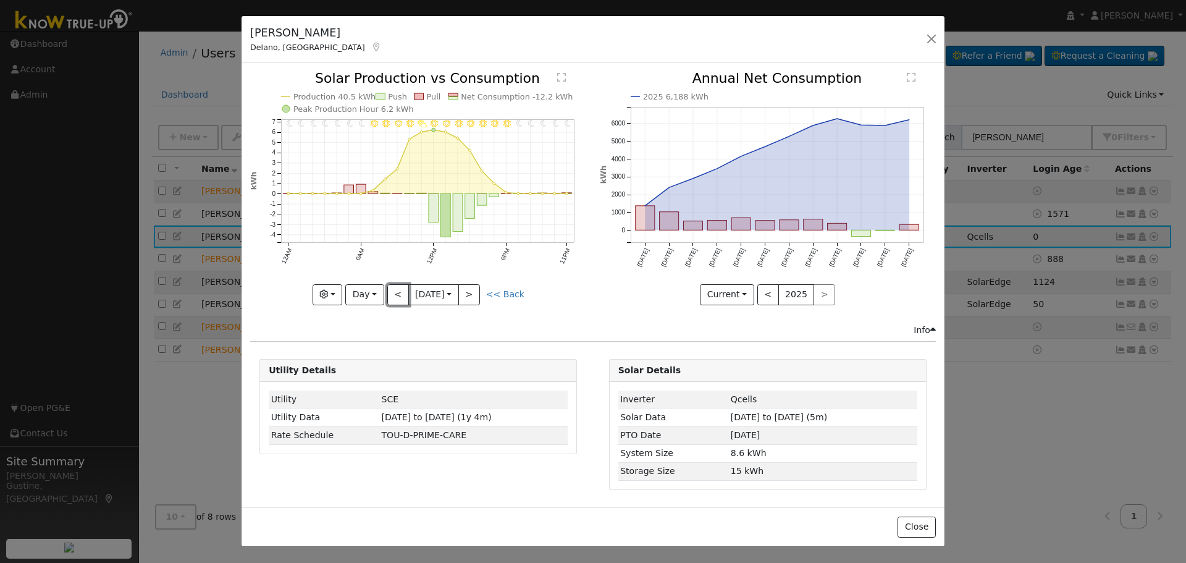
click at [393, 296] on button "<" at bounding box center [398, 294] width 22 height 21
click at [480, 294] on button ">" at bounding box center [470, 294] width 22 height 21
type input "[DATE]"
